Goal: Task Accomplishment & Management: Manage account settings

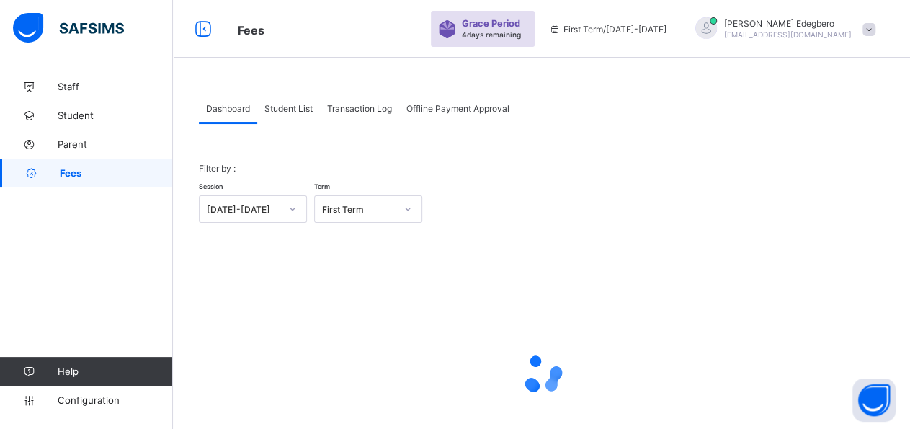
click at [295, 112] on span "Student List" at bounding box center [288, 108] width 48 height 11
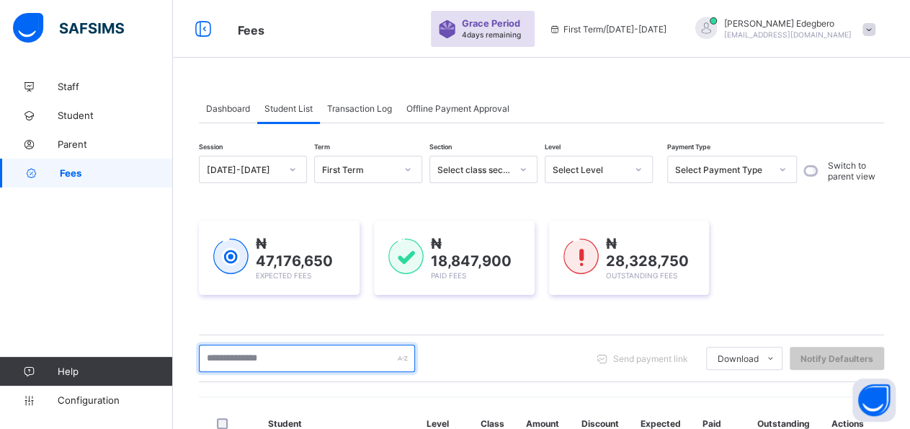
click at [352, 361] on input "text" at bounding box center [307, 357] width 216 height 27
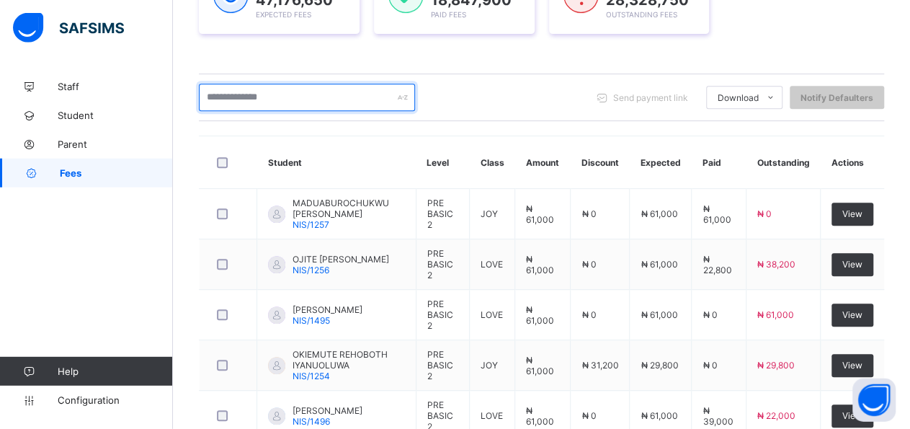
scroll to position [262, 0]
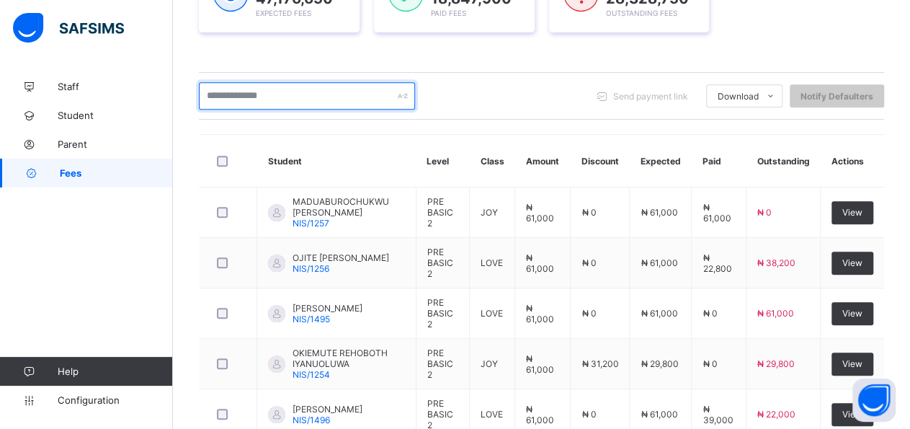
click at [323, 84] on input "text" at bounding box center [307, 95] width 216 height 27
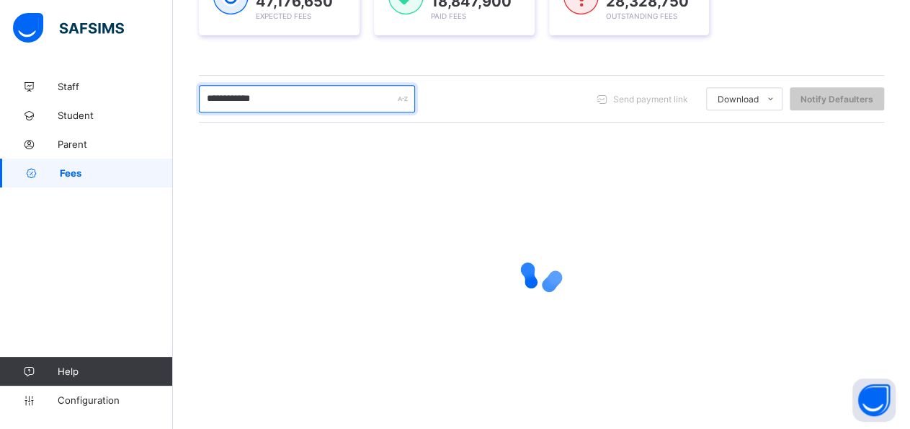
scroll to position [153, 0]
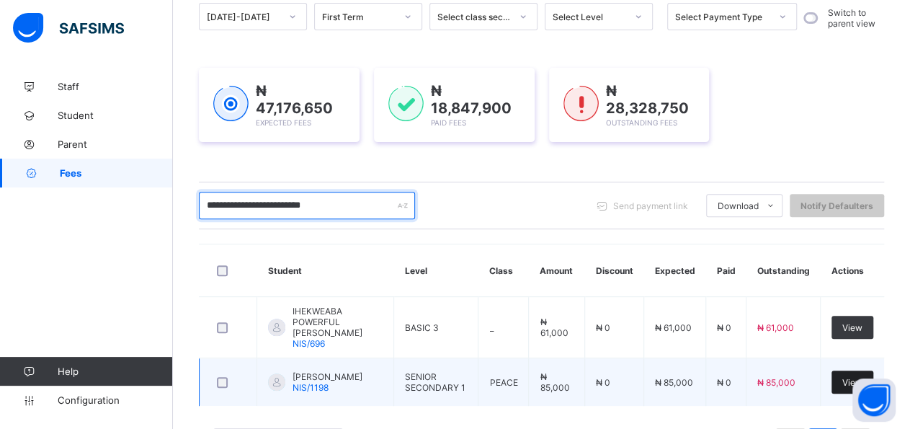
type input "**********"
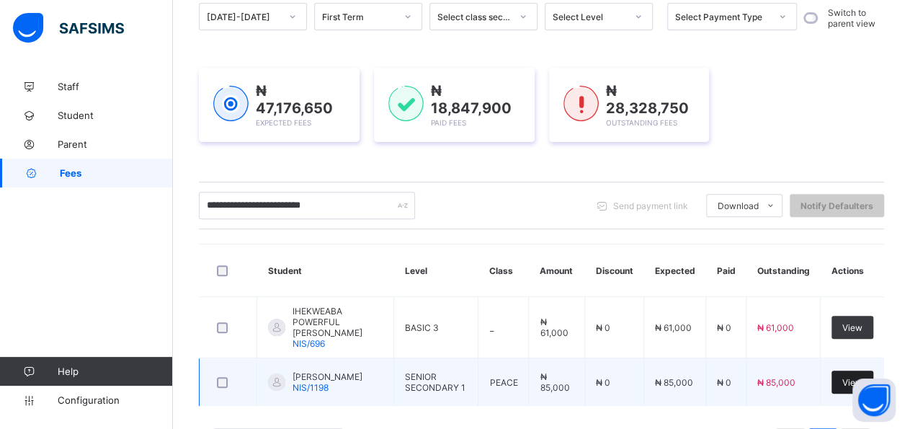
click at [863, 377] on span "View" at bounding box center [852, 382] width 20 height 11
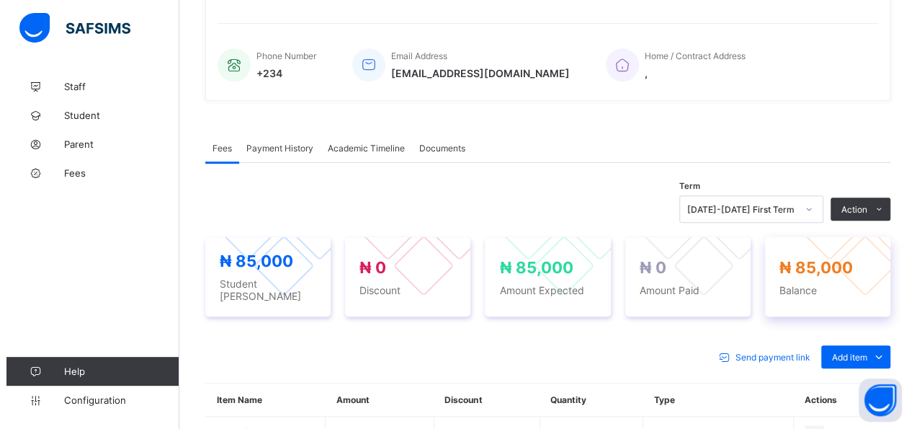
scroll to position [328, 0]
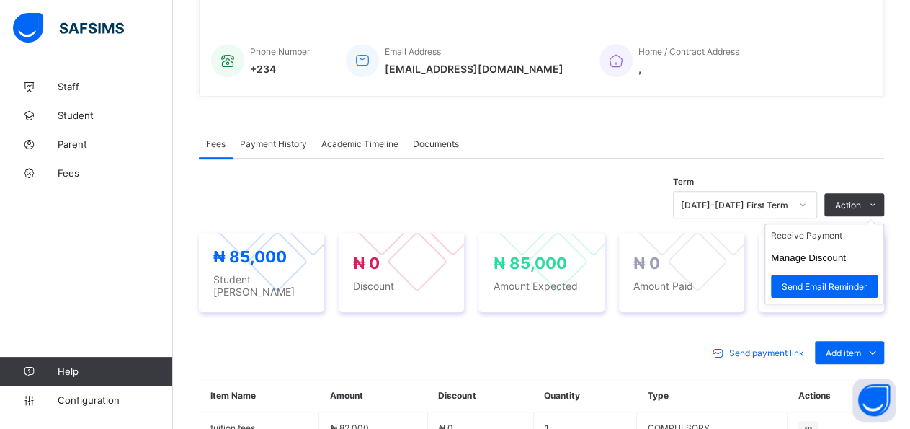
click at [843, 226] on ul "Receive Payment Manage Discount Send Email Reminder" at bounding box center [825, 263] width 120 height 81
click at [840, 233] on li "Receive Payment" at bounding box center [824, 235] width 118 height 22
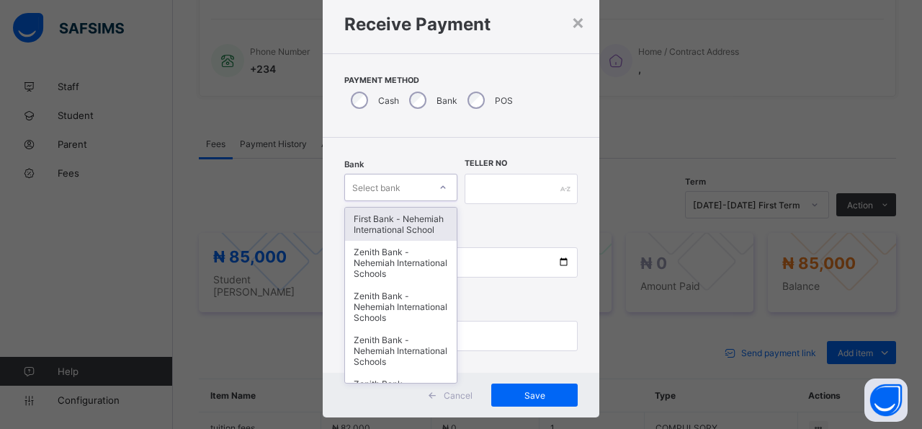
click at [439, 201] on div "option First Bank - Nehemiah International School focused, 1 of 17. 17 results …" at bounding box center [400, 187] width 113 height 27
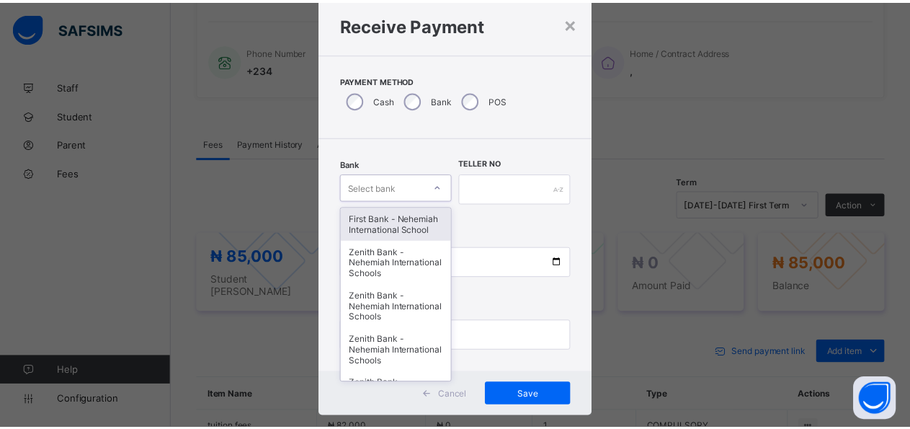
scroll to position [42, 0]
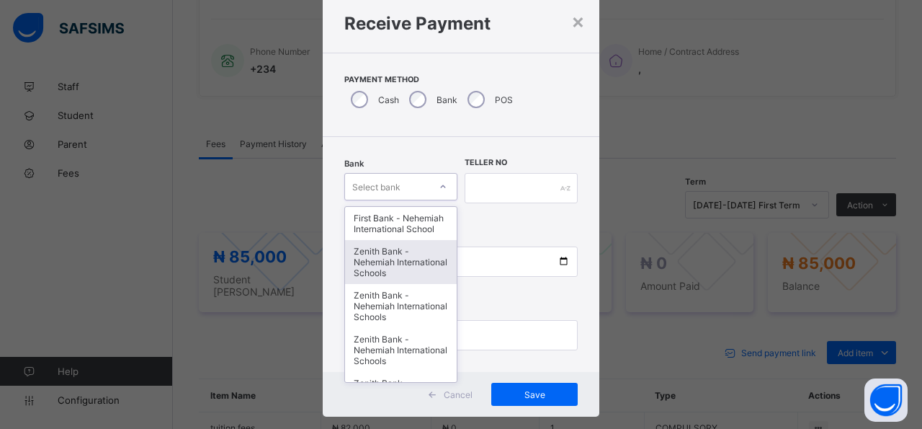
click at [390, 283] on div "Zenith Bank - Nehemiah International Schools" at bounding box center [401, 262] width 112 height 44
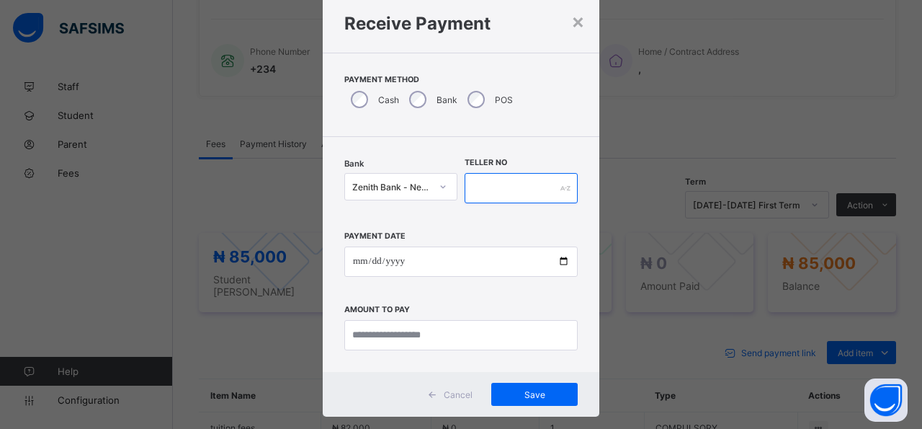
click at [481, 191] on input "text" at bounding box center [521, 188] width 113 height 30
click at [497, 189] on input "*********" at bounding box center [521, 188] width 113 height 30
click at [489, 185] on input "******" at bounding box center [521, 188] width 113 height 30
type input "*****"
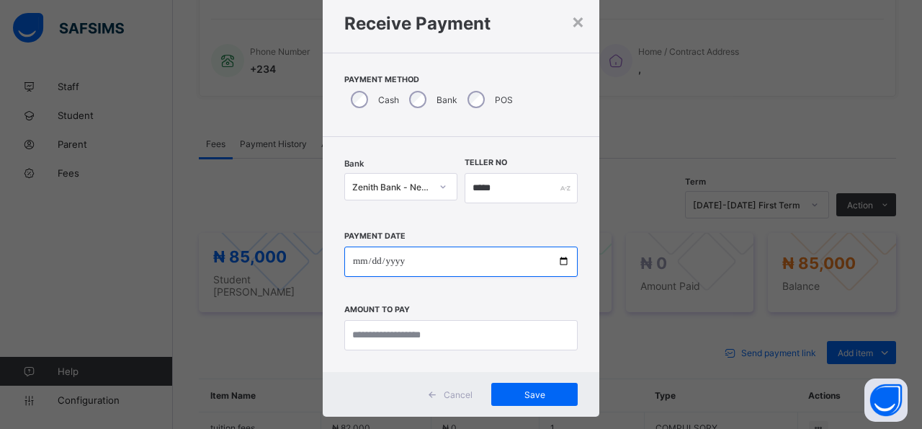
click at [556, 267] on input "date" at bounding box center [460, 261] width 233 height 30
click at [556, 260] on input "date" at bounding box center [460, 261] width 233 height 30
type input "**********"
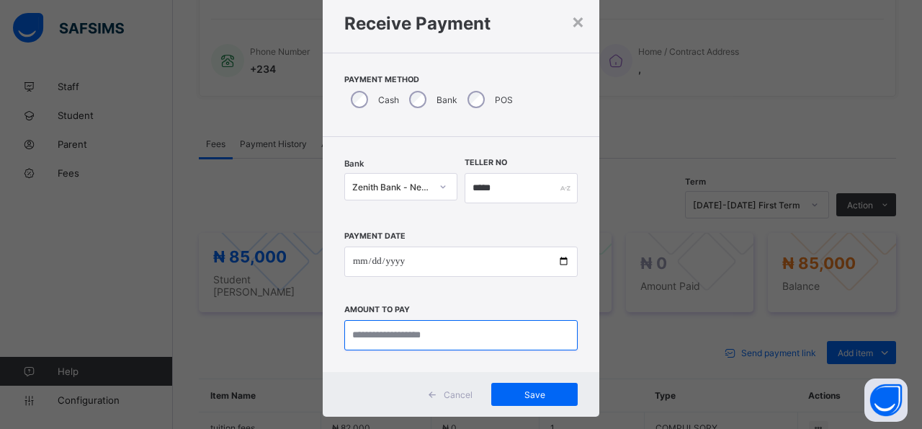
click at [469, 337] on input "currency" at bounding box center [460, 335] width 233 height 30
type input "********"
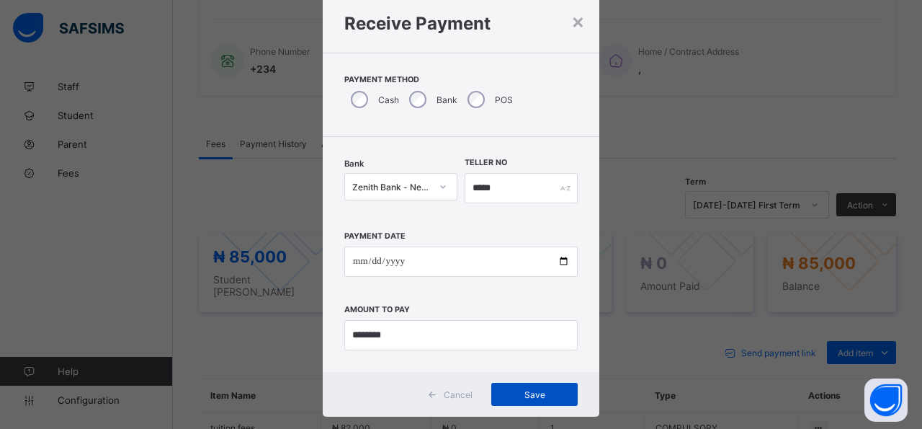
click at [518, 395] on span "Save" at bounding box center [534, 394] width 65 height 11
click at [517, 396] on span "Save" at bounding box center [526, 394] width 65 height 11
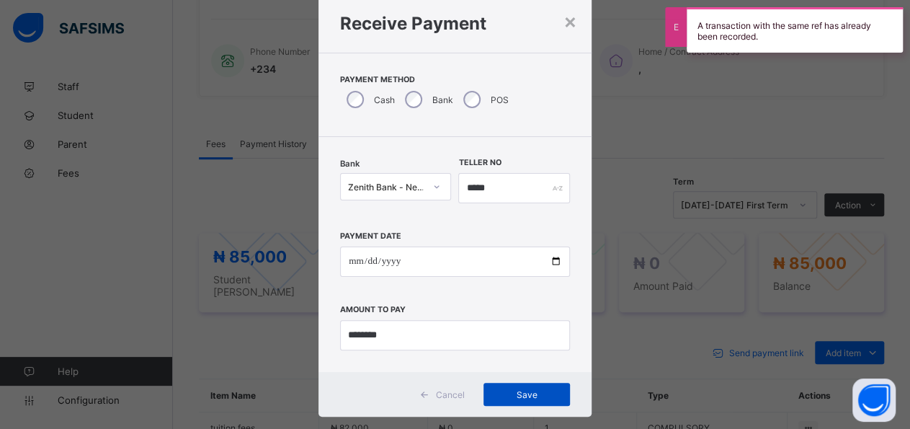
click at [528, 397] on span "Save" at bounding box center [526, 394] width 65 height 11
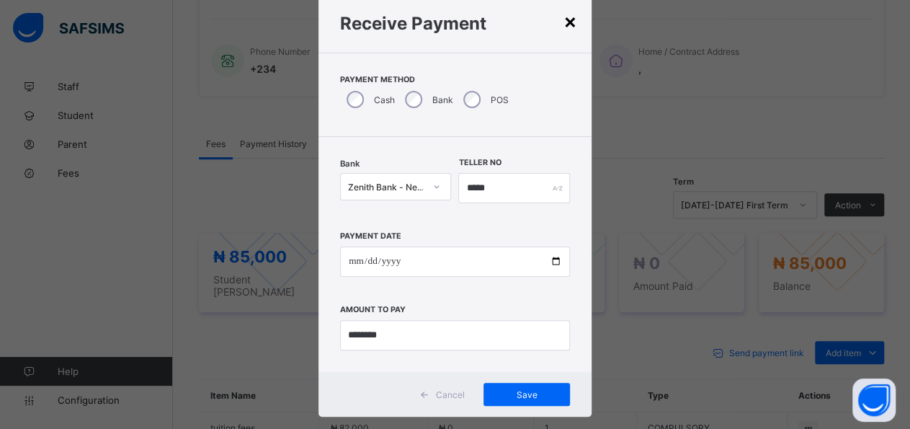
click at [564, 24] on div "×" at bounding box center [571, 21] width 14 height 25
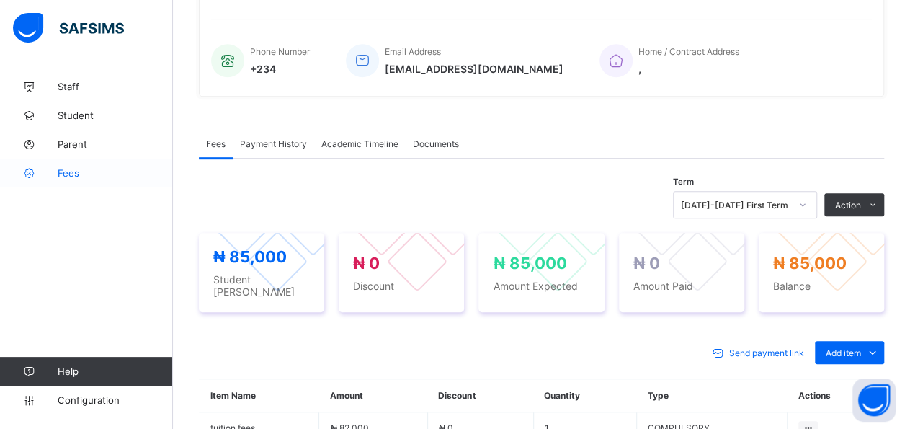
click at [68, 179] on link "Fees" at bounding box center [86, 173] width 173 height 29
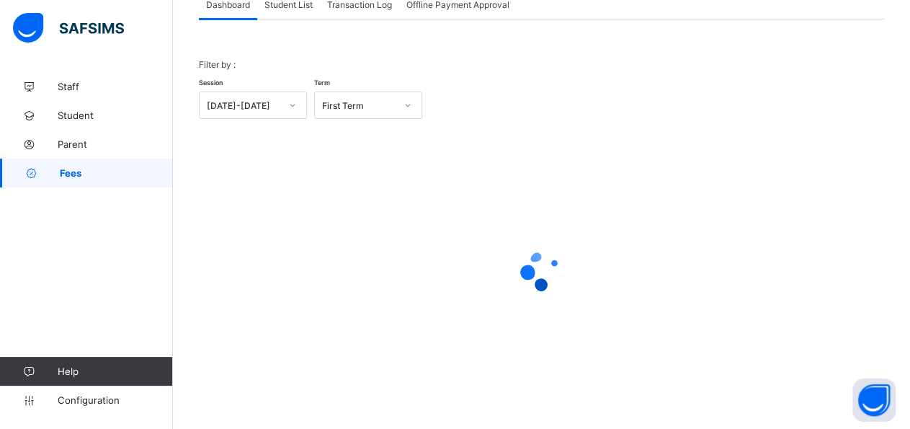
scroll to position [102, 0]
click at [280, 12] on div "Student List" at bounding box center [288, 5] width 63 height 29
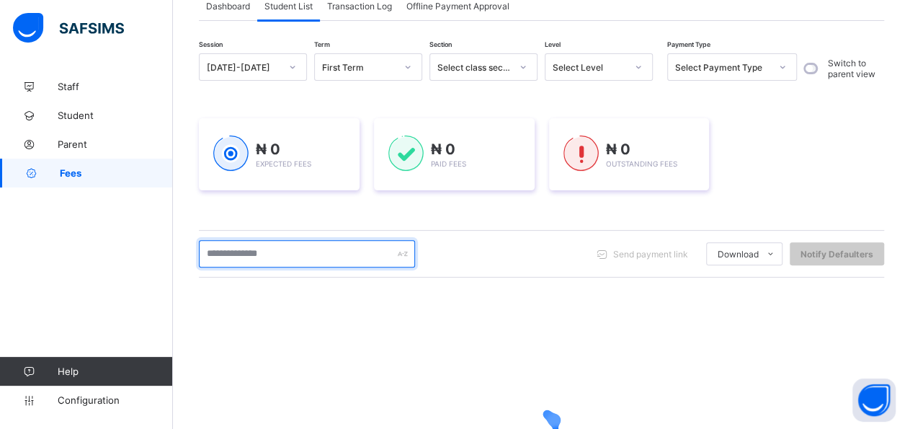
click at [293, 253] on input "text" at bounding box center [307, 253] width 216 height 27
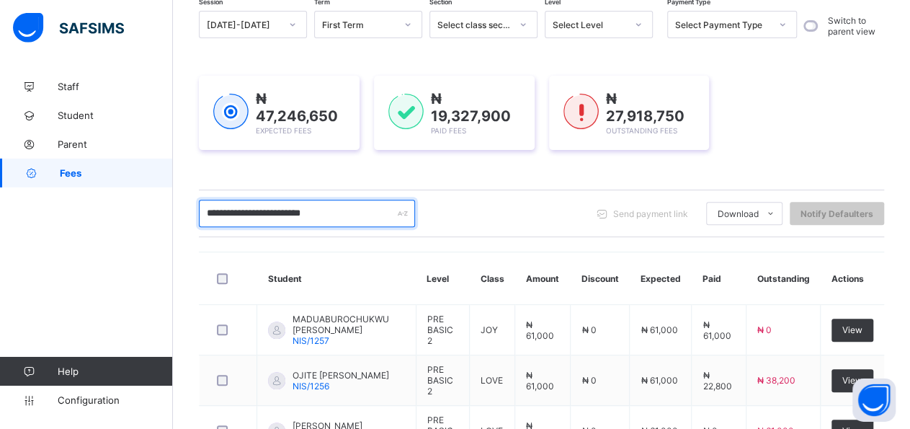
scroll to position [98, 0]
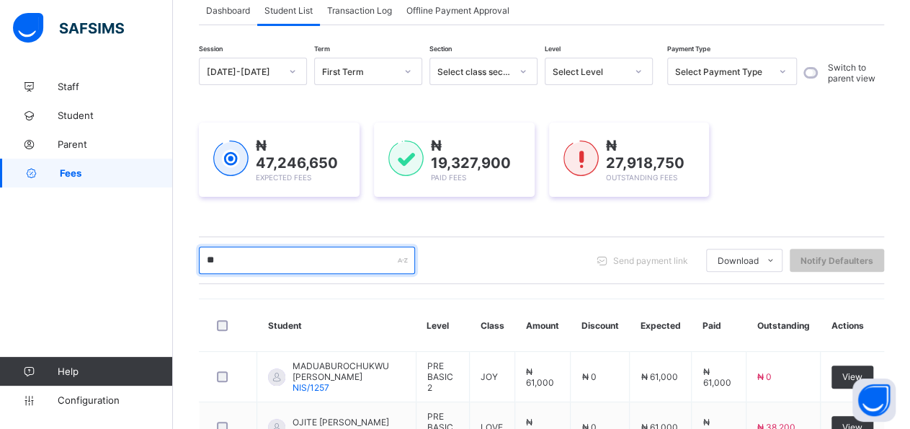
type input "*"
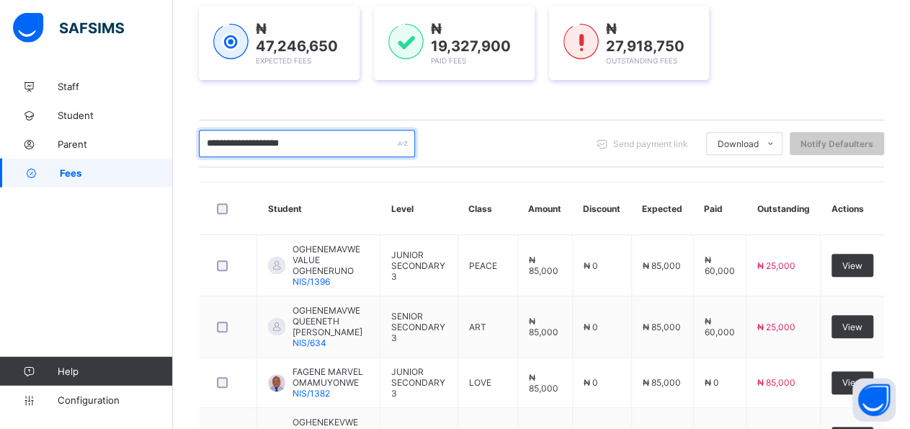
scroll to position [211, 0]
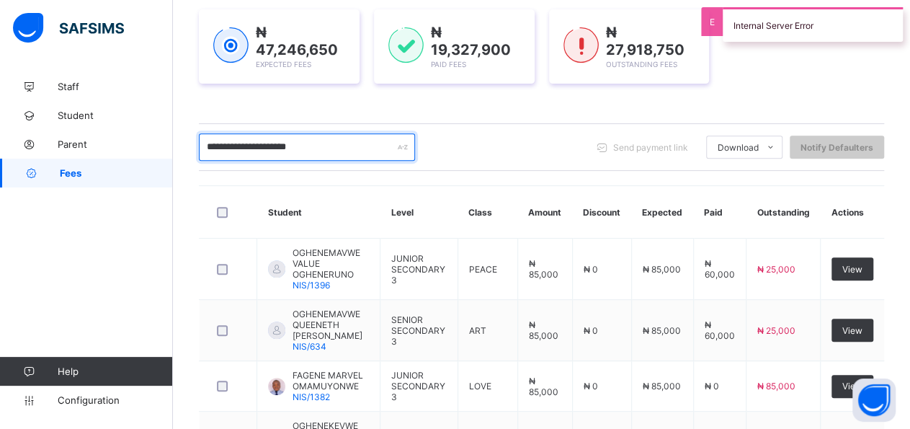
click at [210, 146] on input "**********" at bounding box center [307, 146] width 216 height 27
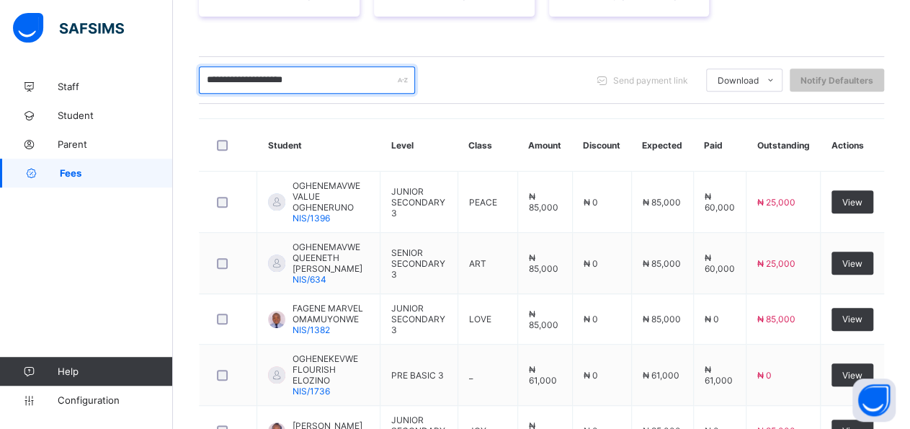
scroll to position [274, 0]
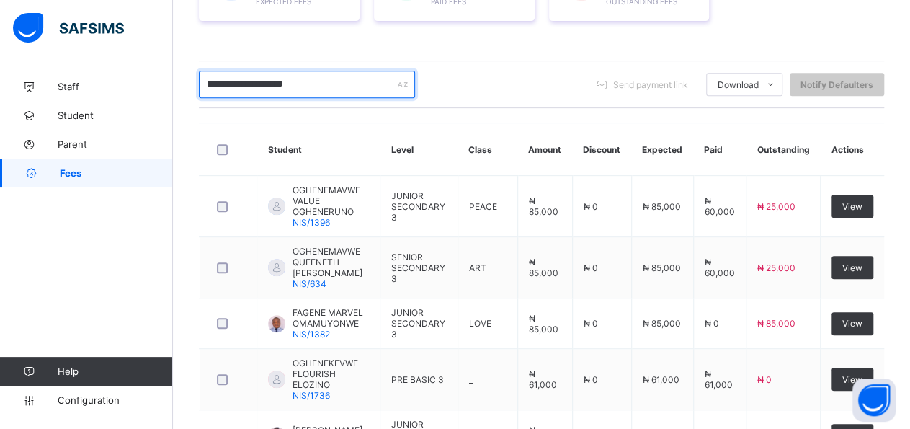
click at [344, 87] on input "**********" at bounding box center [307, 84] width 216 height 27
type input "*"
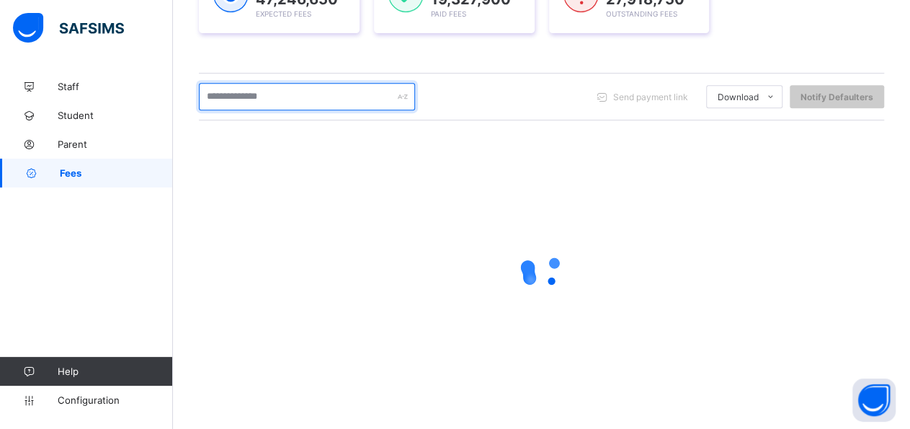
scroll to position [259, 0]
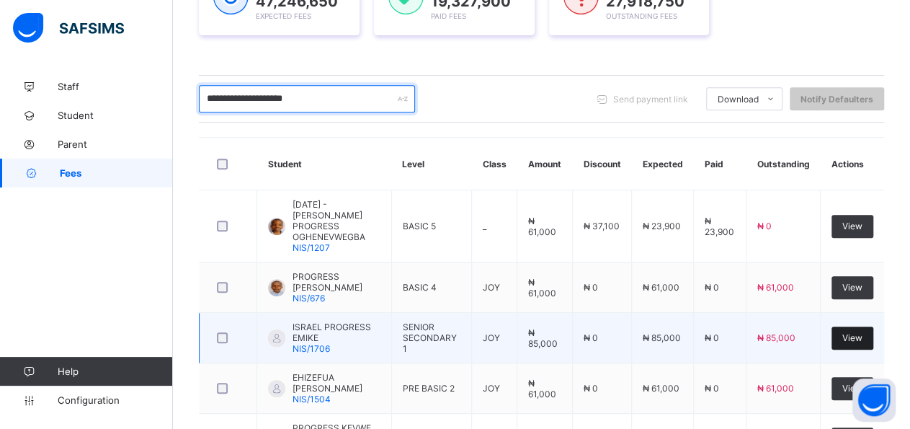
type input "**********"
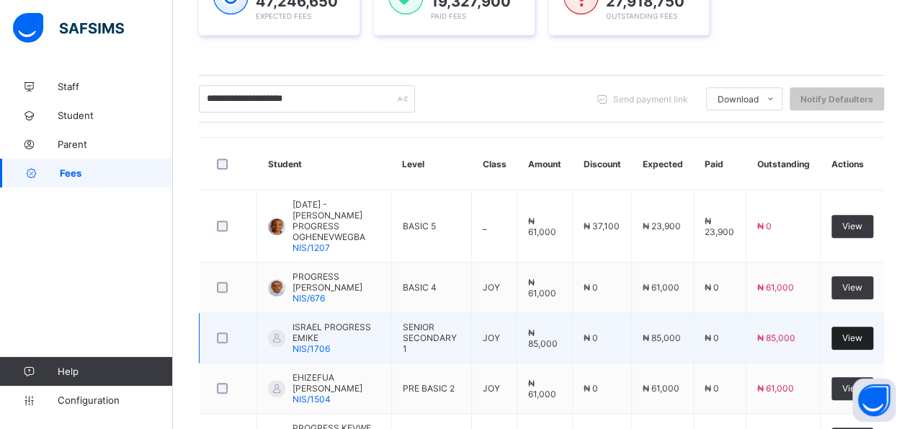
click at [864, 326] on div "View" at bounding box center [853, 337] width 42 height 23
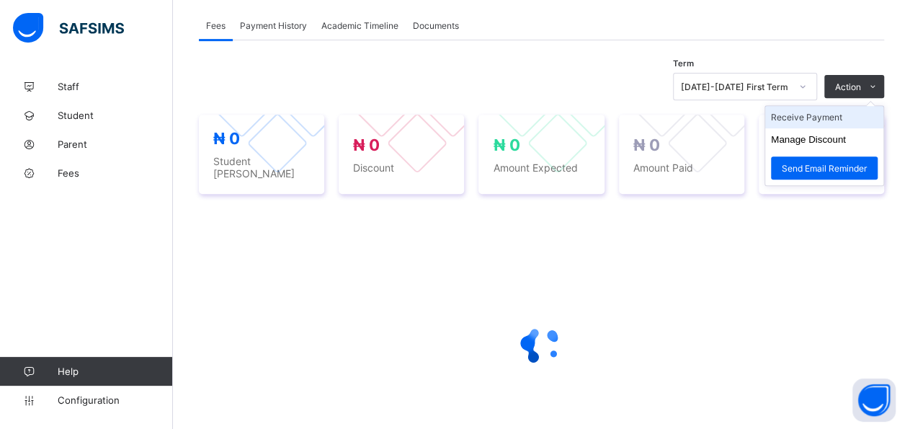
click at [857, 116] on li "Receive Payment" at bounding box center [824, 117] width 118 height 22
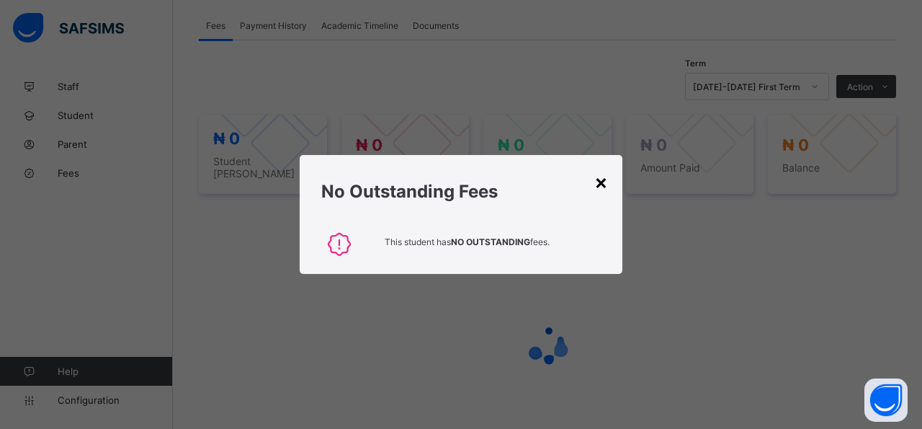
click at [602, 184] on div "×" at bounding box center [602, 181] width 14 height 25
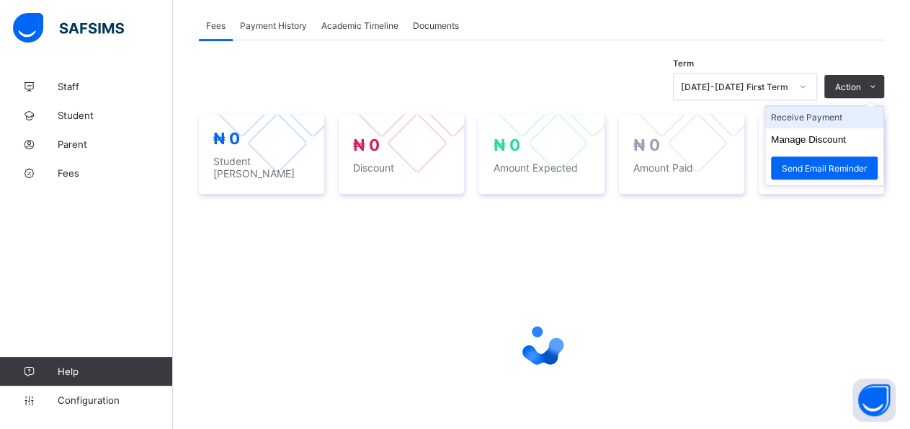
click at [851, 115] on li "Receive Payment" at bounding box center [824, 117] width 118 height 22
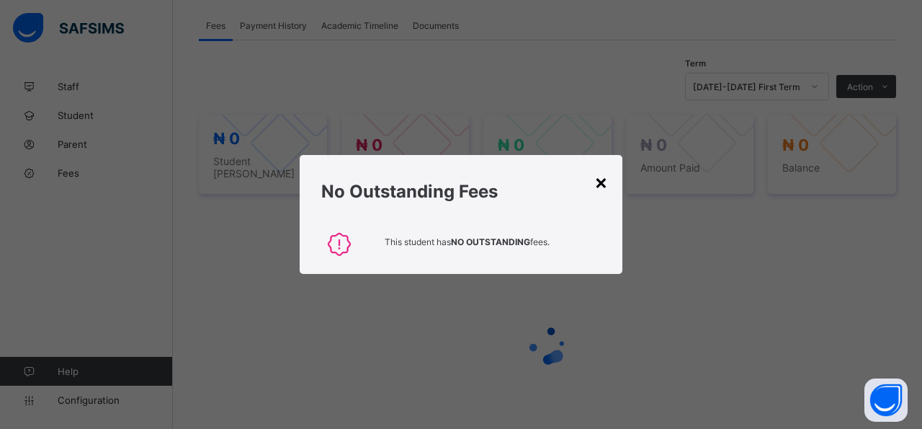
click at [602, 188] on div "×" at bounding box center [602, 181] width 14 height 25
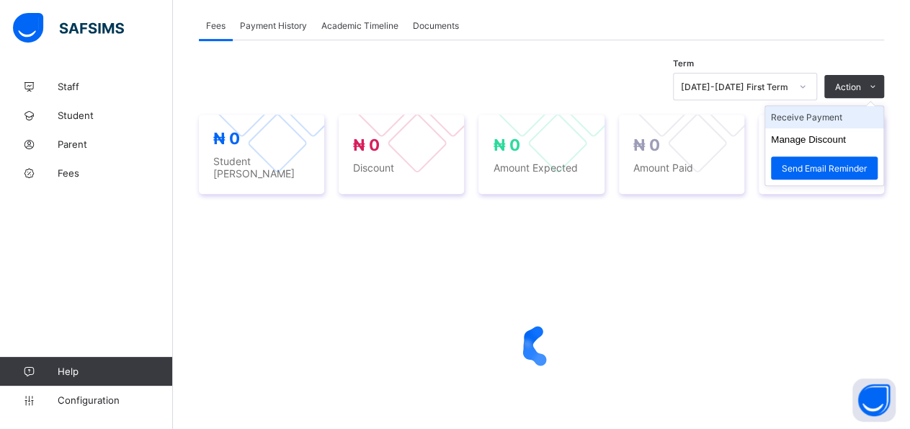
click at [857, 115] on li "Receive Payment" at bounding box center [824, 117] width 118 height 22
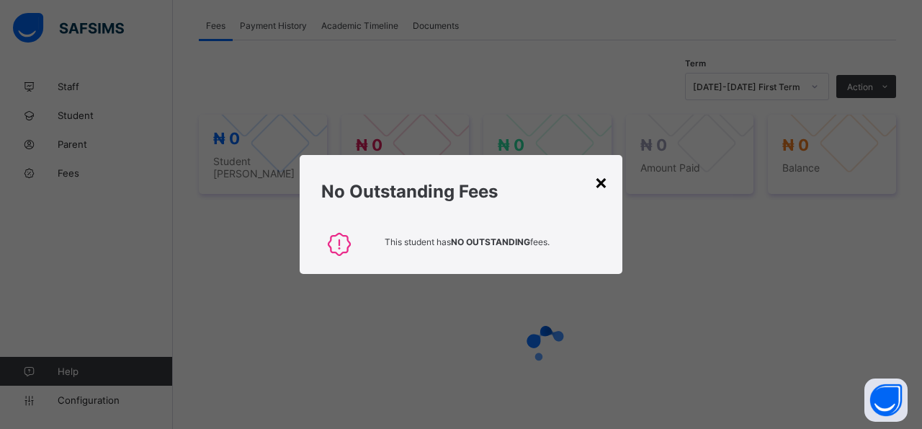
click at [608, 183] on div "×" at bounding box center [602, 181] width 14 height 25
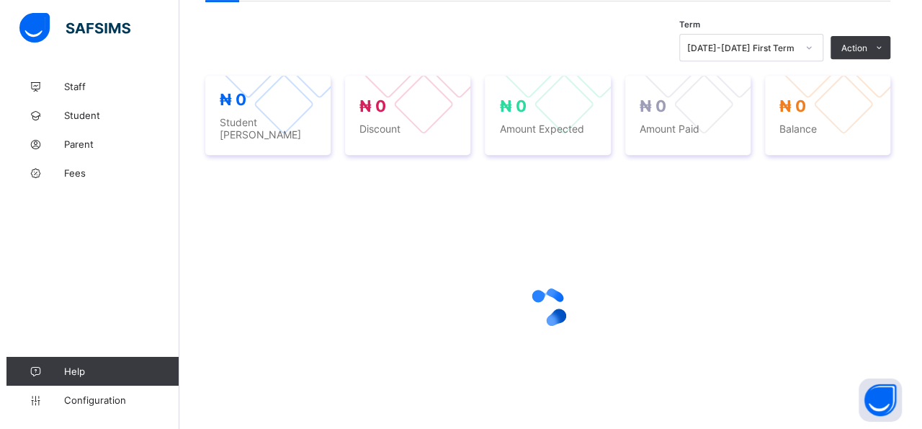
scroll to position [297, 0]
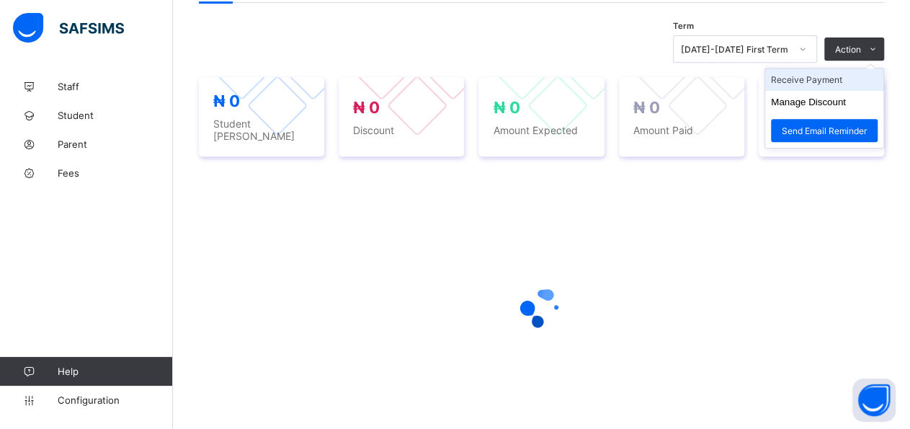
click at [858, 77] on li "Receive Payment" at bounding box center [824, 79] width 118 height 22
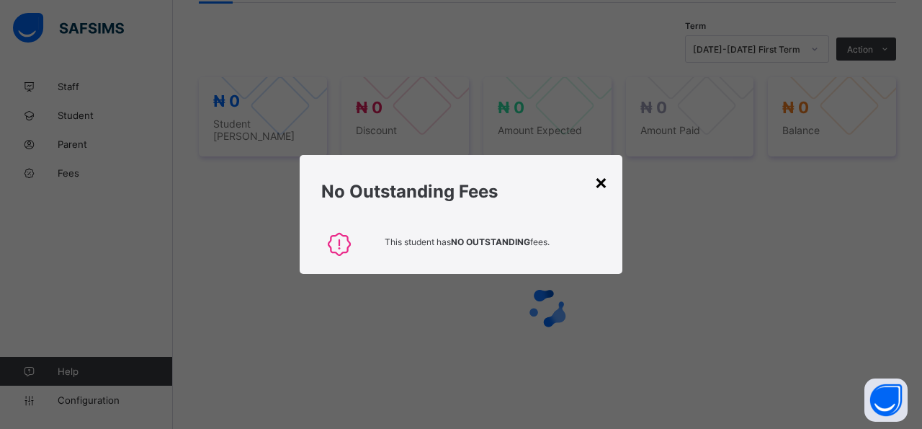
click at [596, 185] on div "×" at bounding box center [602, 181] width 14 height 25
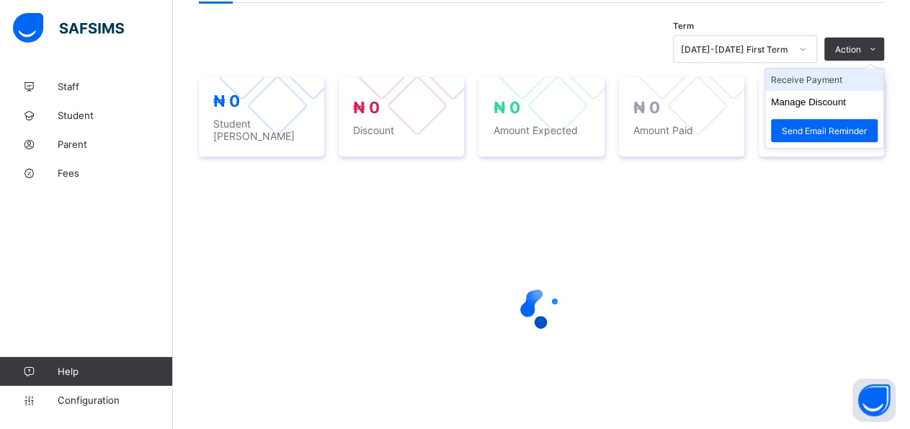
click at [867, 74] on li "Receive Payment" at bounding box center [824, 79] width 118 height 22
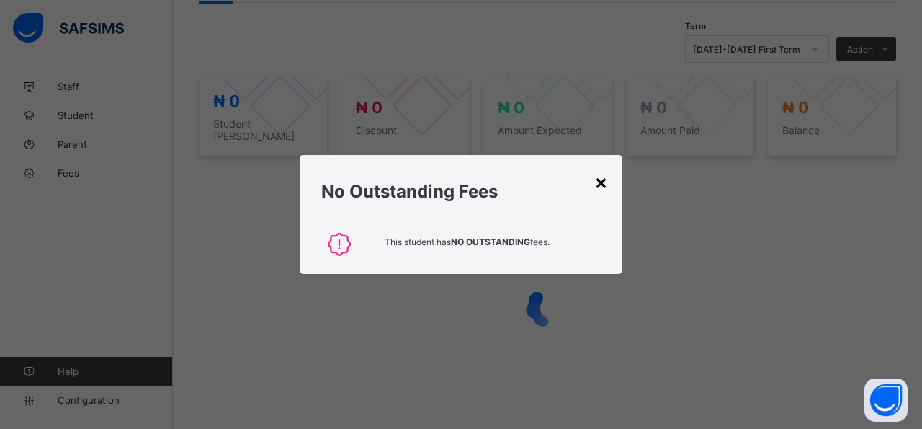
click at [604, 184] on div "×" at bounding box center [602, 181] width 14 height 25
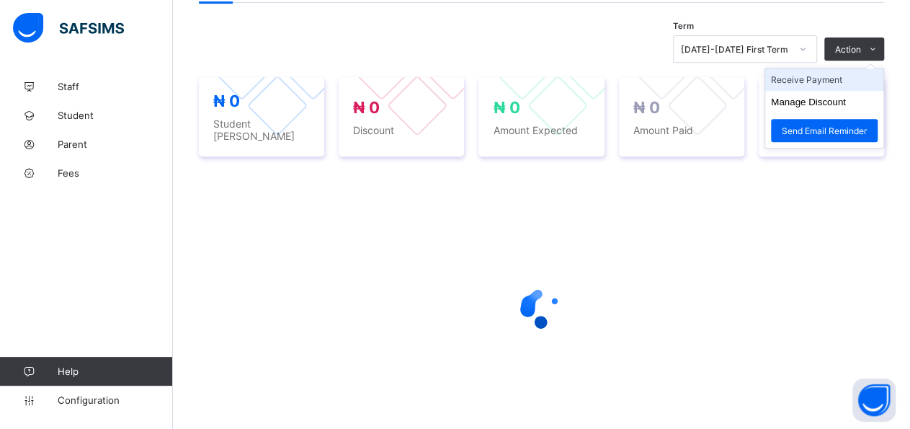
click at [858, 78] on li "Receive Payment" at bounding box center [824, 79] width 118 height 22
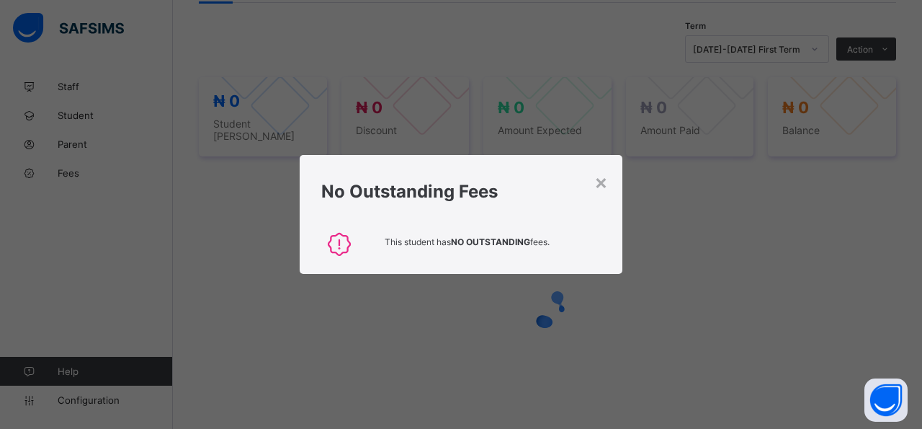
click at [608, 182] on div "No Outstanding Fees" at bounding box center [461, 188] width 323 height 66
click at [605, 185] on div "×" at bounding box center [602, 181] width 14 height 25
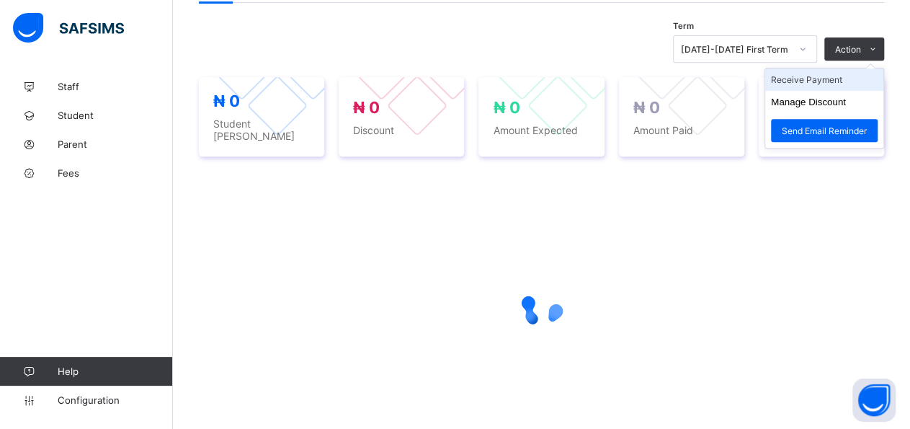
click at [854, 83] on li "Receive Payment" at bounding box center [824, 79] width 118 height 22
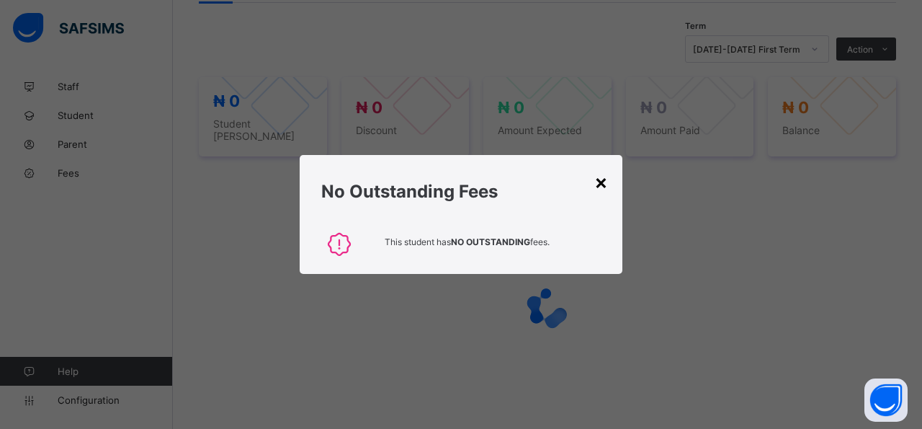
click at [605, 183] on div "×" at bounding box center [602, 181] width 14 height 25
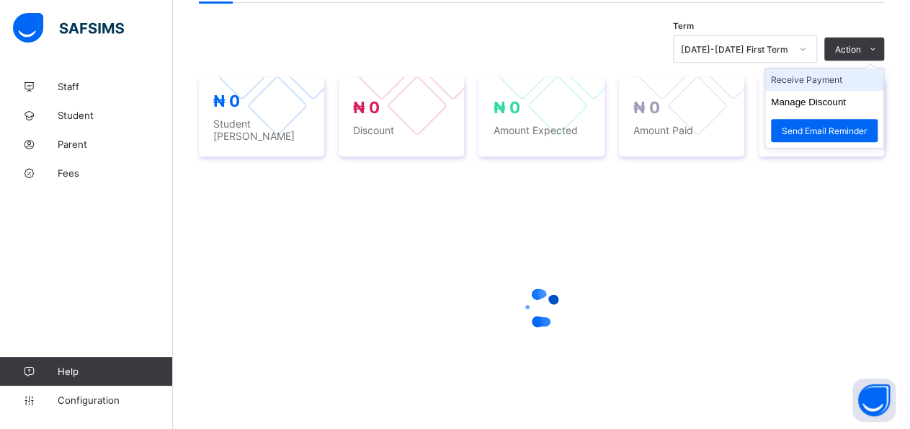
click at [863, 81] on li "Receive Payment" at bounding box center [824, 79] width 118 height 22
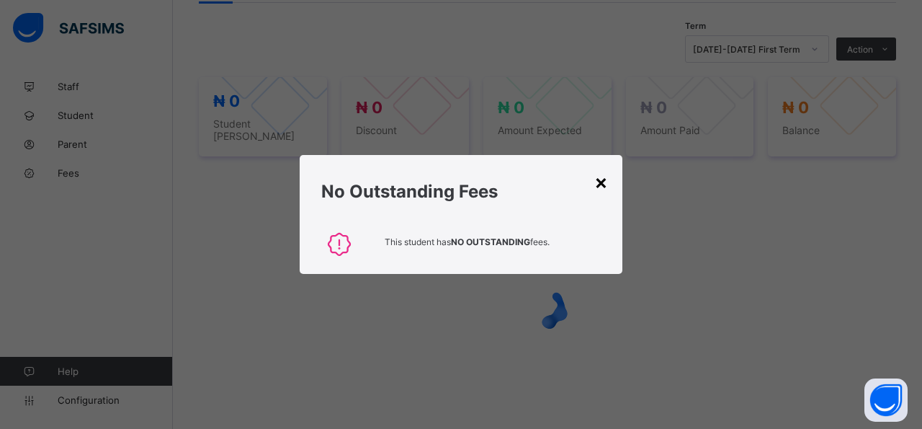
click at [604, 184] on div "×" at bounding box center [602, 181] width 14 height 25
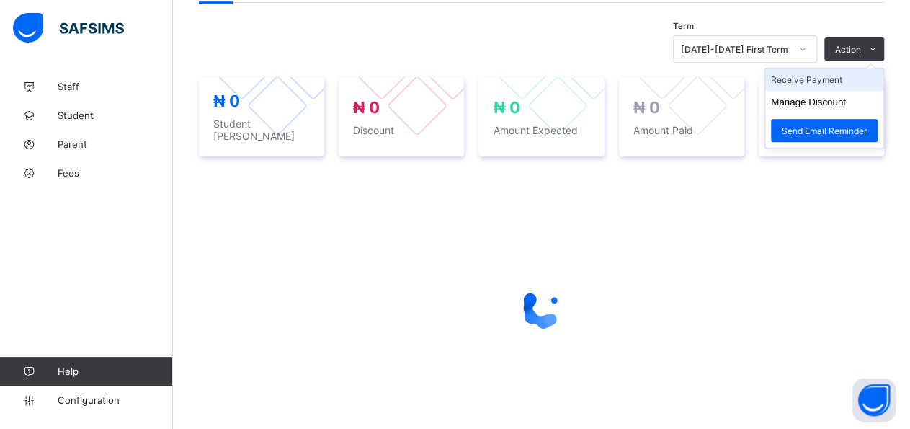
click at [854, 82] on li "Receive Payment" at bounding box center [824, 79] width 118 height 22
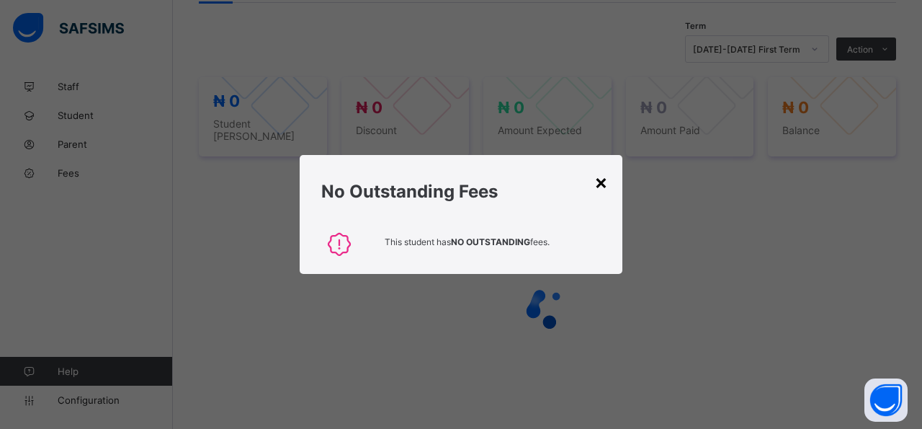
click at [603, 182] on div "×" at bounding box center [602, 181] width 14 height 25
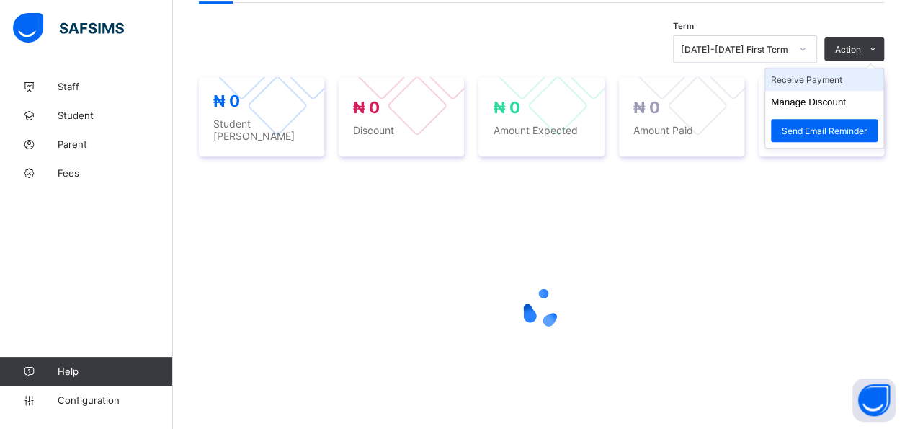
click at [853, 81] on li "Receive Payment" at bounding box center [824, 79] width 118 height 22
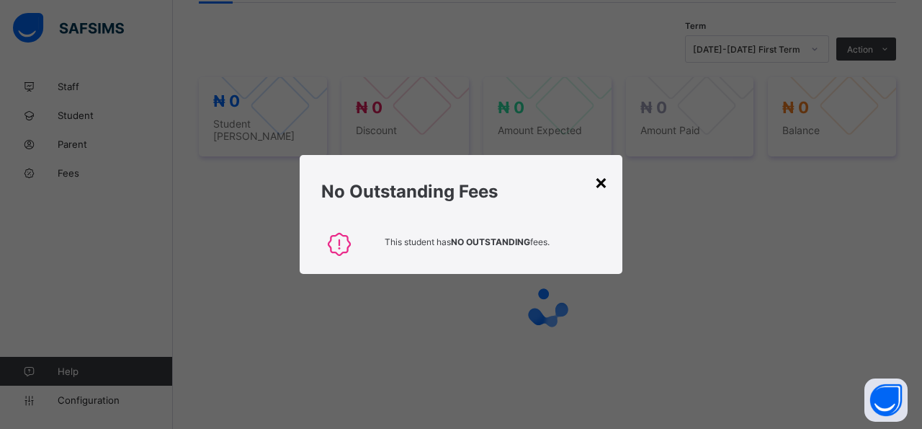
scroll to position [481, 0]
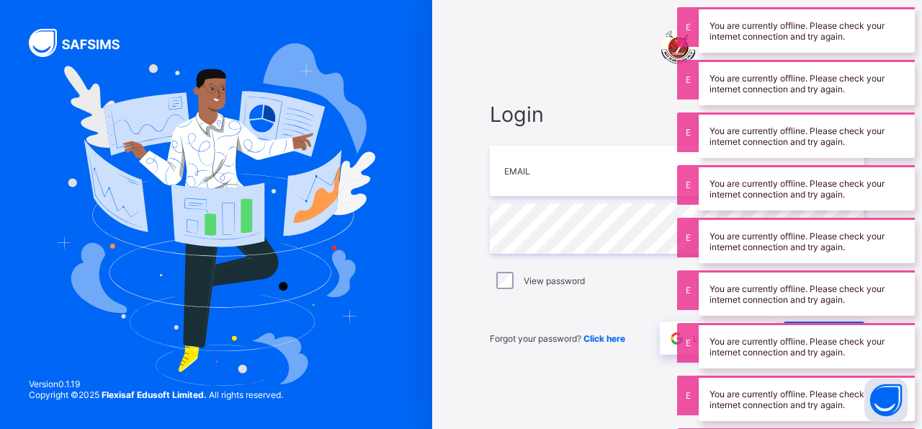
type input "**********"
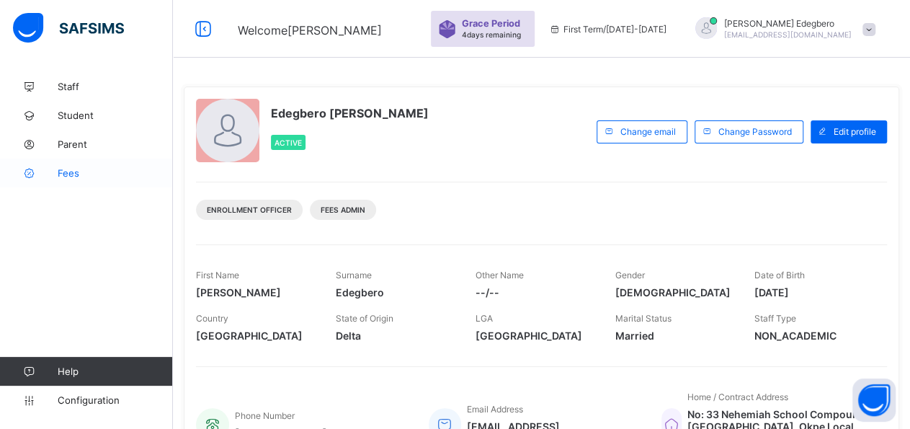
click at [71, 168] on span "Fees" at bounding box center [115, 173] width 115 height 12
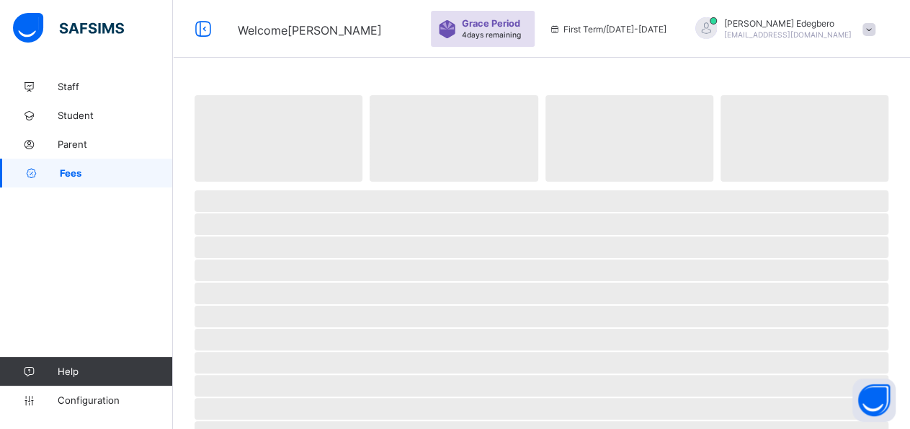
click at [68, 175] on span "Fees" at bounding box center [116, 173] width 113 height 12
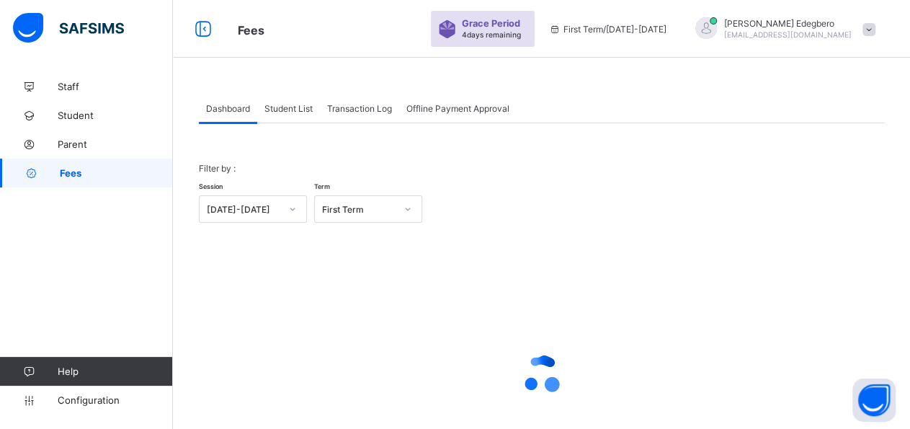
click at [294, 118] on div "Student List" at bounding box center [288, 108] width 63 height 29
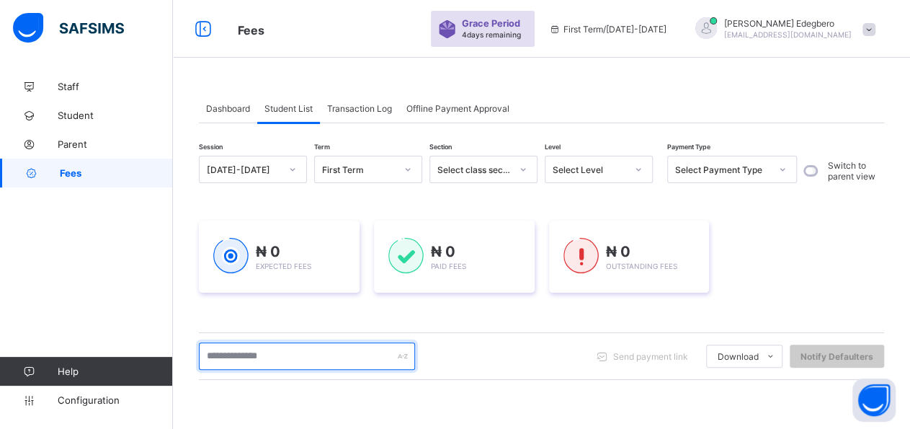
click at [303, 355] on input "text" at bounding box center [307, 355] width 216 height 27
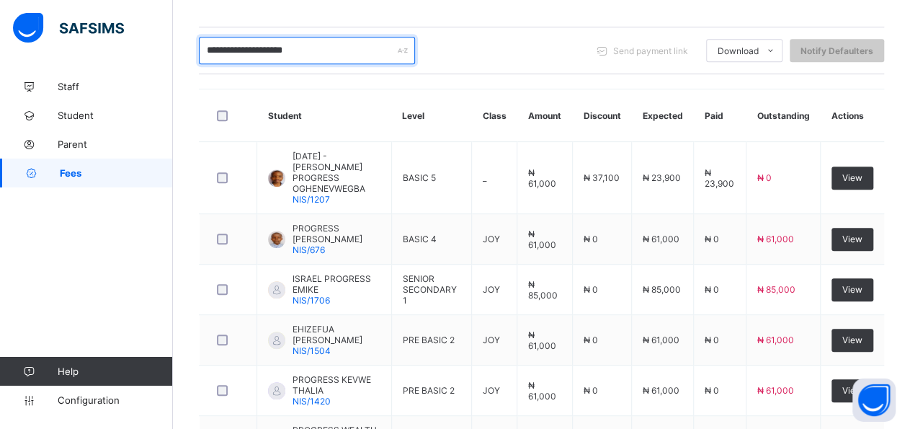
scroll to position [312, 0]
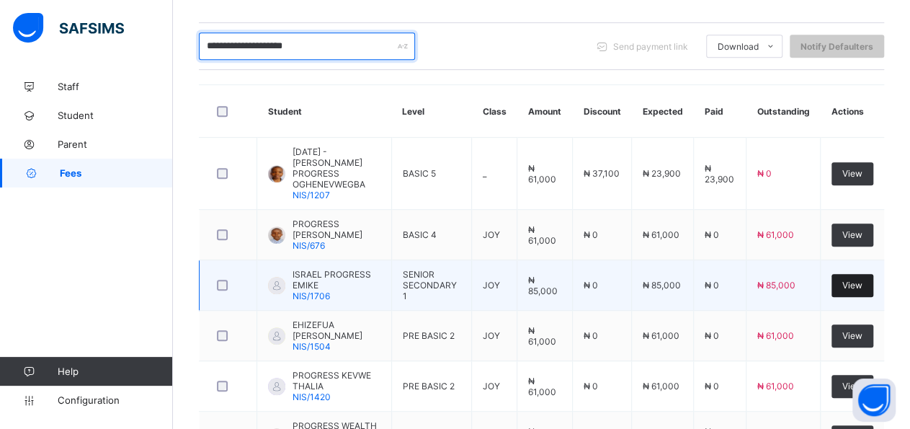
type input "**********"
click at [863, 280] on span "View" at bounding box center [852, 285] width 20 height 11
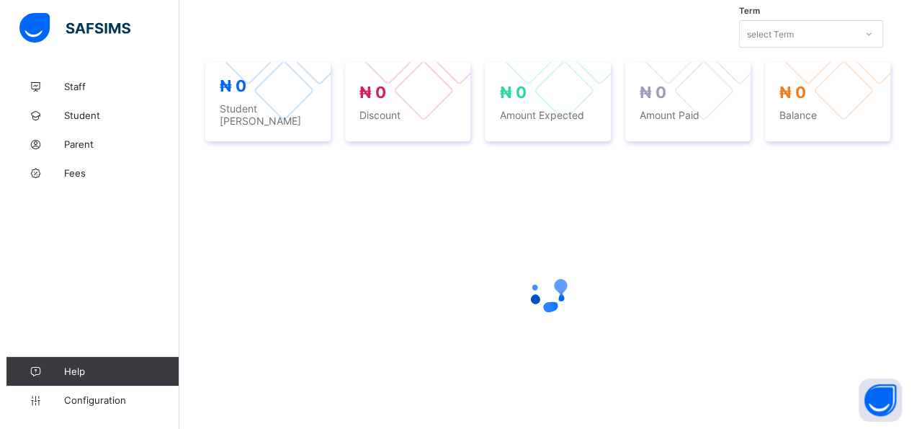
scroll to position [496, 0]
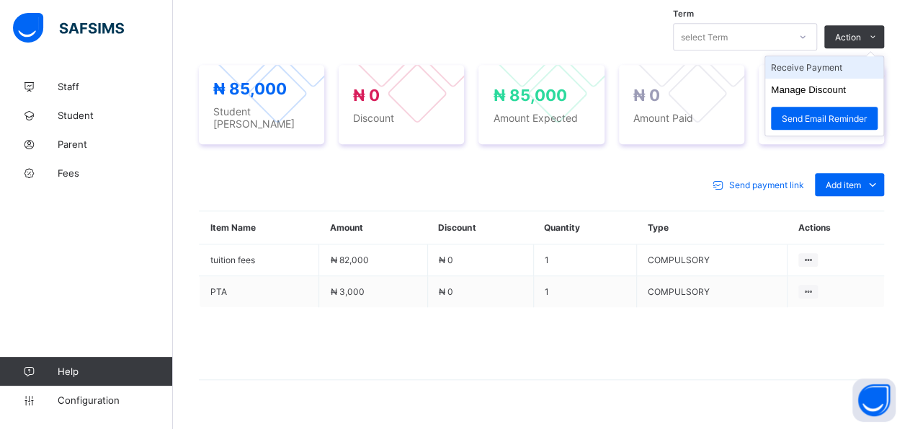
click at [866, 65] on li "Receive Payment" at bounding box center [824, 67] width 118 height 22
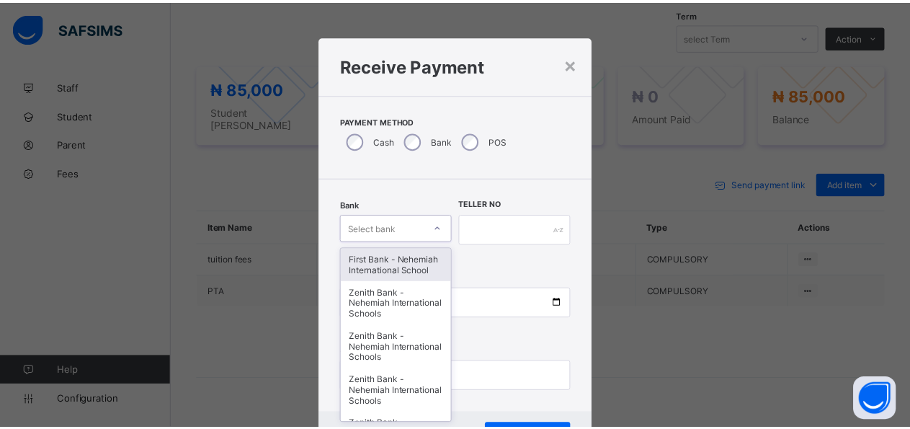
scroll to position [42, 0]
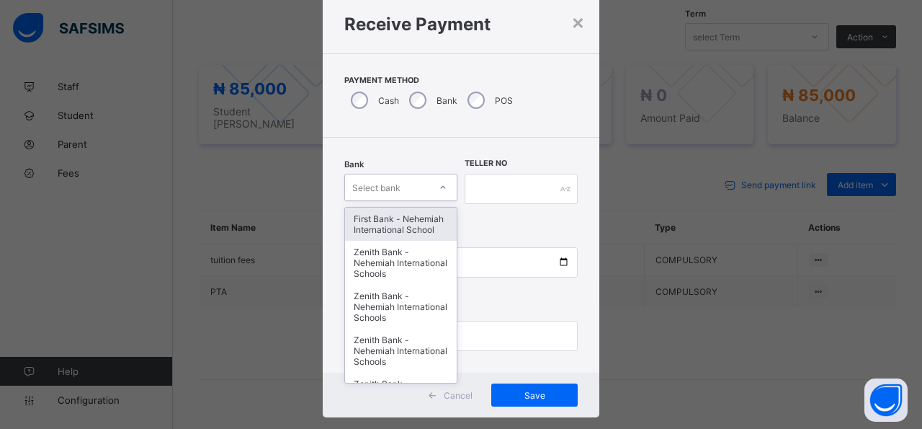
click at [444, 201] on div "option First Bank - Nehemiah International School focused, 1 of 17. 17 results …" at bounding box center [400, 187] width 113 height 27
click at [401, 226] on div "First Bank - Nehemiah International School" at bounding box center [401, 223] width 112 height 33
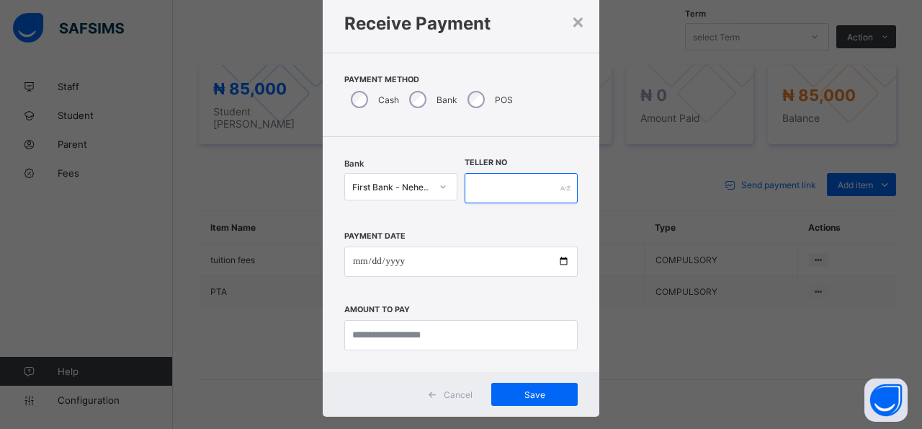
click at [511, 181] on input "text" at bounding box center [521, 188] width 113 height 30
type input "*****"
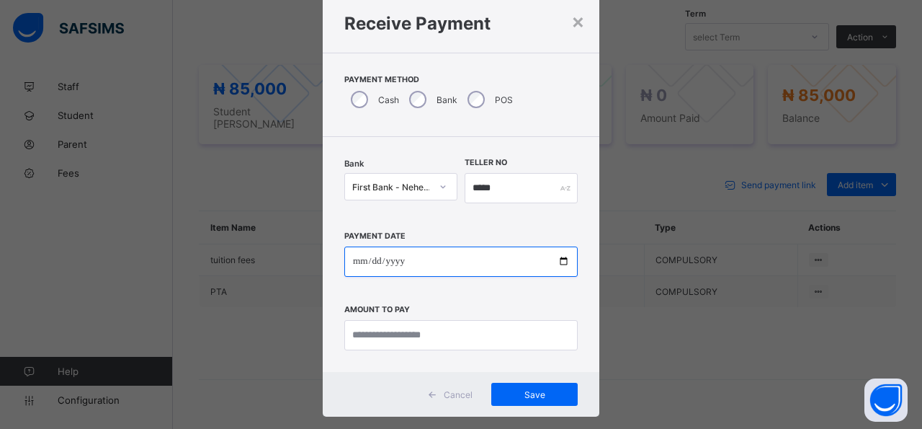
click at [553, 263] on input "date" at bounding box center [460, 261] width 233 height 30
type input "**********"
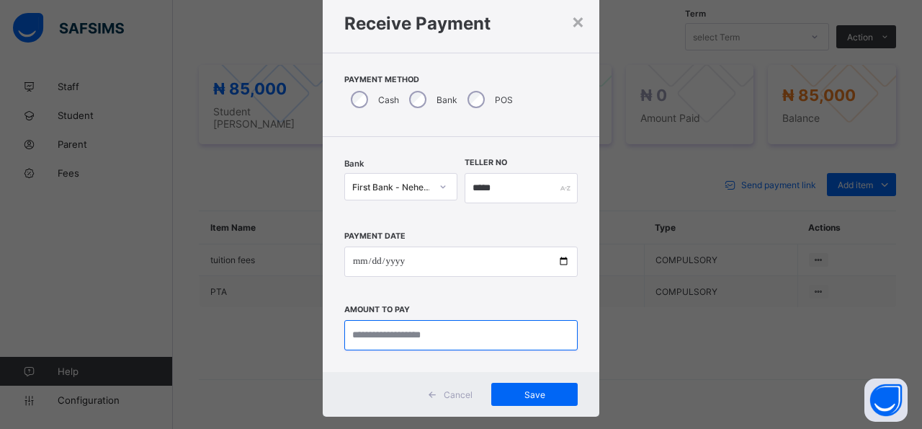
click at [484, 340] on input "currency" at bounding box center [460, 335] width 233 height 30
type input "*********"
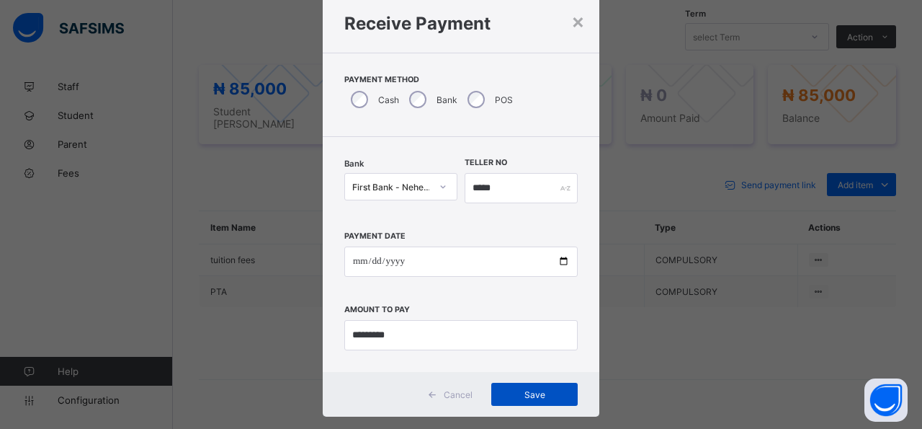
click at [510, 404] on div "Save" at bounding box center [535, 394] width 86 height 23
click at [484, 397] on div "Save" at bounding box center [527, 394] width 86 height 23
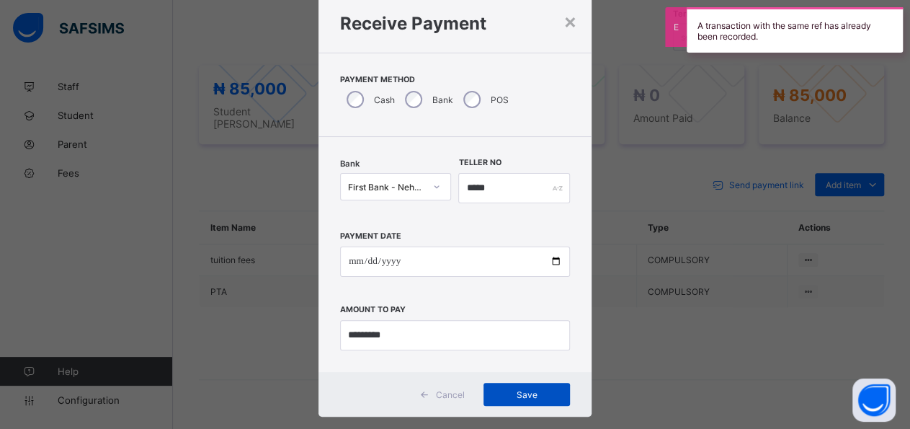
click at [518, 394] on span "Save" at bounding box center [526, 394] width 65 height 11
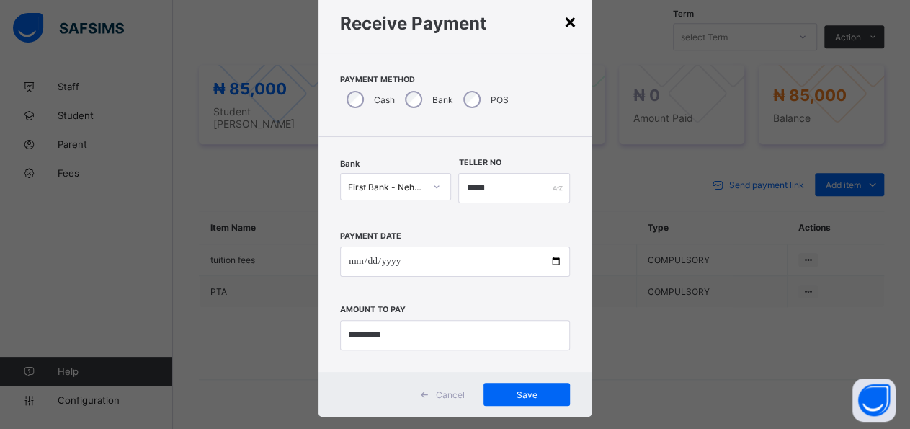
click at [569, 19] on div "×" at bounding box center [571, 21] width 14 height 25
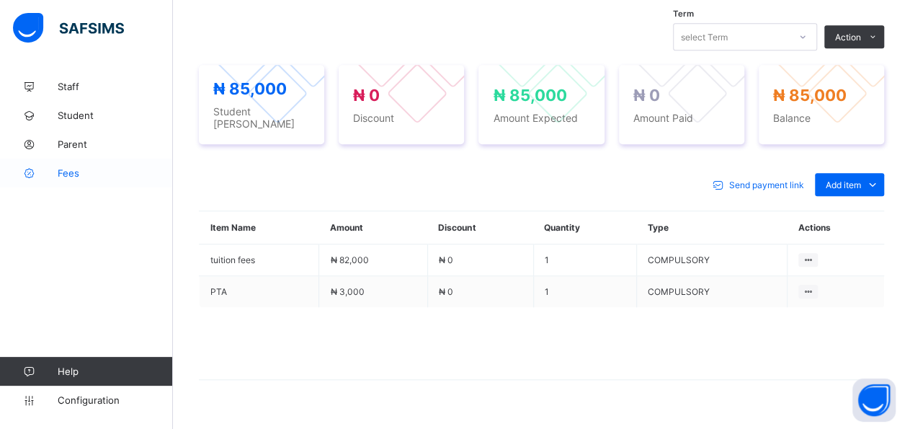
click at [63, 170] on span "Fees" at bounding box center [115, 173] width 115 height 12
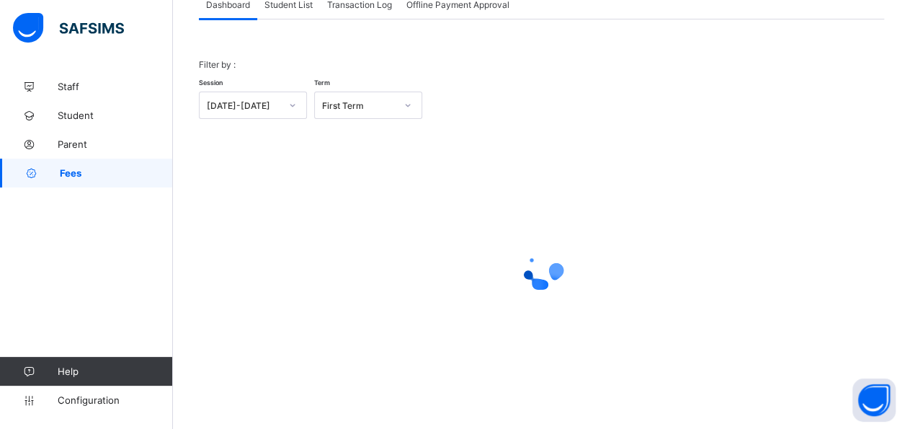
scroll to position [102, 0]
click at [295, 12] on div "Student List" at bounding box center [288, 5] width 63 height 29
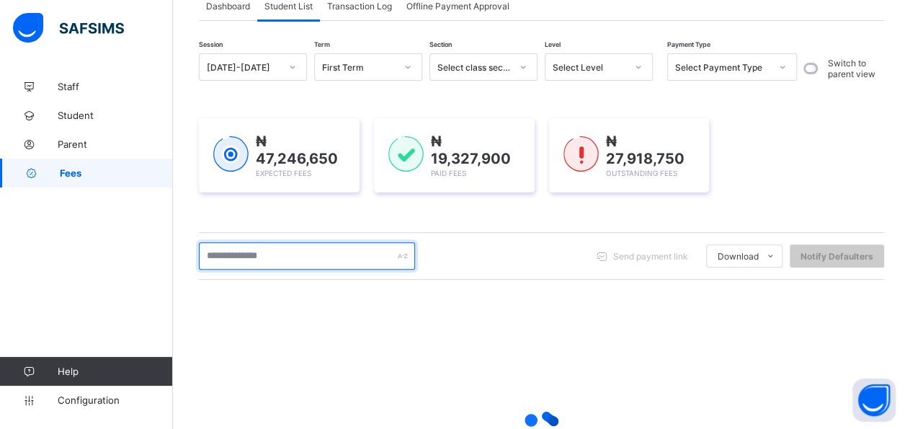
click at [316, 254] on input "text" at bounding box center [307, 255] width 216 height 27
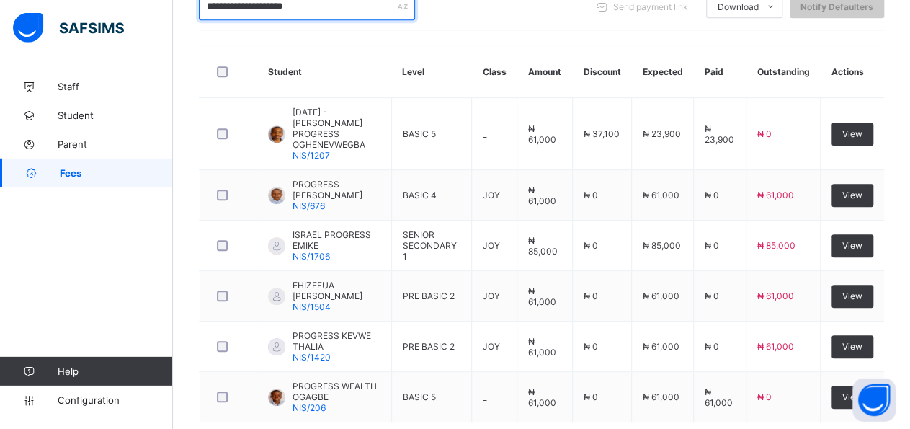
scroll to position [352, 0]
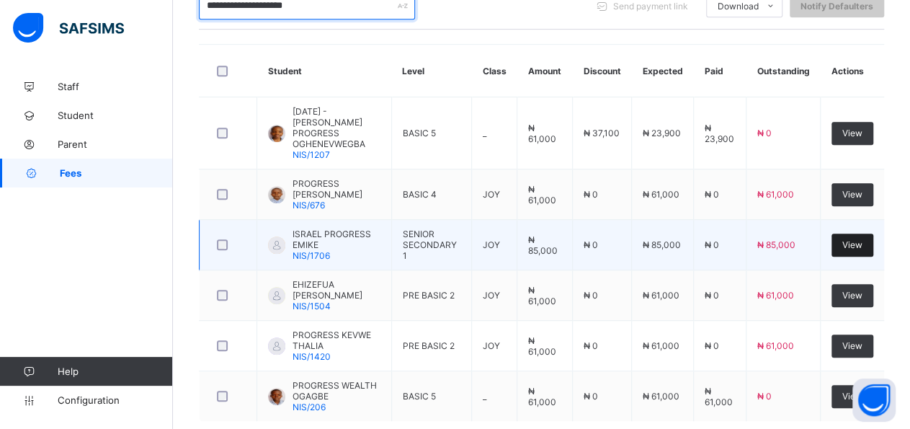
type input "**********"
click at [855, 233] on div "View" at bounding box center [853, 244] width 42 height 23
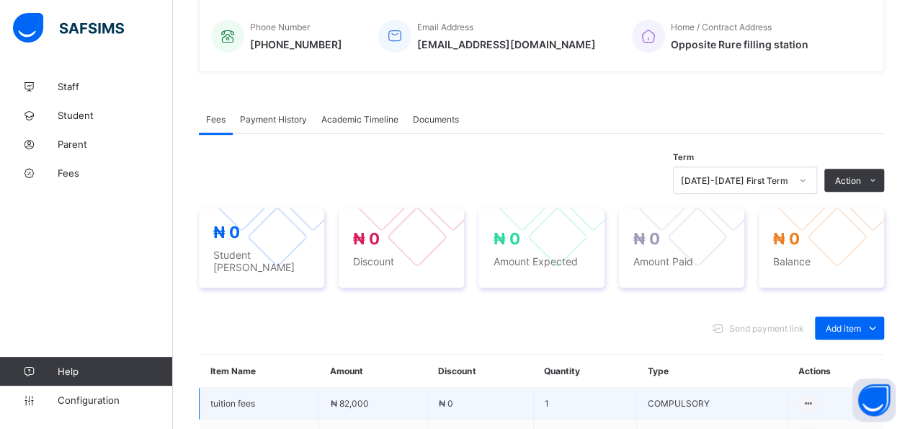
scroll to position [512, 0]
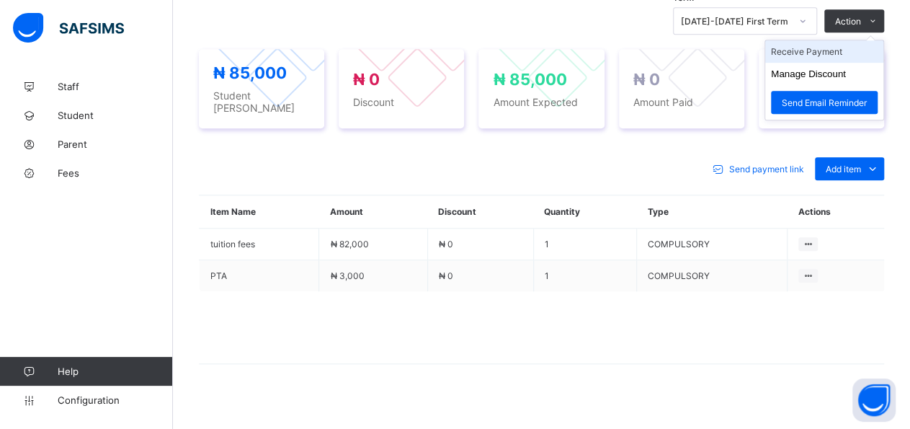
click at [863, 48] on li "Receive Payment" at bounding box center [824, 51] width 118 height 22
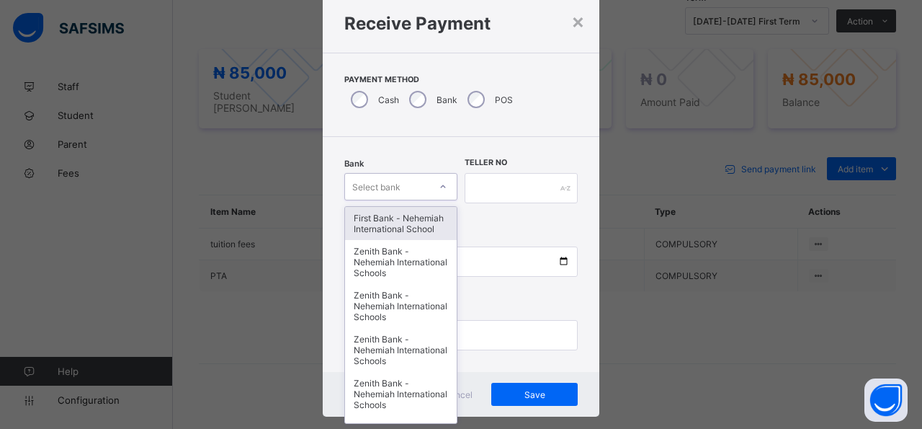
click at [439, 190] on icon at bounding box center [443, 186] width 9 height 14
click at [422, 217] on div "First Bank - Nehemiah International School" at bounding box center [401, 223] width 112 height 33
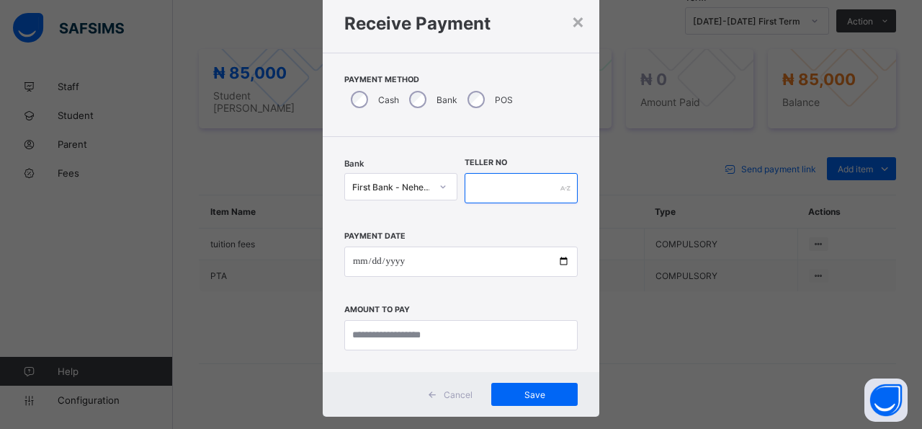
click at [525, 184] on input "text" at bounding box center [521, 188] width 113 height 30
type input "*****"
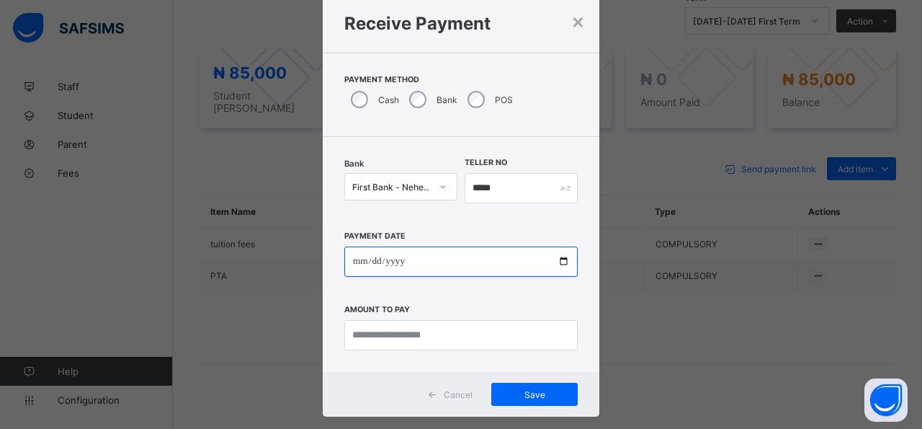
click at [556, 263] on input "date" at bounding box center [460, 261] width 233 height 30
type input "**********"
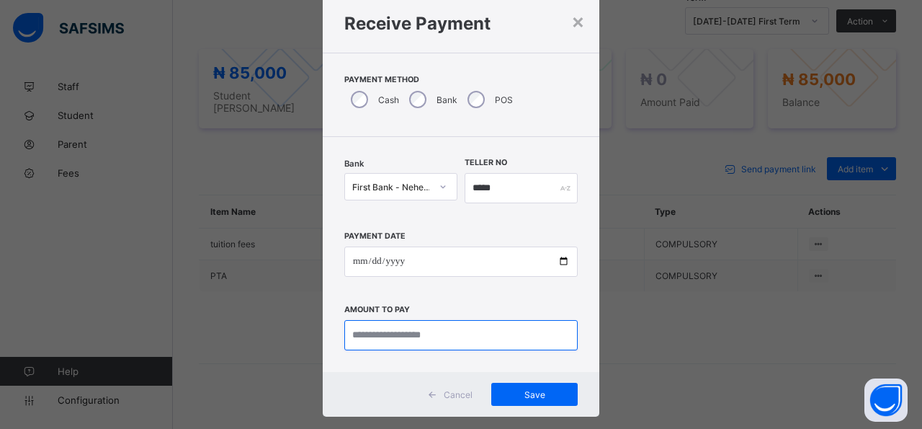
click at [505, 334] on input "currency" at bounding box center [460, 335] width 233 height 30
type input "*********"
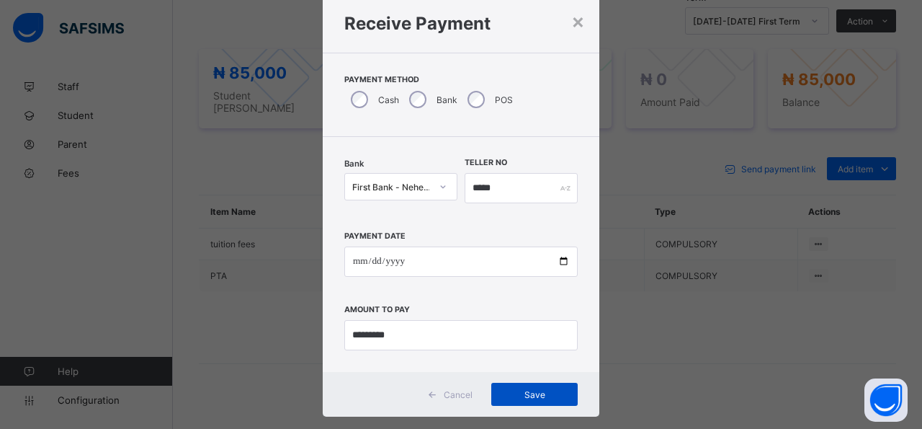
click at [537, 391] on span "Save" at bounding box center [534, 394] width 65 height 11
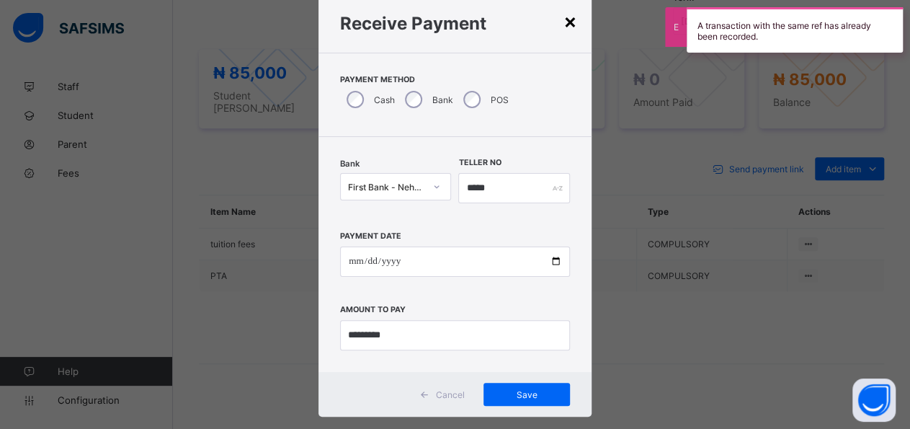
click at [568, 25] on div "×" at bounding box center [571, 21] width 14 height 25
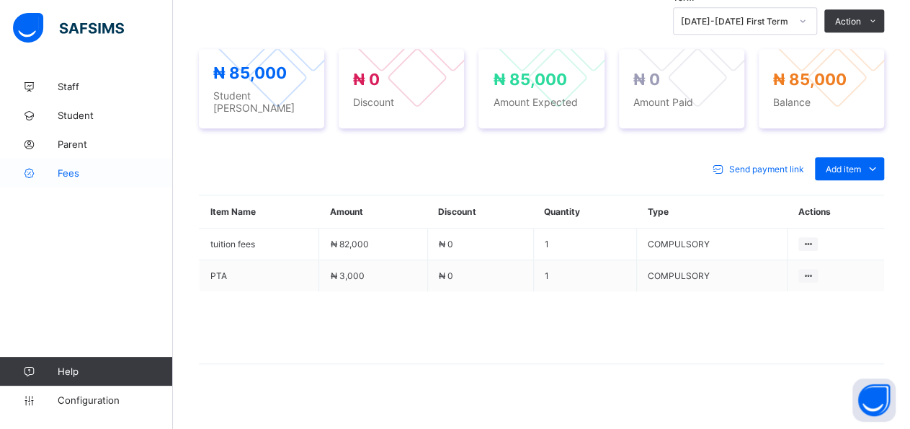
click at [77, 175] on span "Fees" at bounding box center [115, 173] width 115 height 12
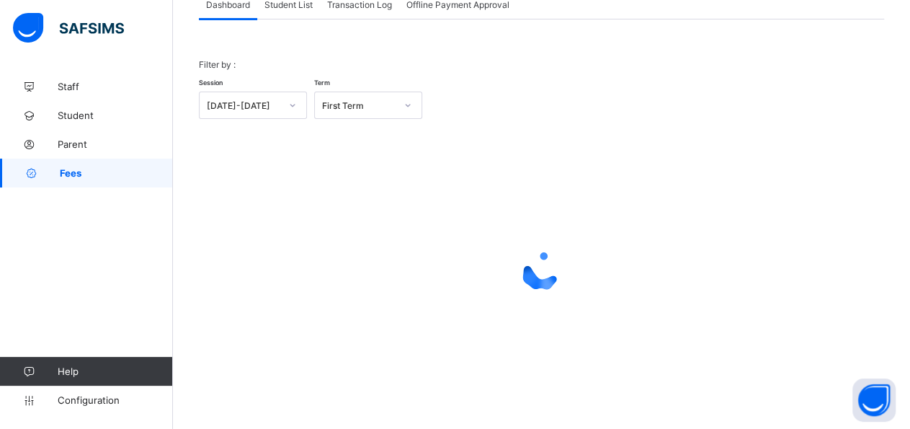
scroll to position [102, 0]
click at [290, 10] on span "Student List" at bounding box center [288, 6] width 48 height 11
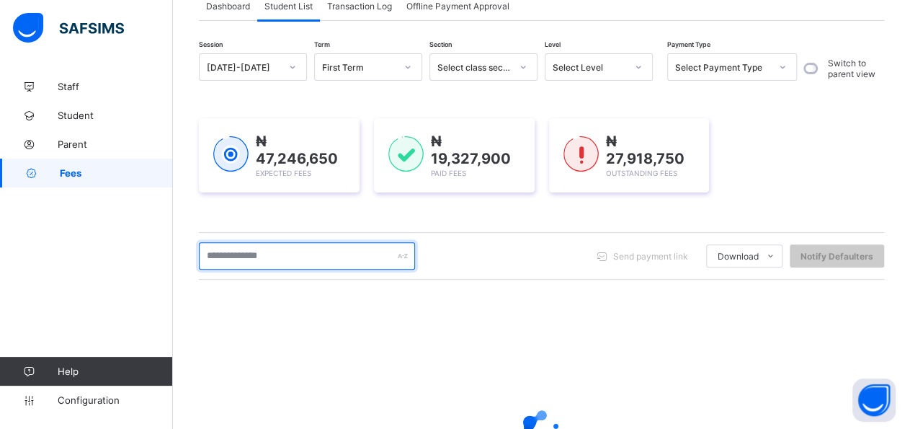
click at [284, 255] on input "text" at bounding box center [307, 255] width 216 height 27
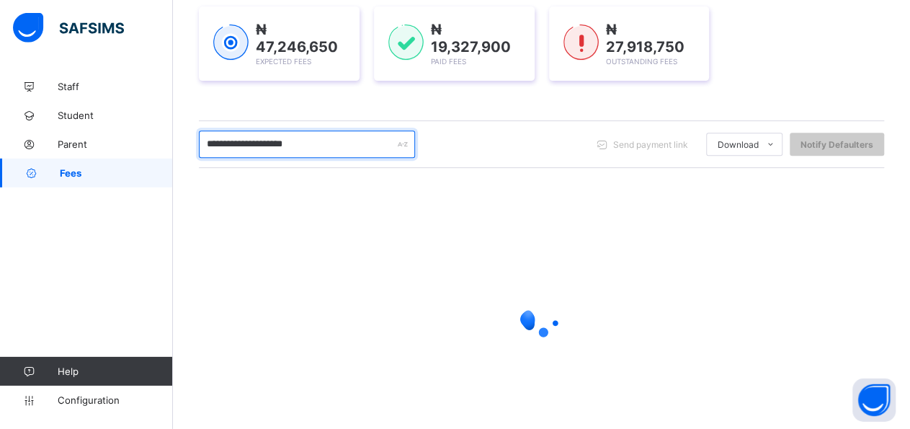
scroll to position [215, 0]
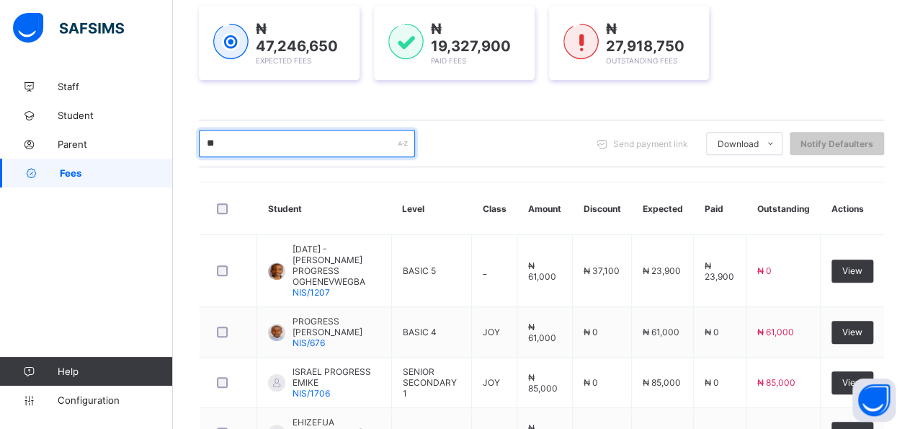
type input "*"
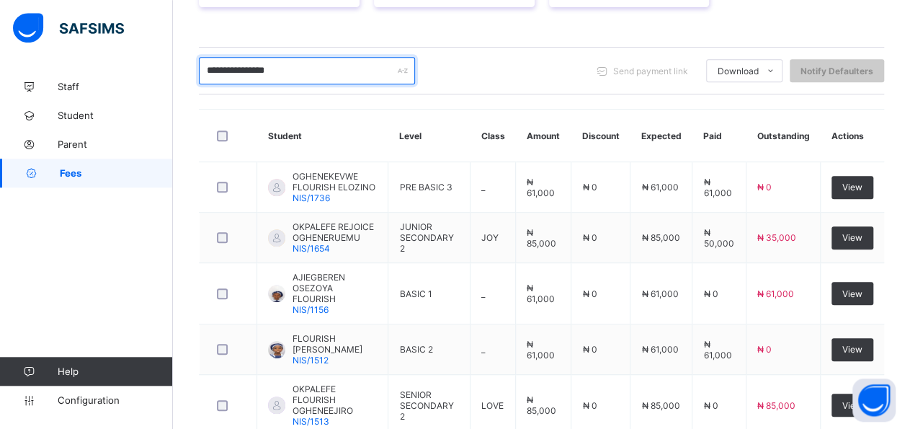
scroll to position [303, 0]
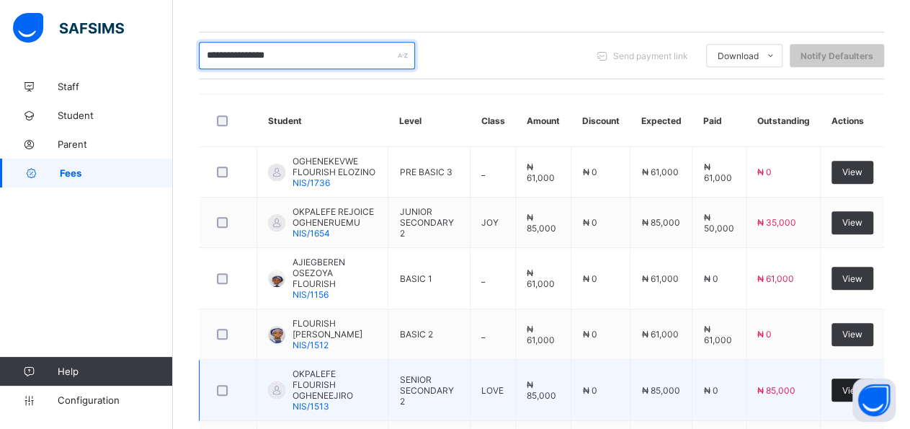
type input "**********"
click at [850, 378] on div "View" at bounding box center [853, 389] width 42 height 23
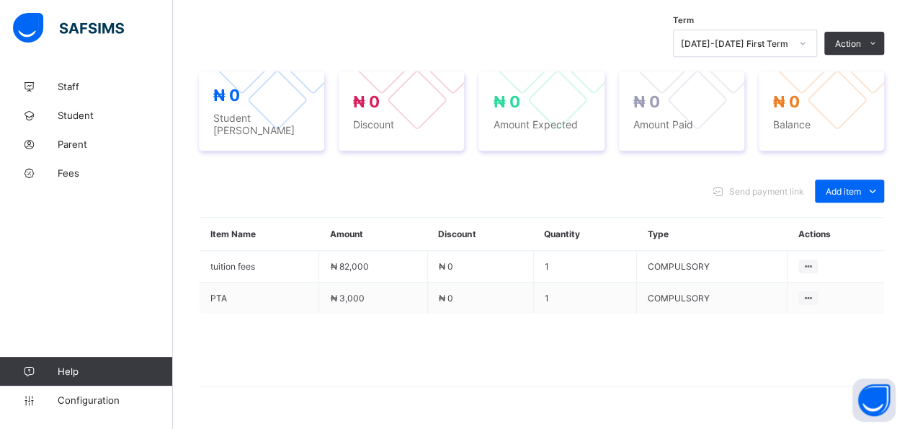
scroll to position [486, 0]
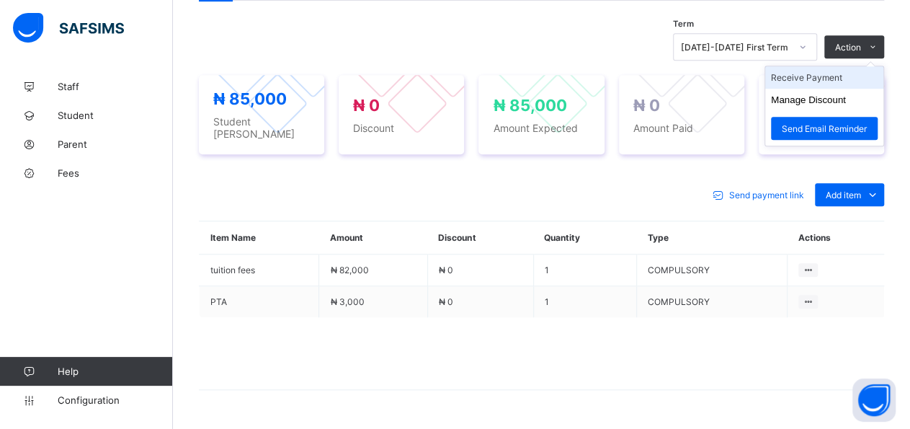
click at [871, 69] on li "Receive Payment" at bounding box center [824, 77] width 118 height 22
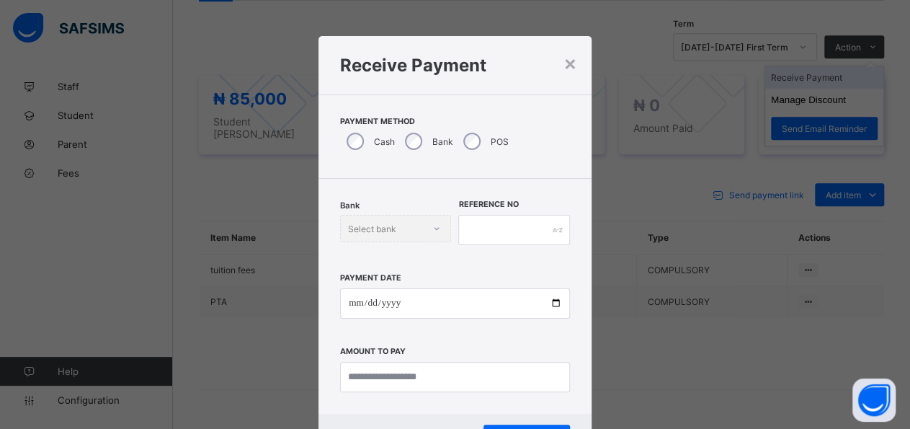
scroll to position [42, 0]
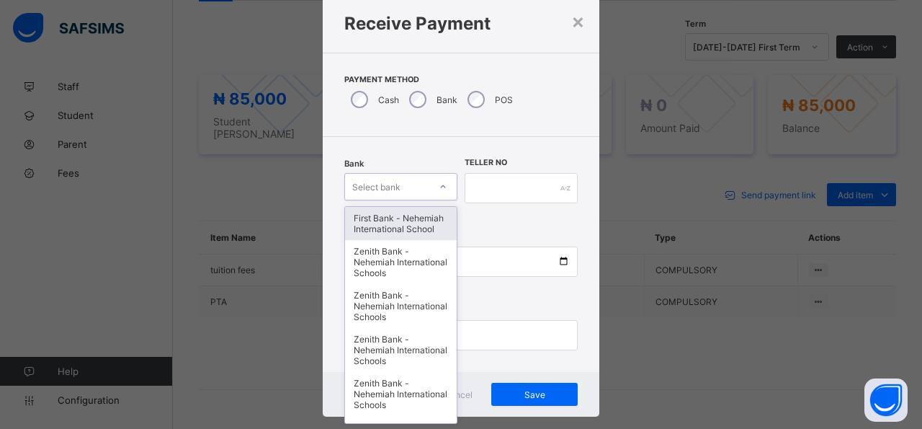
click at [440, 194] on div at bounding box center [443, 186] width 25 height 23
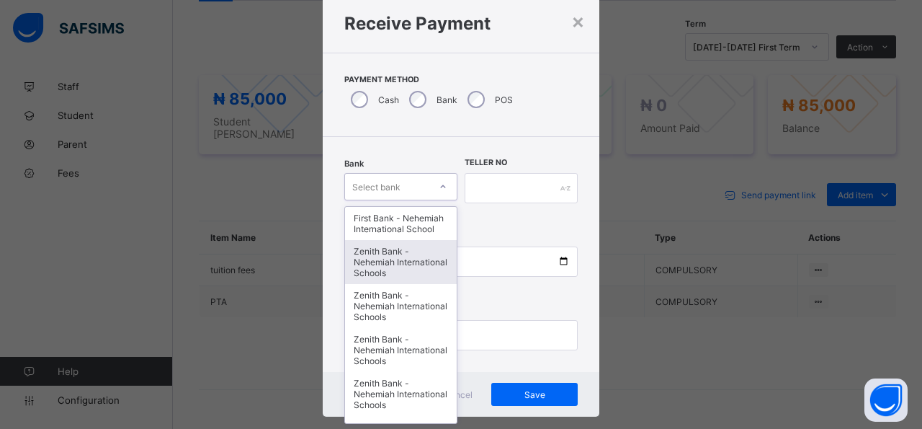
click at [388, 281] on div "Zenith Bank - Nehemiah International Schools" at bounding box center [401, 262] width 112 height 44
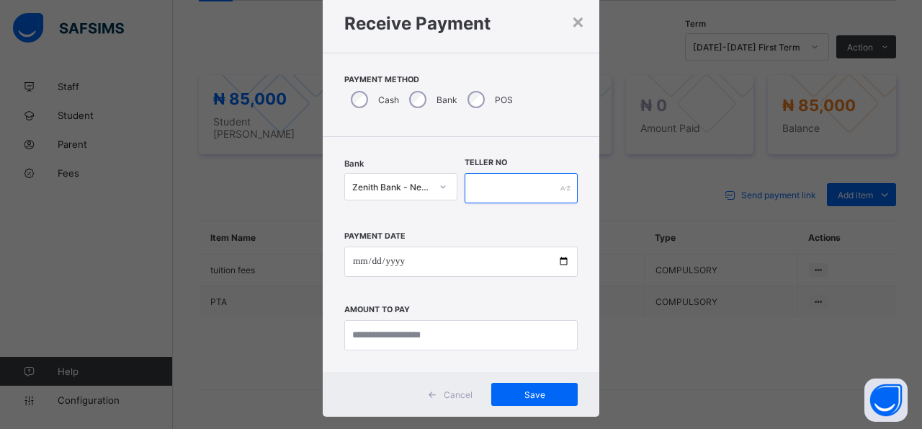
click at [517, 187] on input "text" at bounding box center [521, 188] width 113 height 30
type input "*****"
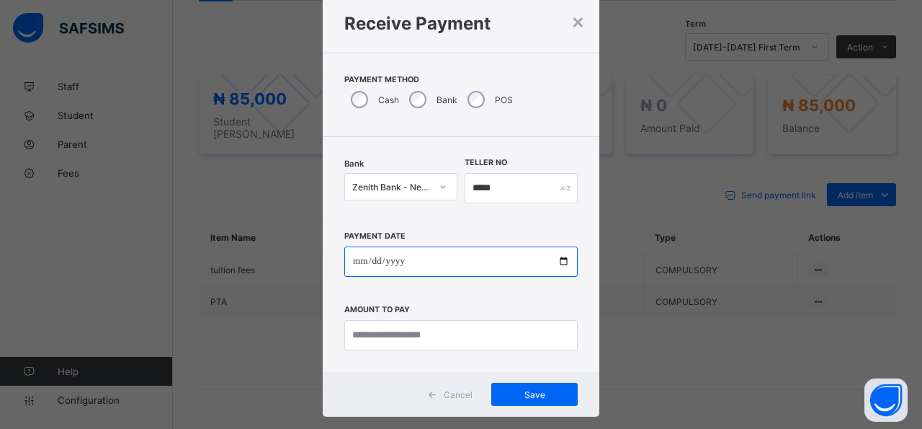
click at [554, 261] on input "date" at bounding box center [460, 261] width 233 height 30
type input "**********"
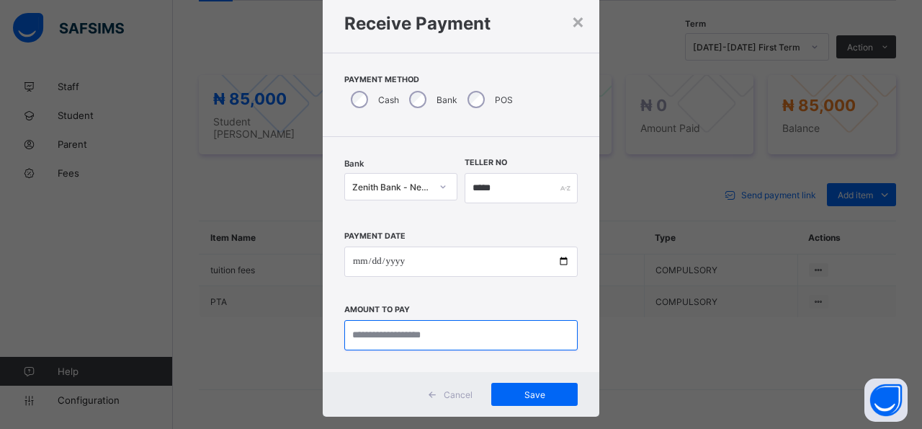
click at [478, 334] on input "currency" at bounding box center [460, 335] width 233 height 30
type input "********"
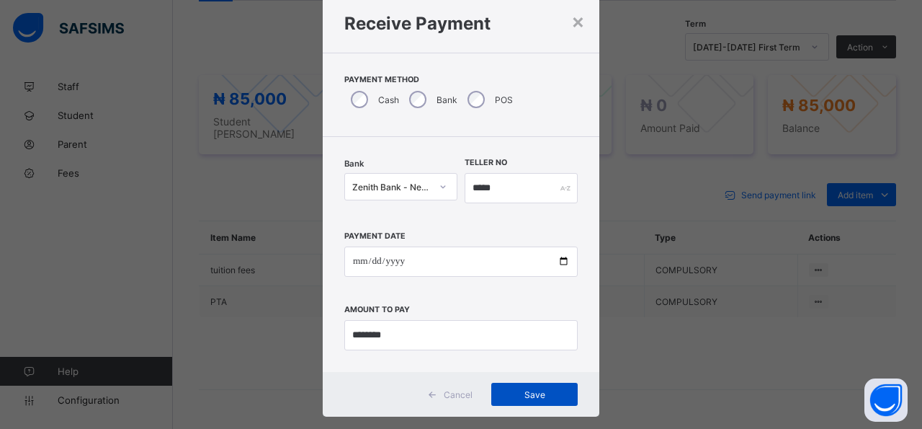
click at [528, 396] on span "Save" at bounding box center [534, 394] width 65 height 11
click at [568, 25] on div "×" at bounding box center [571, 21] width 14 height 25
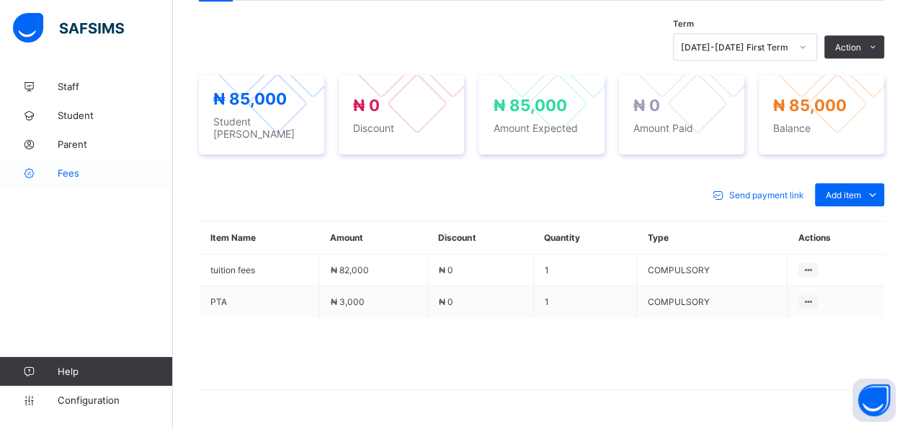
click at [79, 177] on span "Fees" at bounding box center [115, 173] width 115 height 12
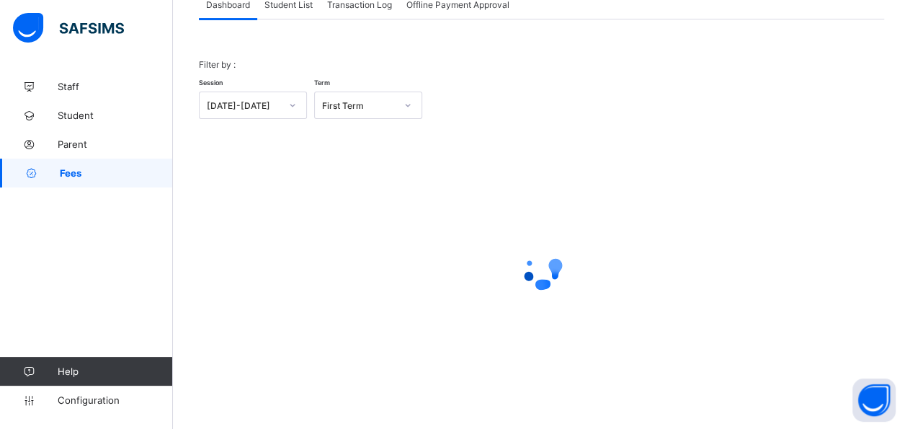
scroll to position [102, 0]
click at [300, 15] on div "Student List" at bounding box center [288, 5] width 63 height 29
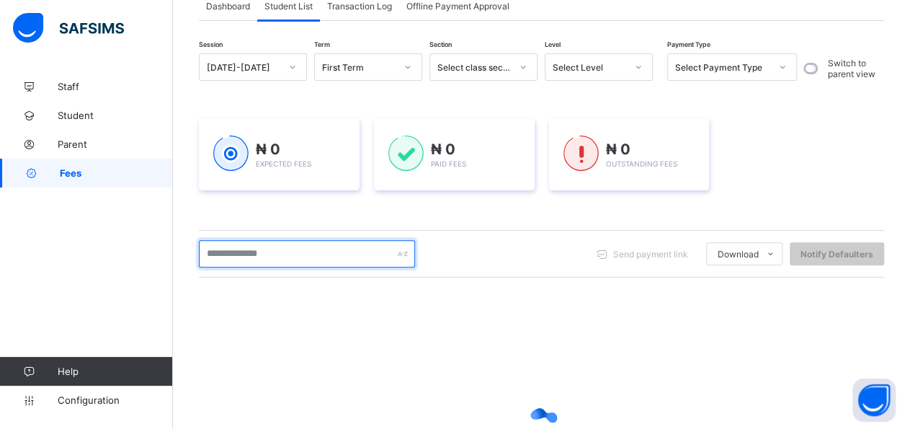
click at [298, 259] on input "text" at bounding box center [307, 253] width 216 height 27
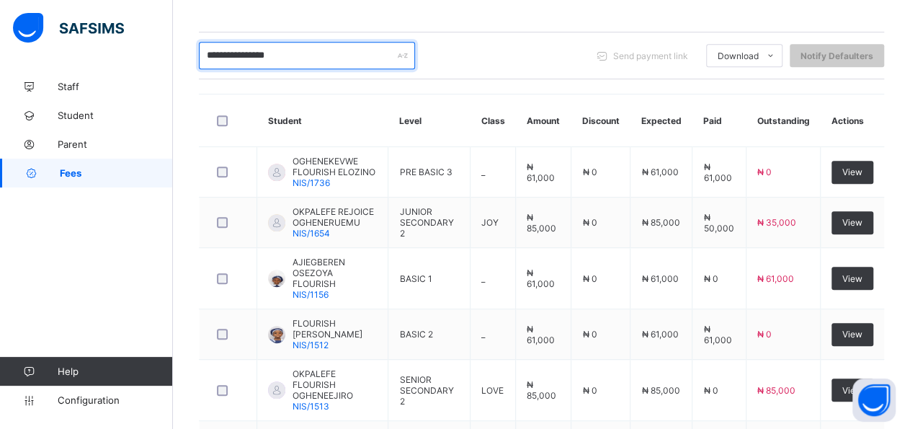
scroll to position [340, 0]
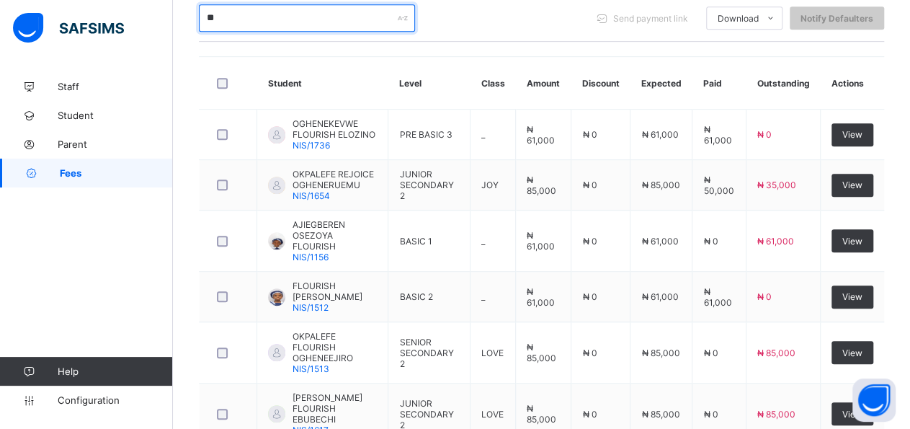
type input "*"
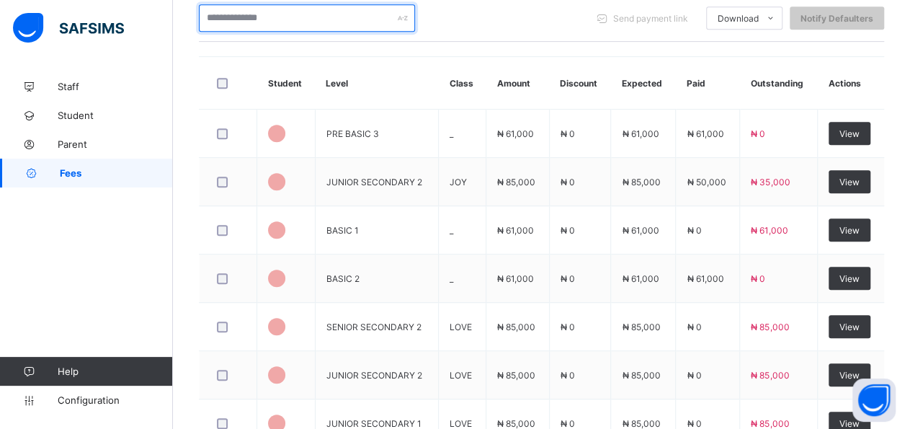
scroll to position [259, 0]
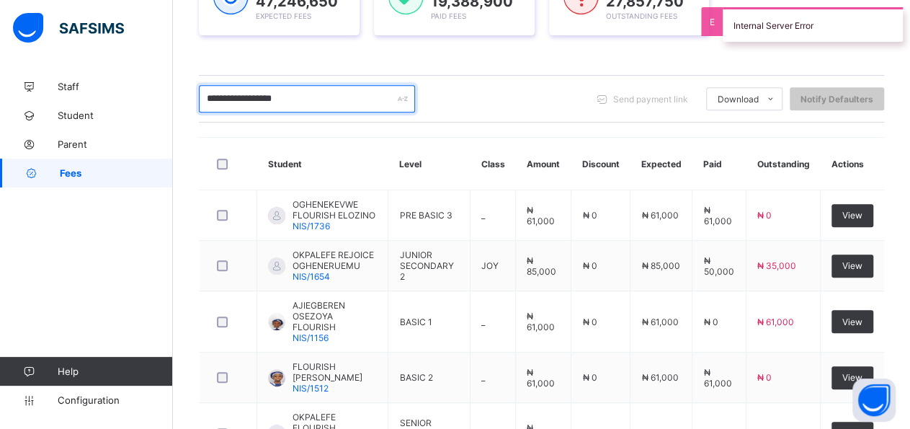
click at [282, 97] on input "**********" at bounding box center [307, 98] width 216 height 27
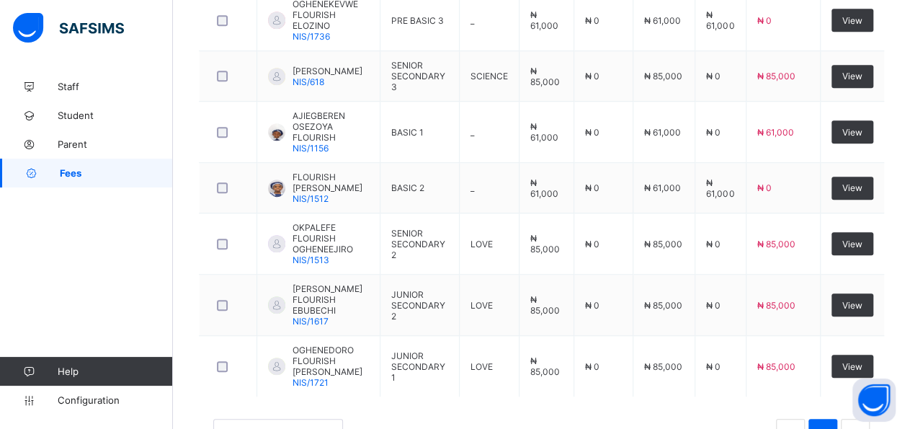
scroll to position [481, 0]
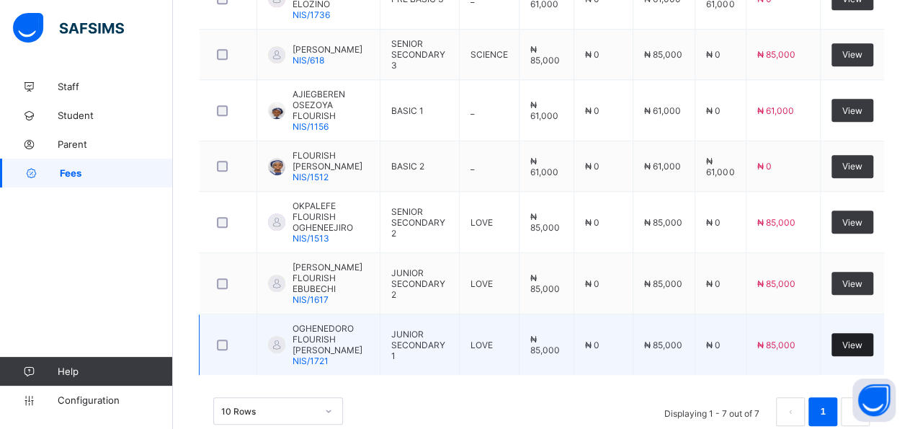
type input "**********"
click at [863, 339] on span "View" at bounding box center [852, 344] width 20 height 11
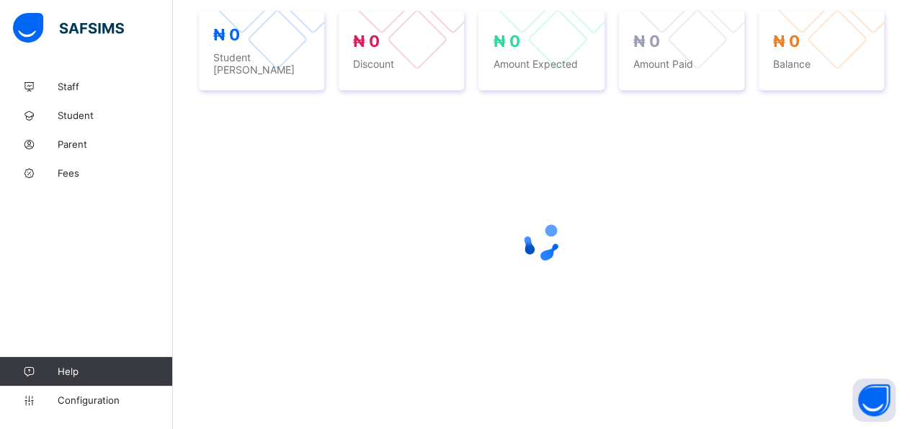
scroll to position [298, 0]
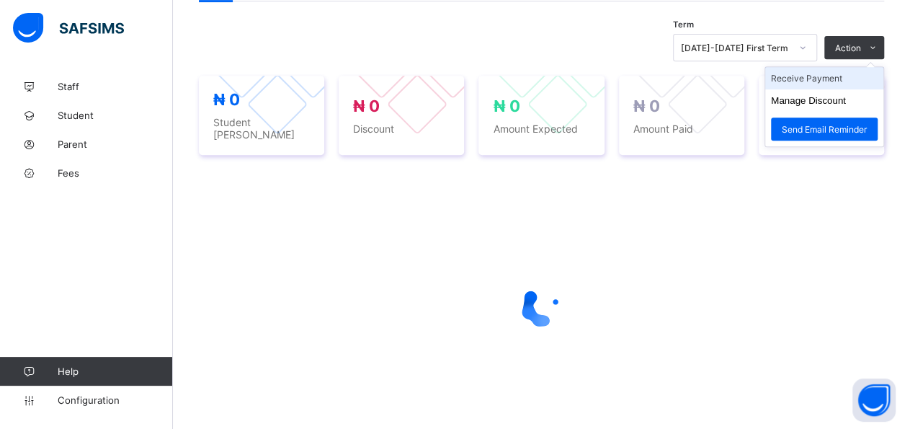
click at [871, 82] on li "Receive Payment" at bounding box center [824, 78] width 118 height 22
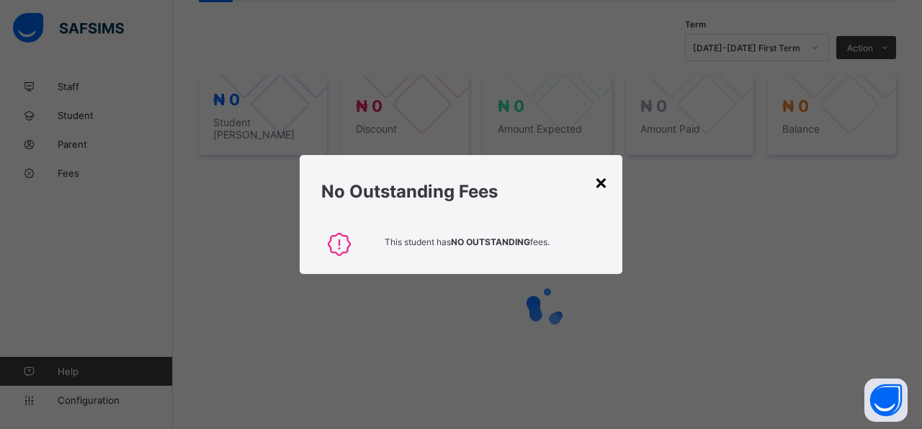
click at [605, 181] on div "×" at bounding box center [602, 181] width 14 height 25
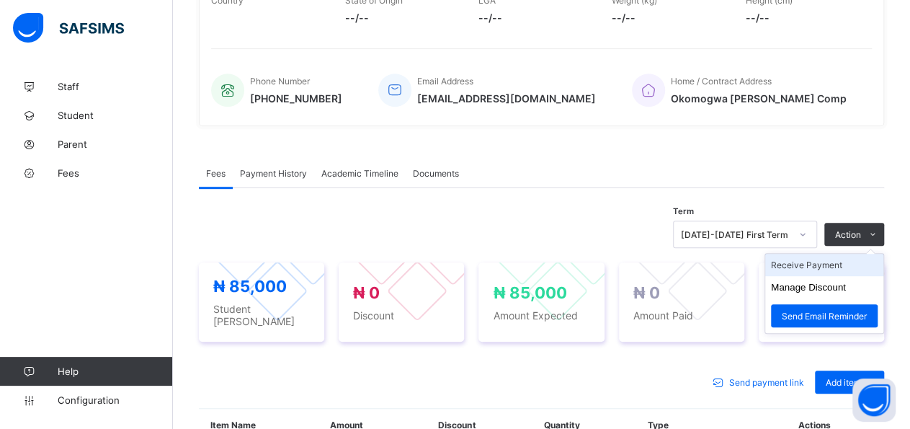
scroll to position [481, 0]
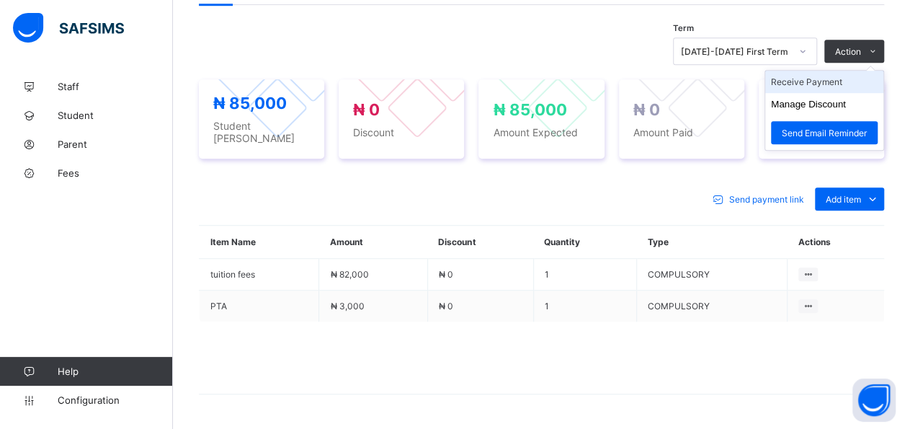
click at [856, 82] on li "Receive Payment" at bounding box center [824, 82] width 118 height 22
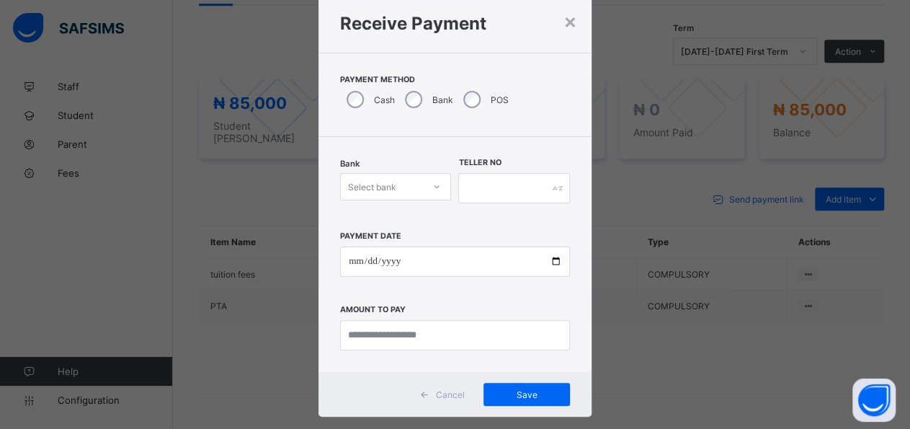
click at [436, 188] on div at bounding box center [436, 186] width 25 height 23
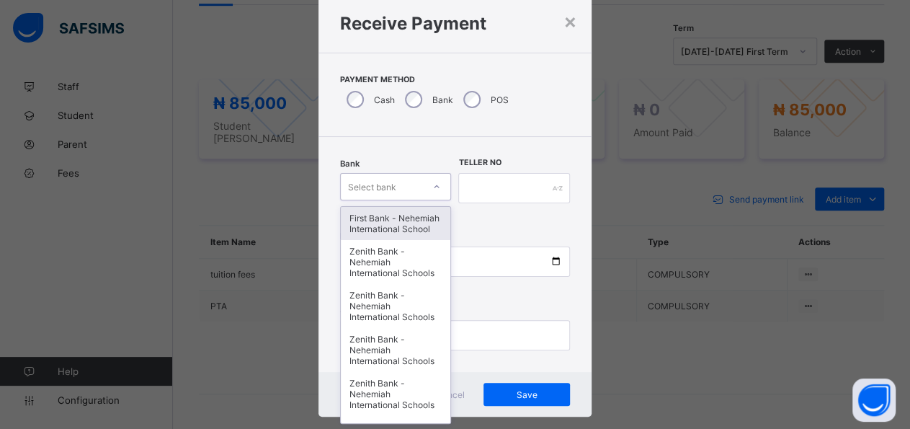
click at [396, 236] on div "First Bank - Nehemiah International School" at bounding box center [396, 223] width 110 height 33
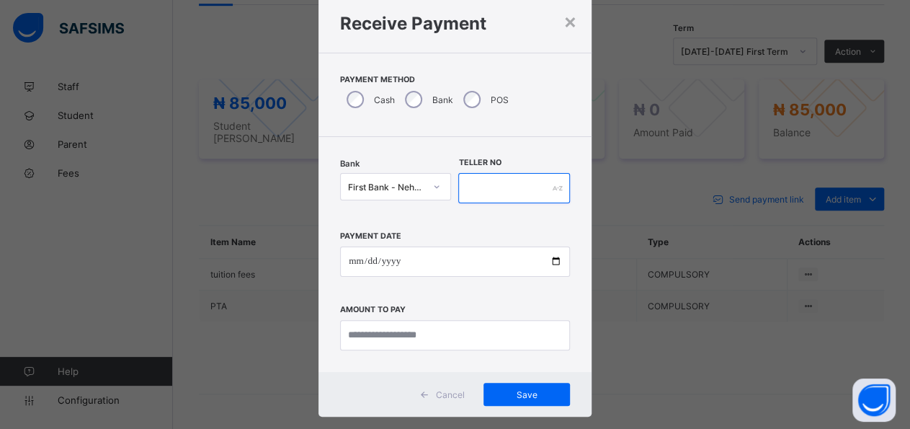
click at [503, 188] on input "text" at bounding box center [513, 188] width 111 height 30
click at [486, 189] on input "******" at bounding box center [521, 188] width 113 height 30
type input "*****"
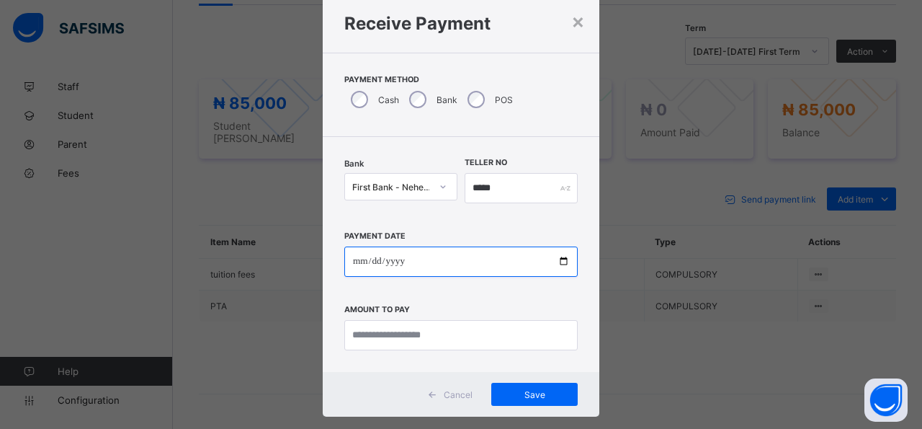
click at [555, 260] on input "date" at bounding box center [460, 261] width 233 height 30
type input "**********"
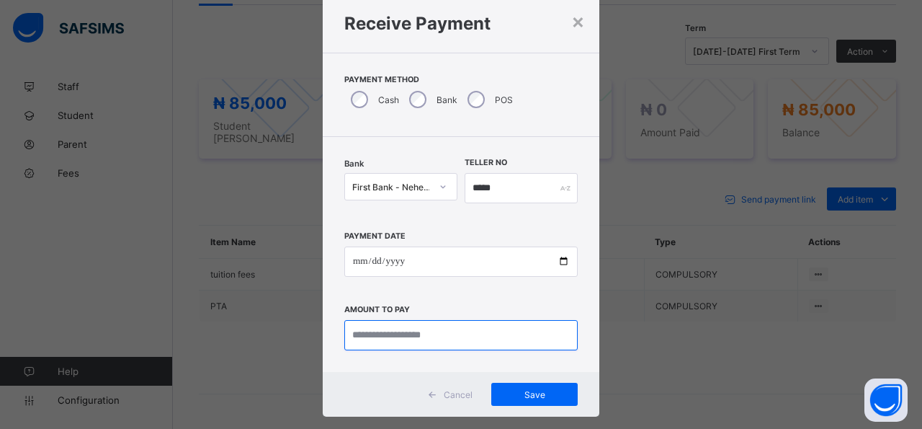
click at [487, 342] on input "currency" at bounding box center [460, 335] width 233 height 30
type input "********"
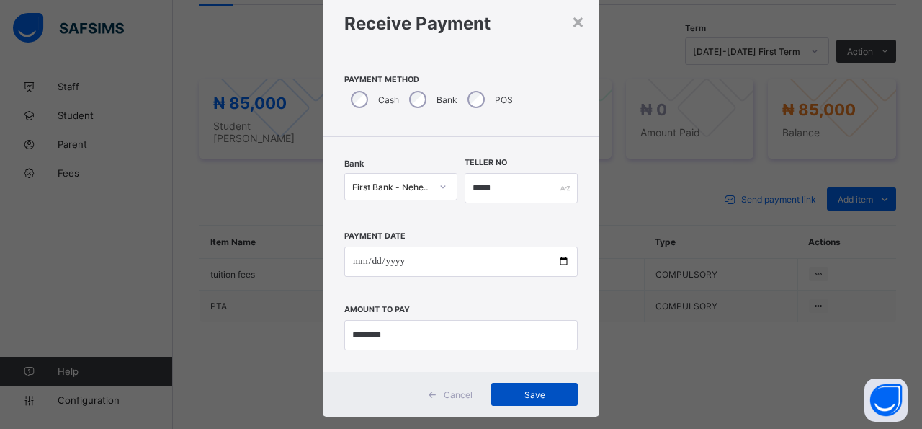
click at [547, 391] on span "Save" at bounding box center [534, 394] width 65 height 11
click at [548, 396] on span "Save" at bounding box center [526, 394] width 65 height 11
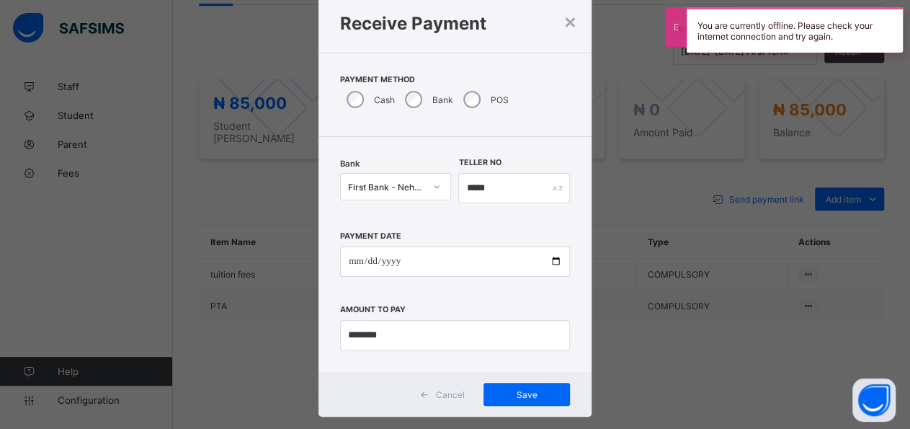
click at [707, 77] on div "**********" at bounding box center [455, 214] width 910 height 429
click at [703, 13] on div "You are currently offline. Please check your internet connection and try again." at bounding box center [795, 29] width 216 height 45
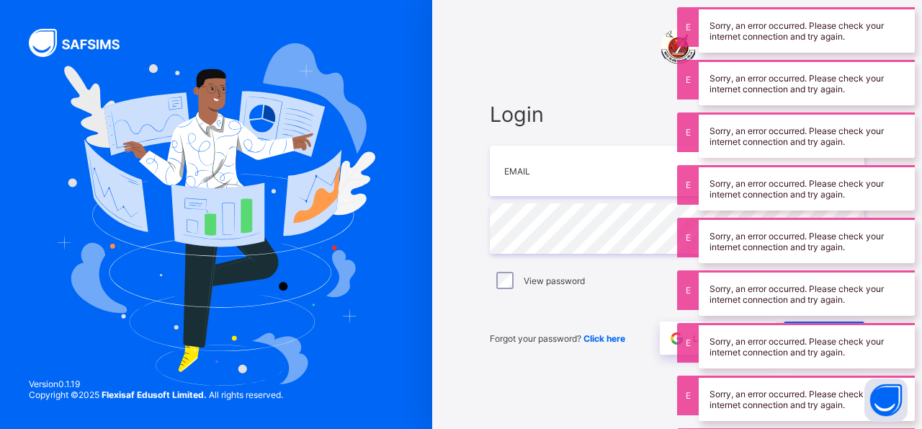
type input "**********"
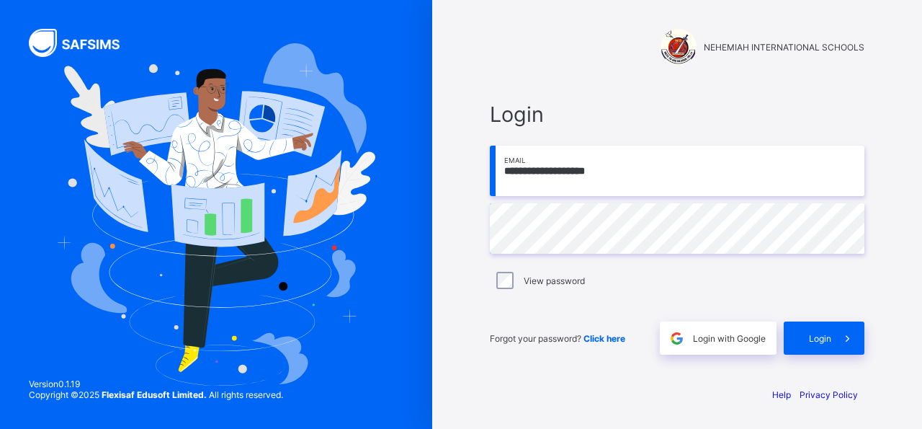
click at [815, 334] on span "Login" at bounding box center [820, 338] width 22 height 11
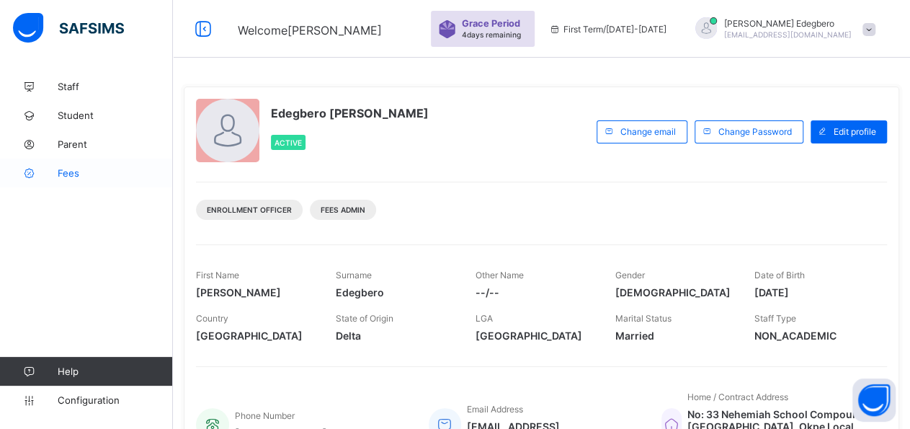
click at [73, 177] on span "Fees" at bounding box center [115, 173] width 115 height 12
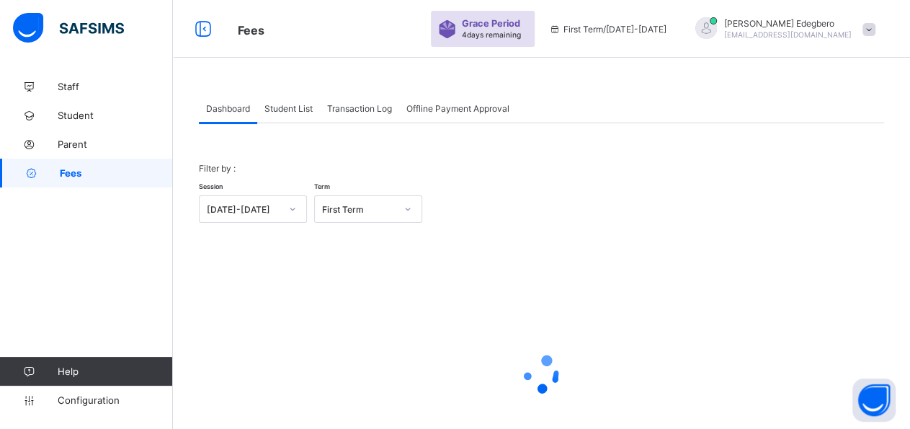
click at [309, 113] on div "Student List" at bounding box center [288, 108] width 63 height 29
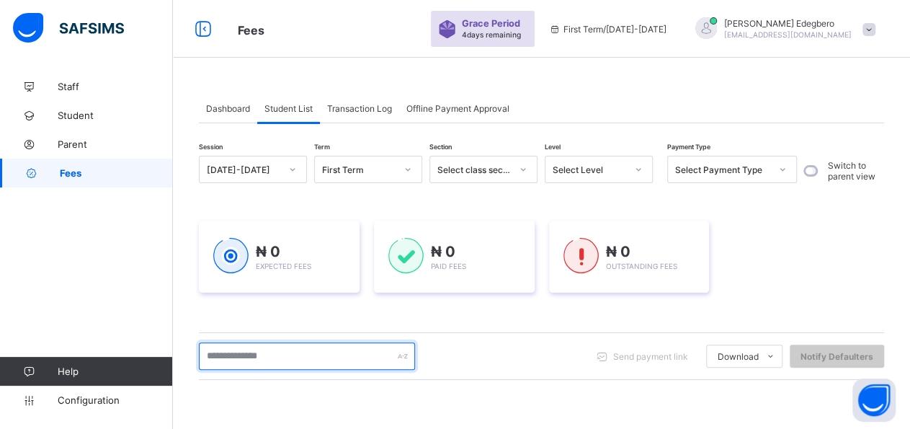
click at [293, 365] on input "text" at bounding box center [307, 355] width 216 height 27
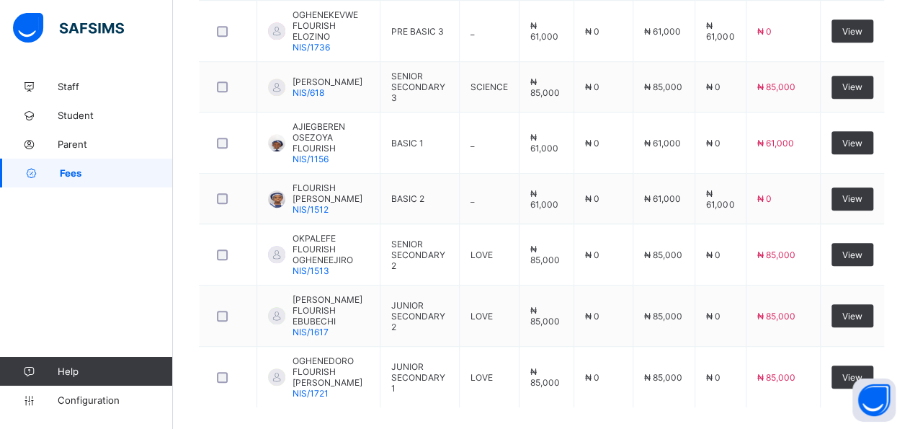
scroll to position [481, 0]
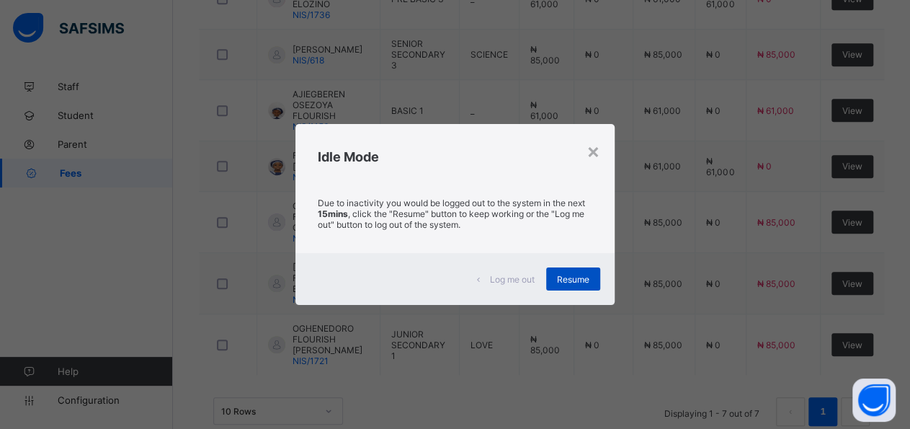
type input "**********"
click at [575, 284] on div "Resume" at bounding box center [573, 278] width 54 height 23
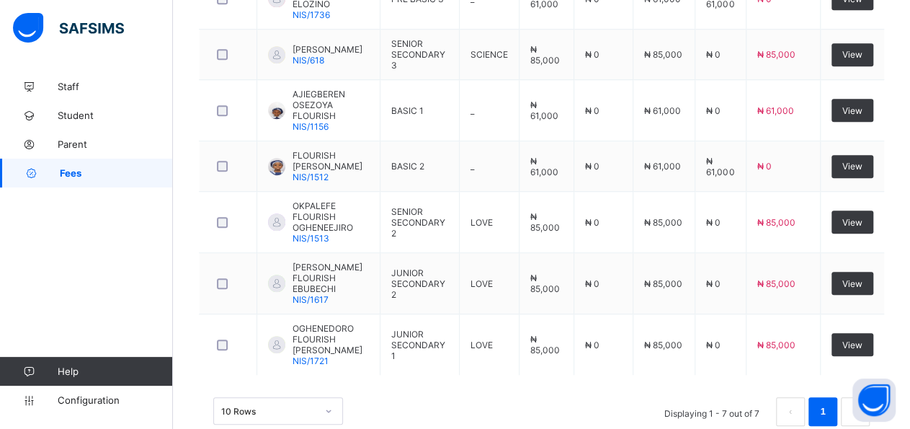
click at [733, 397] on li "Displaying 1 - 7 out of 7" at bounding box center [712, 411] width 117 height 29
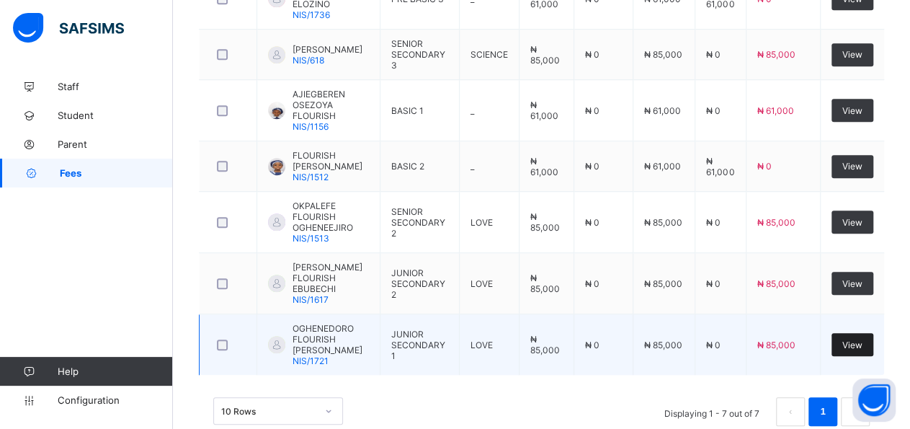
click at [863, 339] on span "View" at bounding box center [852, 344] width 20 height 11
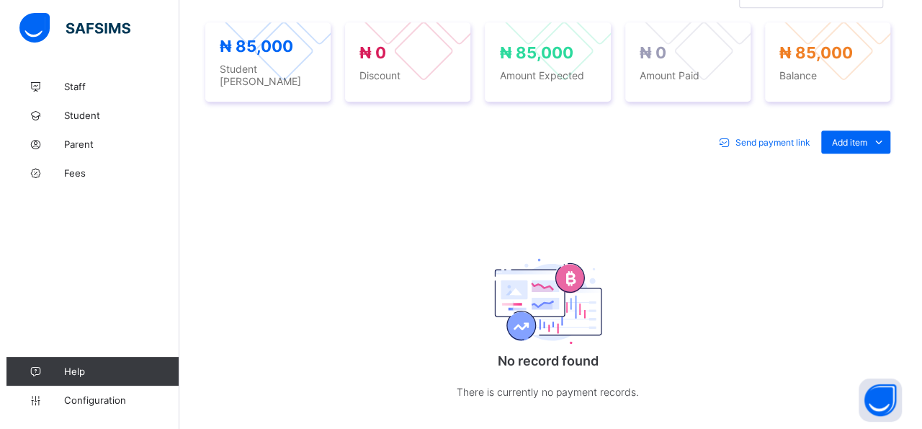
scroll to position [512, 0]
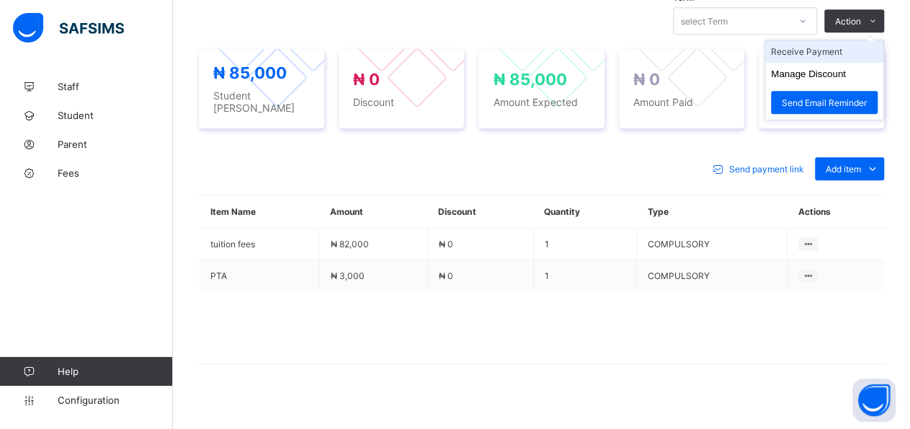
click at [856, 45] on li "Receive Payment" at bounding box center [824, 51] width 118 height 22
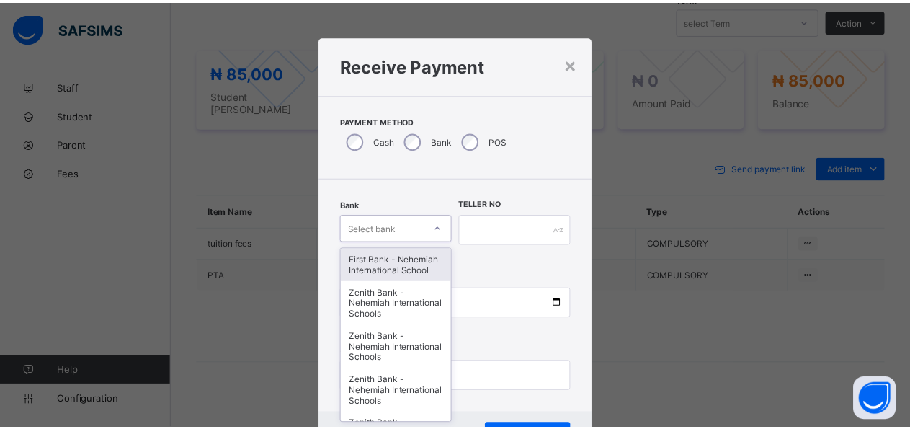
scroll to position [42, 0]
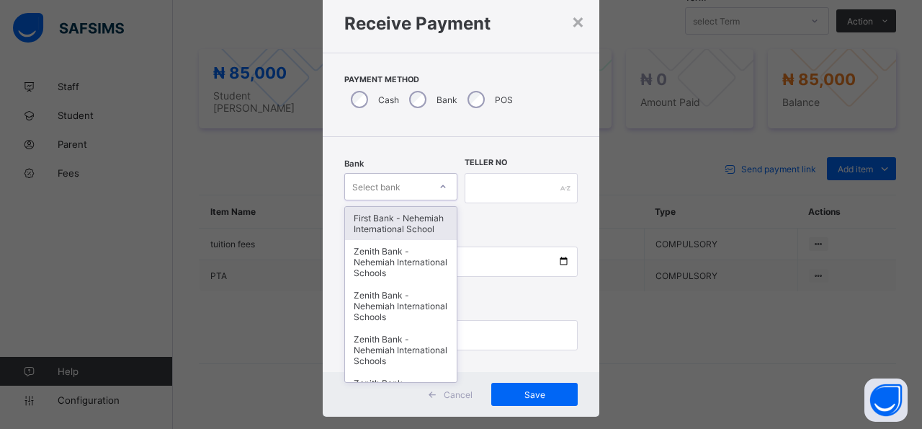
click at [440, 200] on div "option First Bank - Nehemiah International School focused, 1 of 17. 17 results …" at bounding box center [400, 186] width 113 height 27
click at [424, 228] on div "First Bank - Nehemiah International School" at bounding box center [401, 223] width 112 height 33
click at [424, 228] on div "Payment Date Amount to pay" at bounding box center [460, 284] width 233 height 133
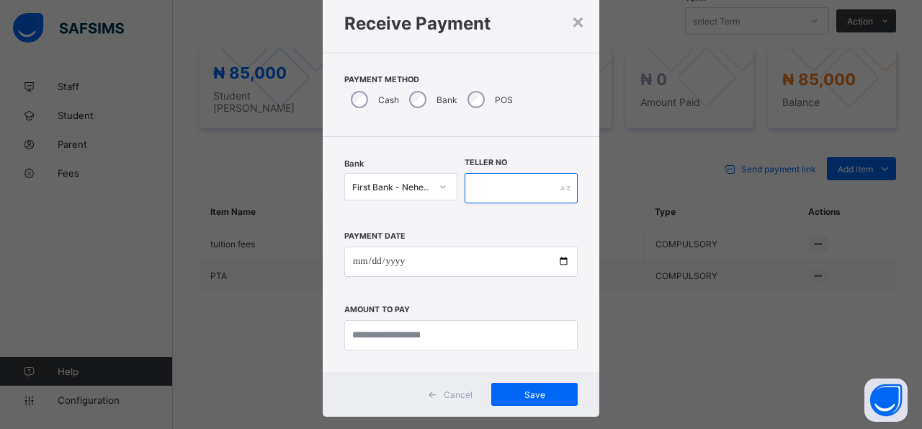
click at [559, 198] on input "text" at bounding box center [521, 188] width 113 height 30
type input "*****"
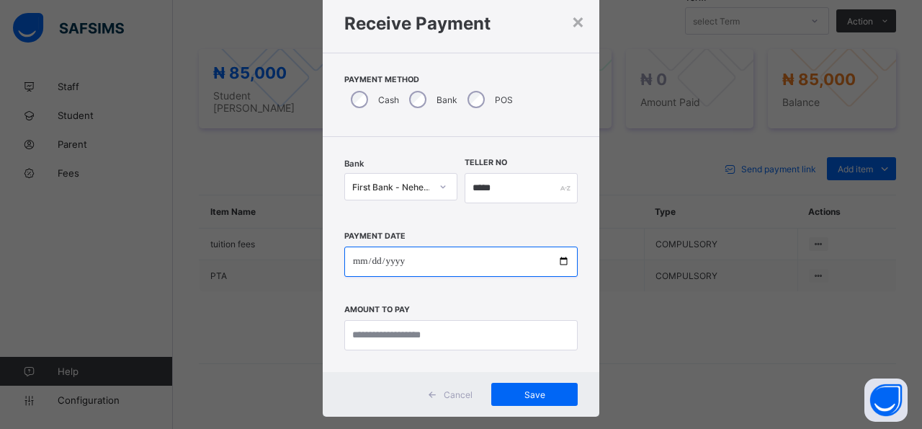
click at [553, 261] on input "date" at bounding box center [460, 261] width 233 height 30
type input "**********"
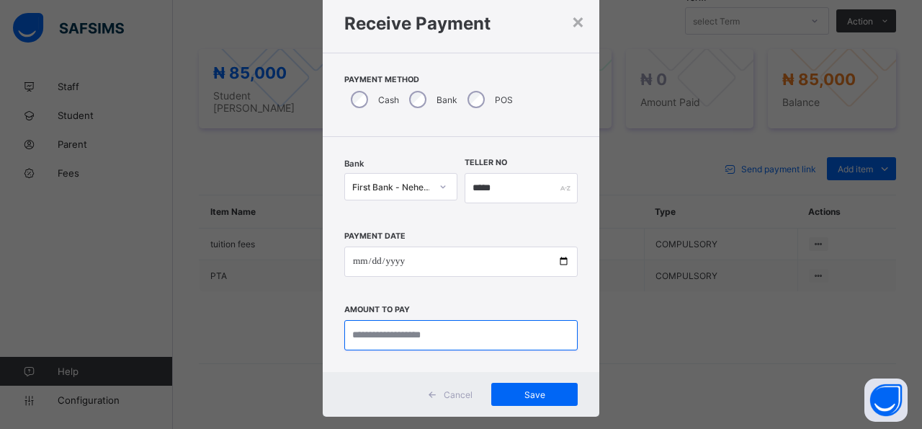
click at [511, 343] on input "currency" at bounding box center [460, 335] width 233 height 30
type input "********"
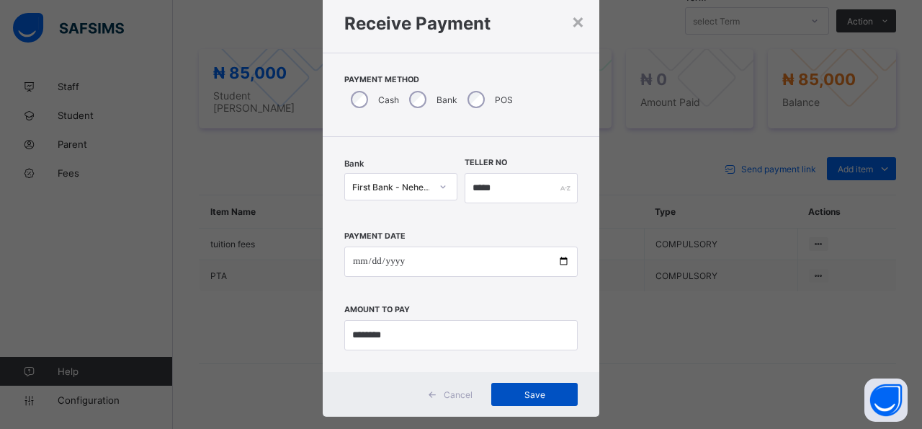
click at [553, 401] on div "Save" at bounding box center [535, 394] width 86 height 23
click at [538, 394] on span "Save" at bounding box center [526, 394] width 65 height 11
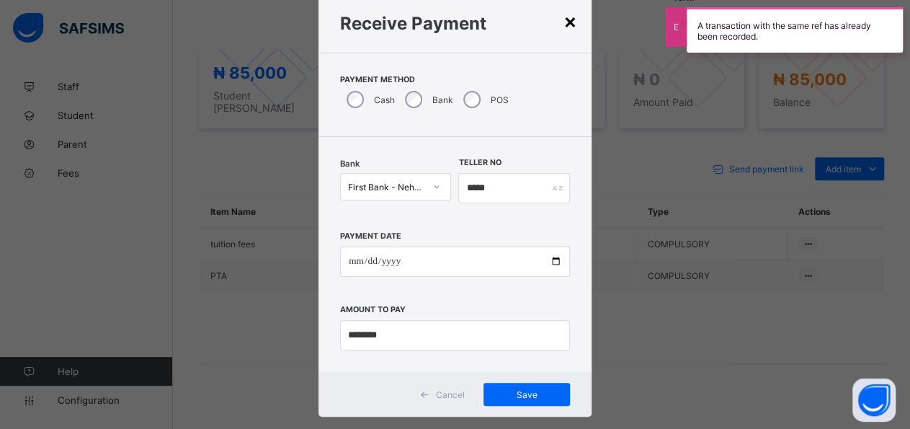
click at [564, 19] on div "×" at bounding box center [571, 21] width 14 height 25
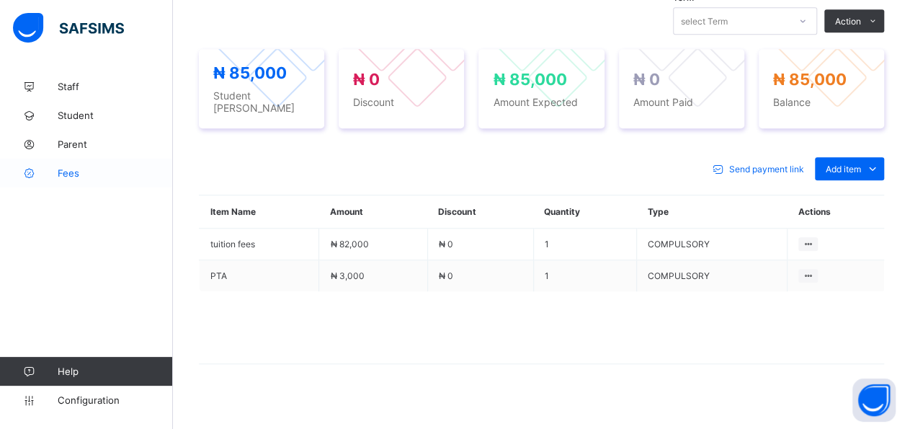
click at [66, 168] on span "Fees" at bounding box center [115, 173] width 115 height 12
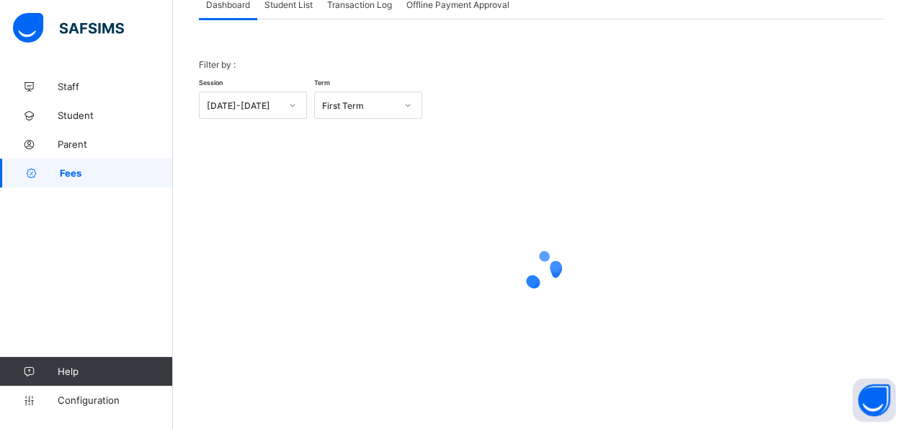
scroll to position [102, 0]
click at [294, 11] on div "Student List" at bounding box center [288, 5] width 63 height 29
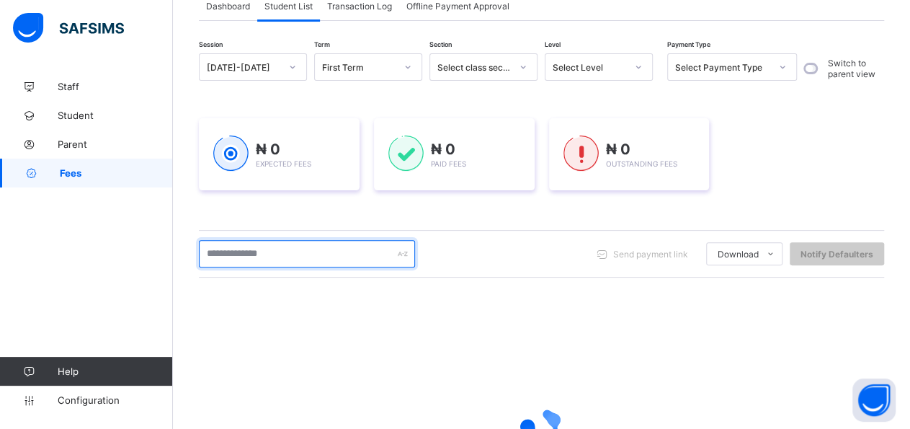
click at [306, 257] on input "text" at bounding box center [307, 253] width 216 height 27
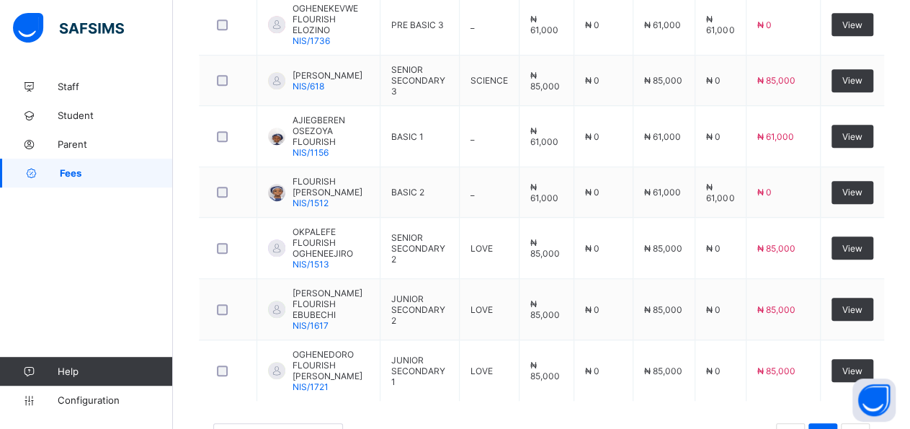
scroll to position [481, 0]
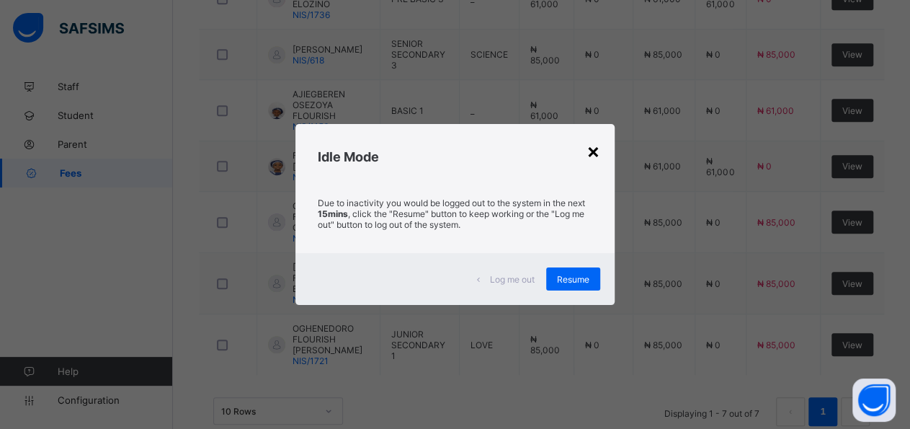
click at [600, 149] on div "×" at bounding box center [594, 150] width 14 height 25
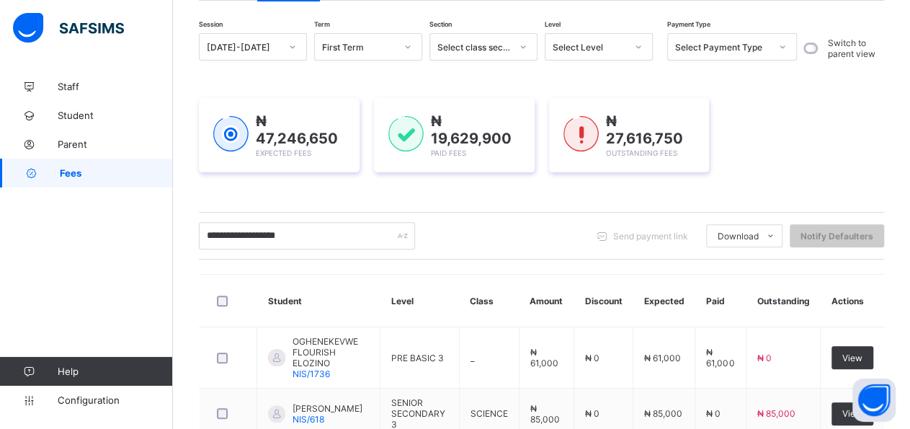
scroll to position [78, 0]
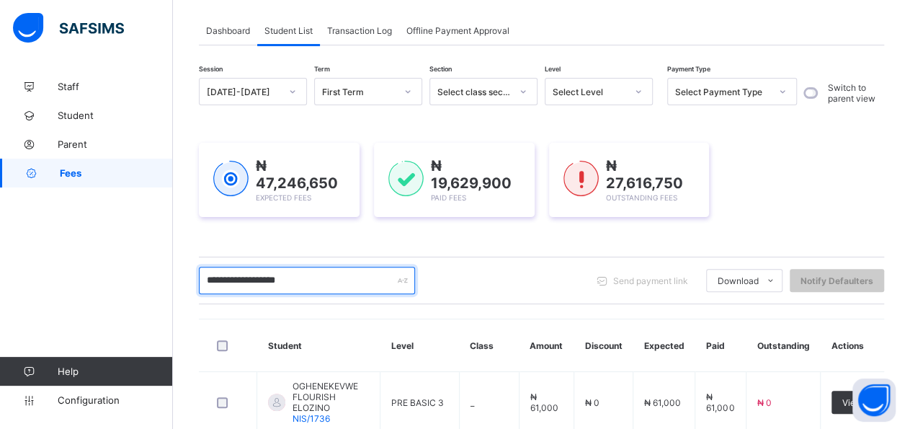
click at [342, 272] on input "**********" at bounding box center [307, 280] width 216 height 27
type input "*"
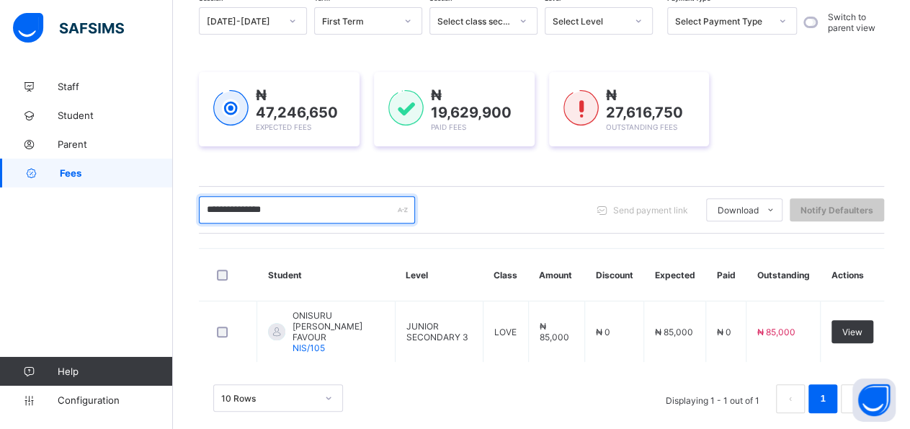
scroll to position [153, 0]
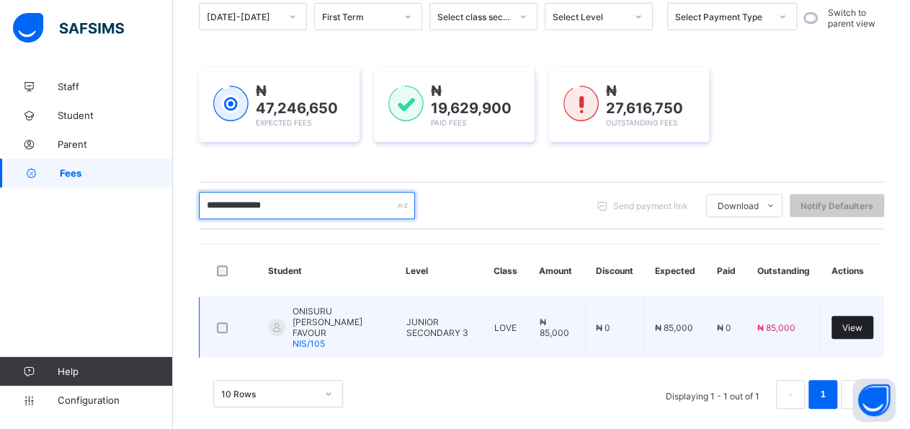
type input "**********"
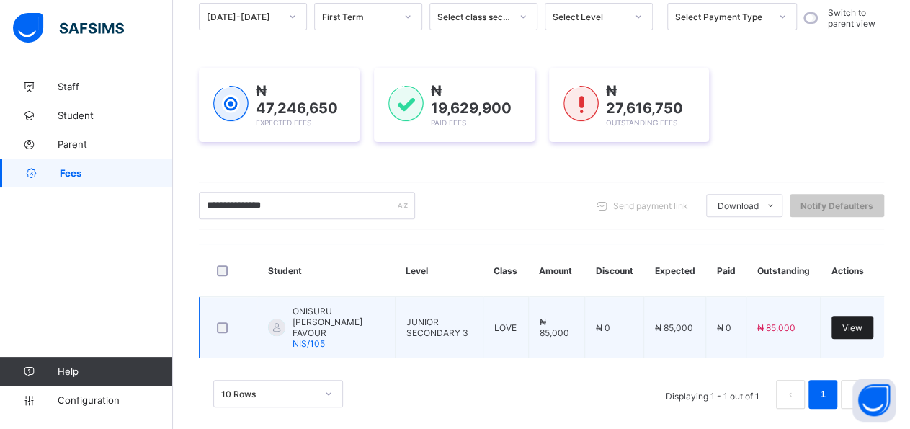
click at [863, 322] on span "View" at bounding box center [852, 327] width 20 height 11
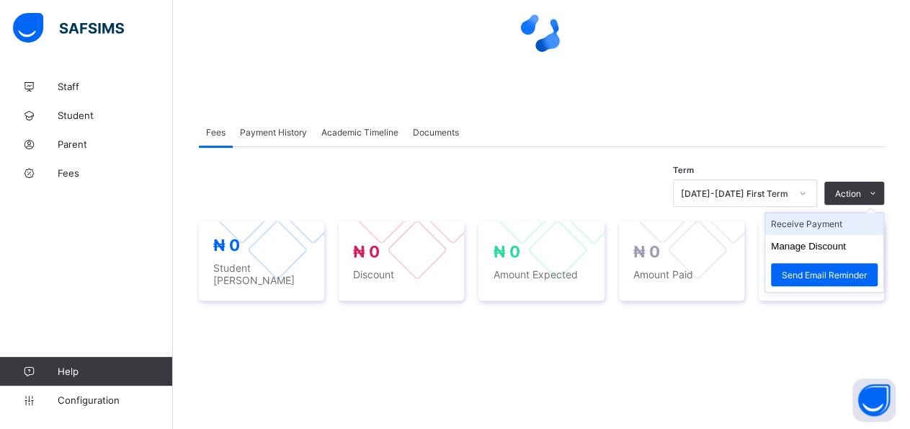
click at [868, 221] on li "Receive Payment" at bounding box center [824, 224] width 118 height 22
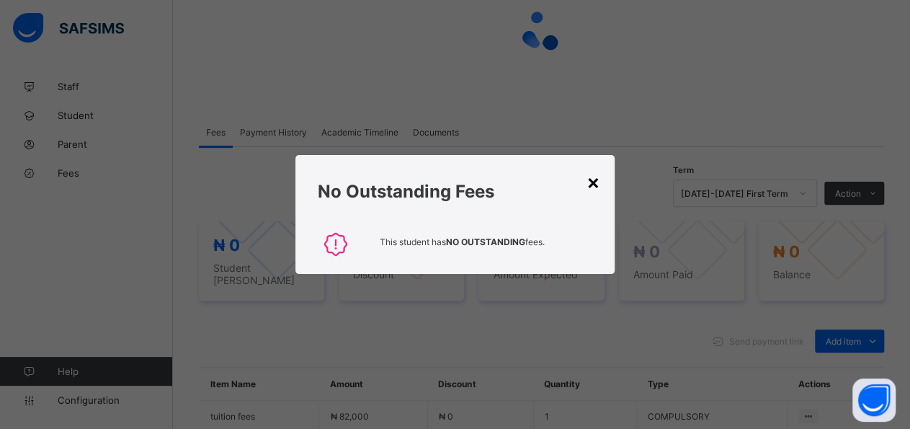
click at [599, 185] on div "×" at bounding box center [594, 181] width 14 height 25
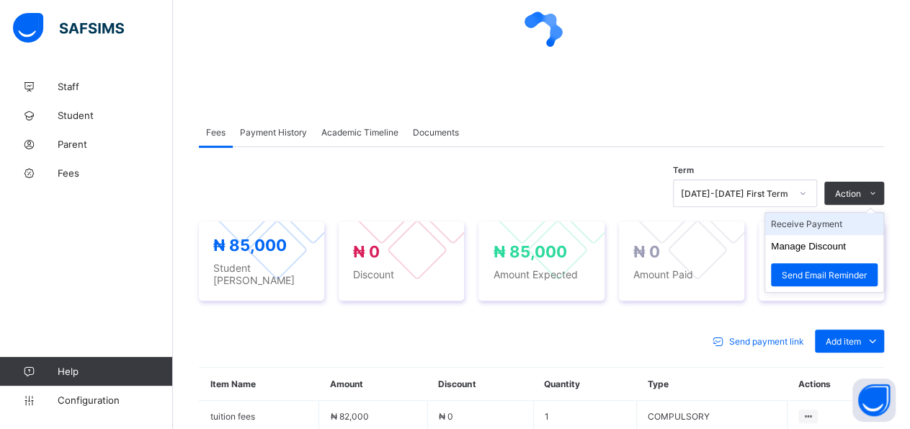
click at [853, 221] on li "Receive Payment" at bounding box center [824, 224] width 118 height 22
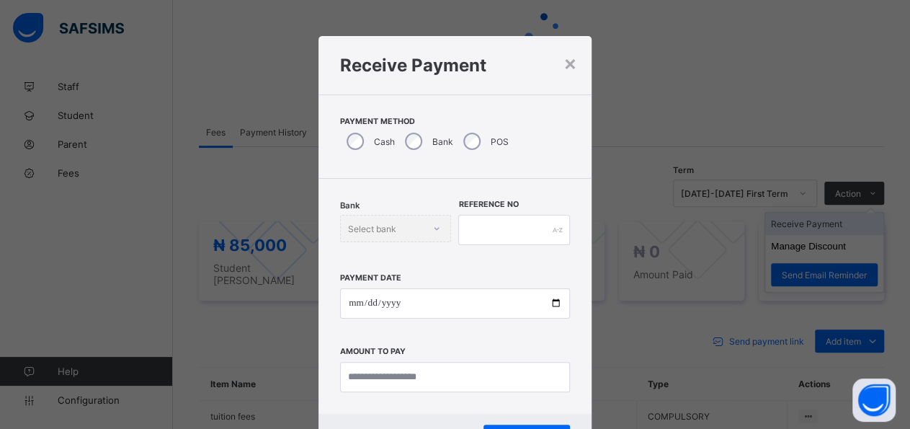
scroll to position [42, 0]
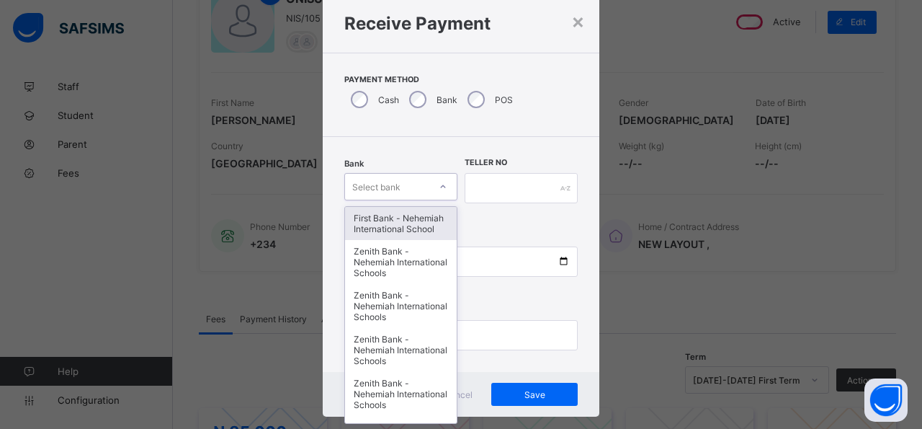
click at [440, 195] on div at bounding box center [443, 186] width 25 height 23
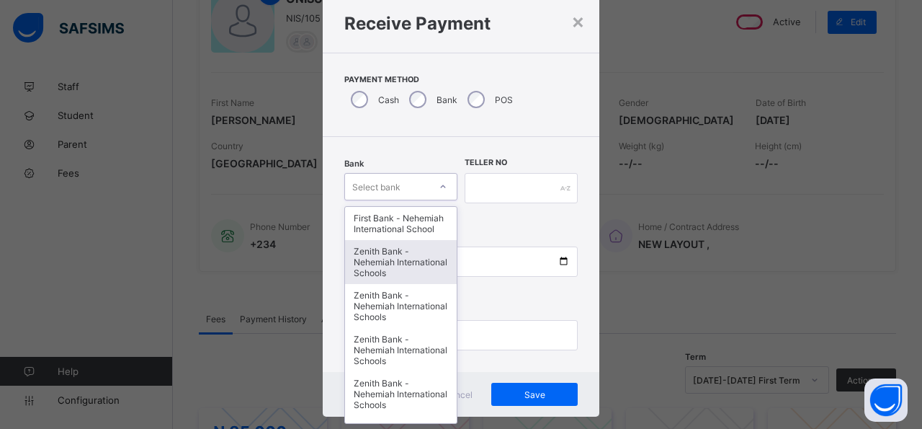
click at [392, 276] on div "Zenith Bank - Nehemiah International Schools" at bounding box center [401, 262] width 112 height 44
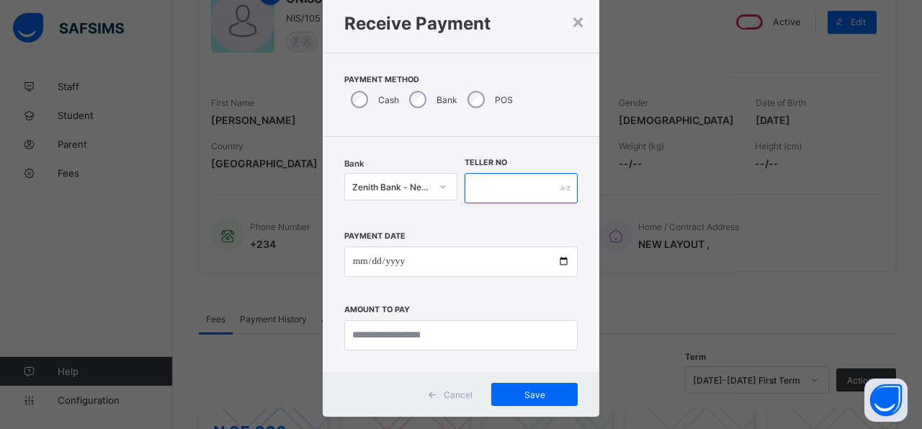
click at [492, 182] on input "text" at bounding box center [521, 188] width 113 height 30
type input "*****"
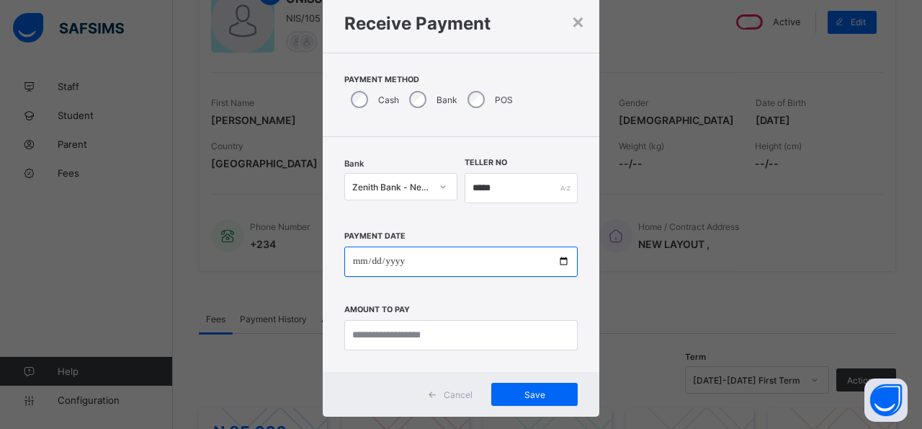
click at [557, 263] on input "date" at bounding box center [460, 261] width 233 height 30
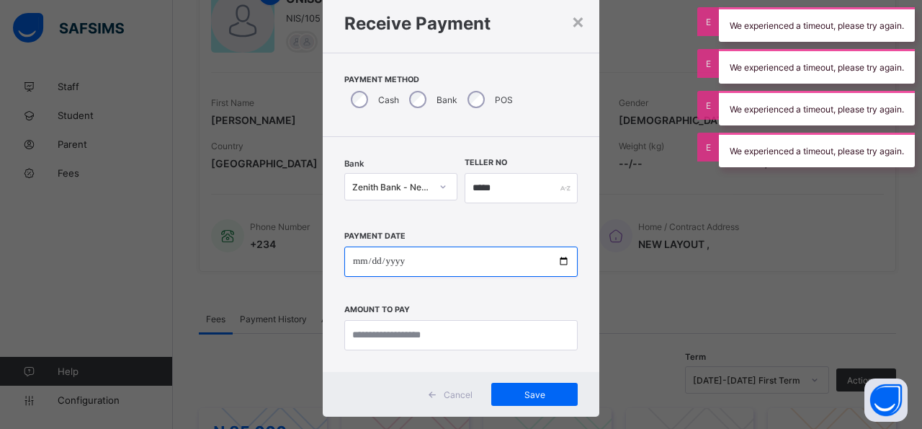
type input "**********"
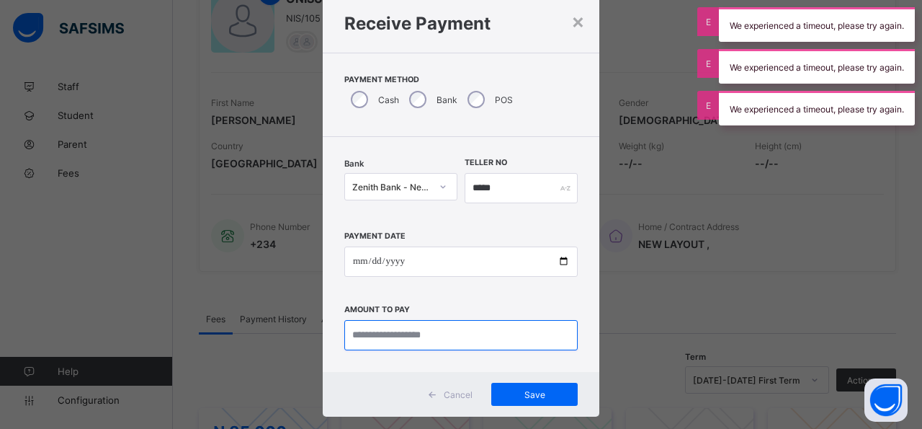
click at [494, 344] on input "currency" at bounding box center [460, 335] width 233 height 30
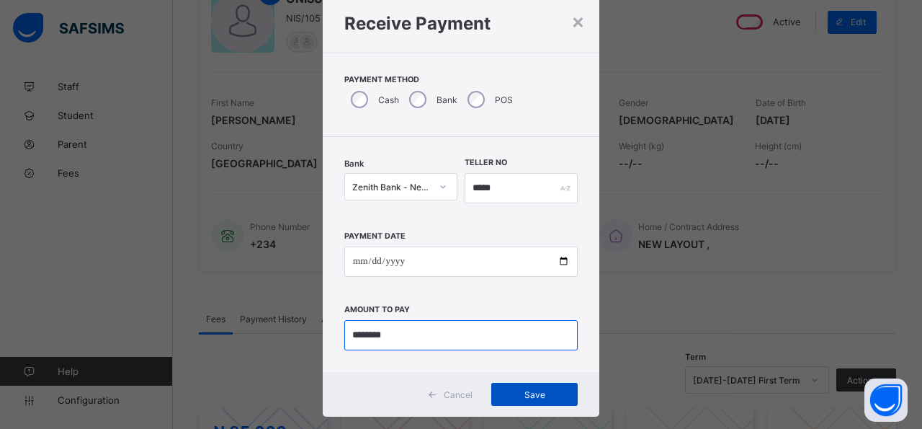
type input "********"
click at [541, 394] on span "Save" at bounding box center [534, 394] width 65 height 11
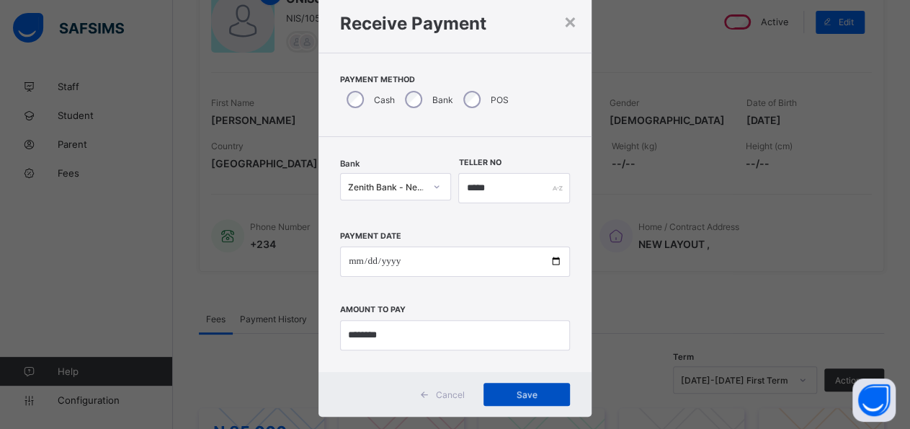
click at [519, 397] on span "Save" at bounding box center [526, 394] width 65 height 11
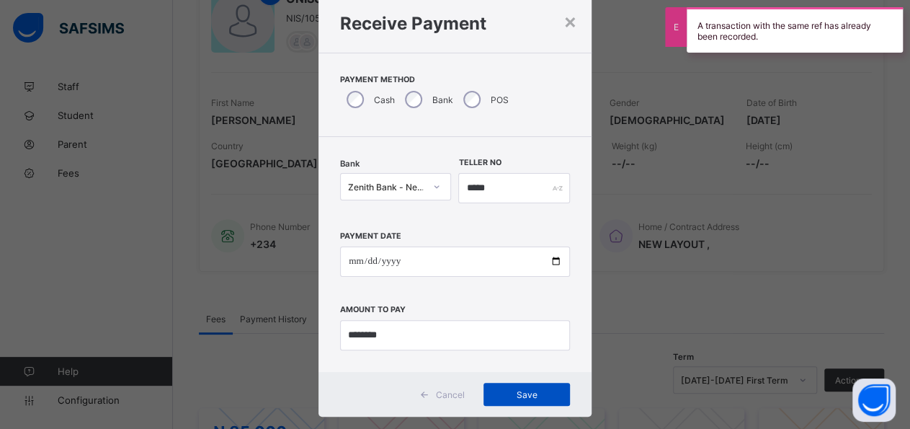
click at [531, 399] on span "Save" at bounding box center [526, 394] width 65 height 11
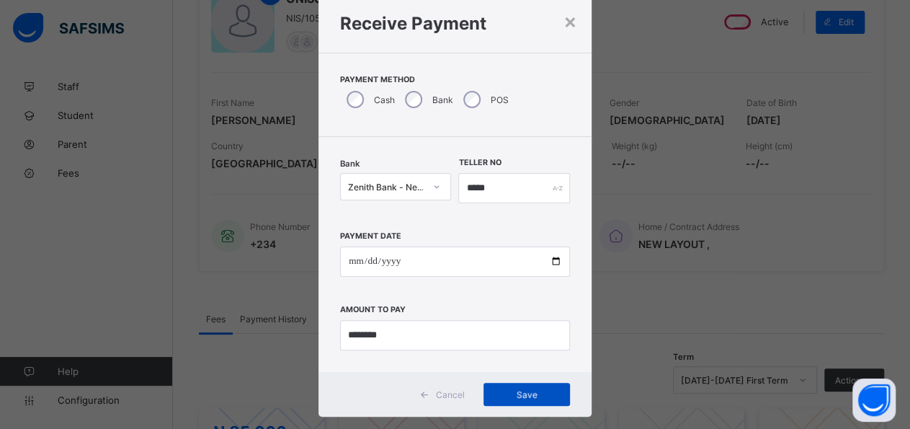
click at [537, 397] on span "Save" at bounding box center [526, 394] width 65 height 11
click at [564, 27] on div "×" at bounding box center [571, 21] width 14 height 25
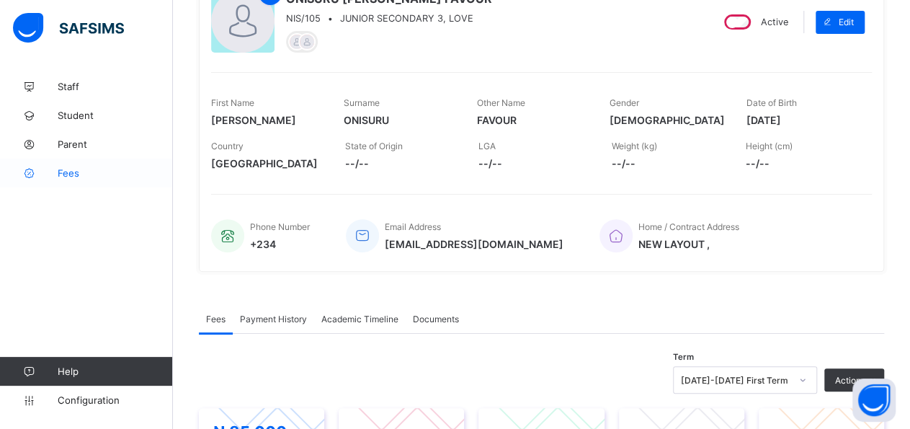
click at [61, 172] on span "Fees" at bounding box center [115, 173] width 115 height 12
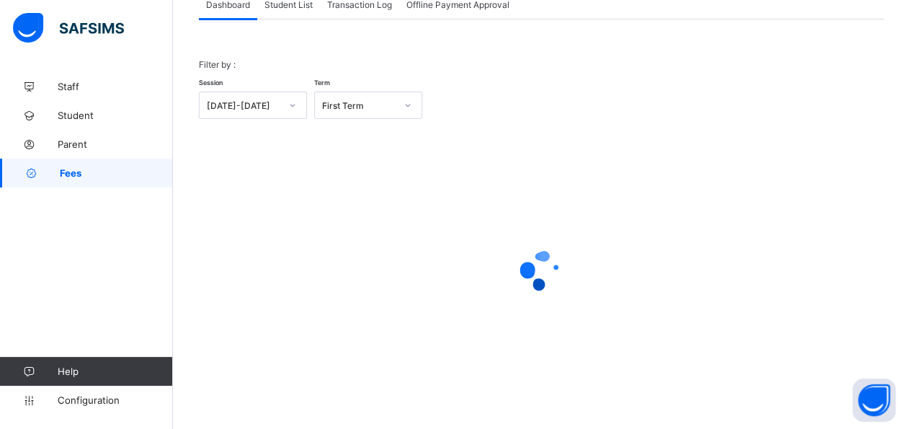
scroll to position [102, 0]
click at [302, 9] on span "Student List" at bounding box center [288, 6] width 48 height 11
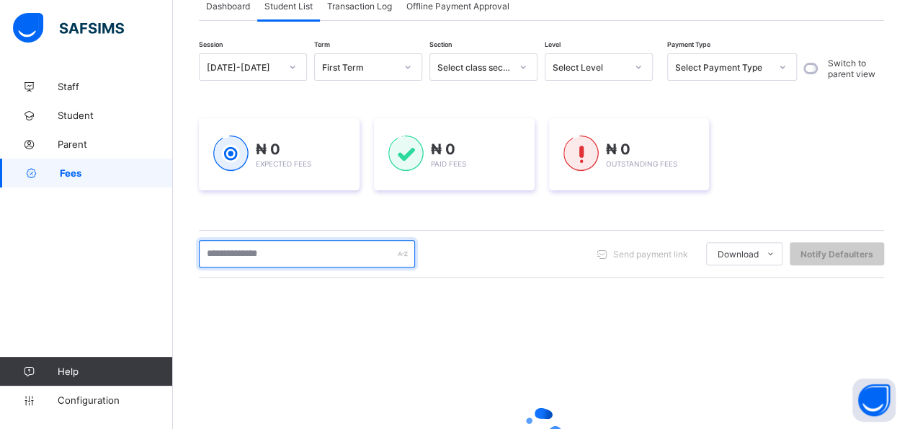
click at [331, 253] on input "text" at bounding box center [307, 253] width 216 height 27
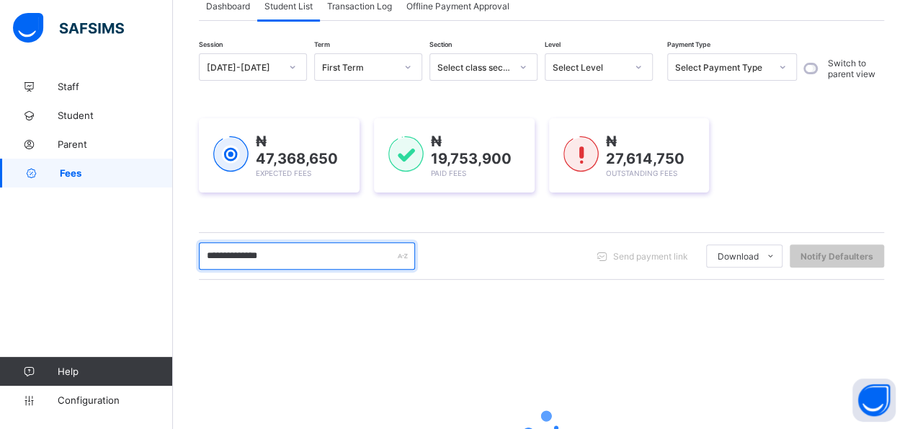
type input "**********"
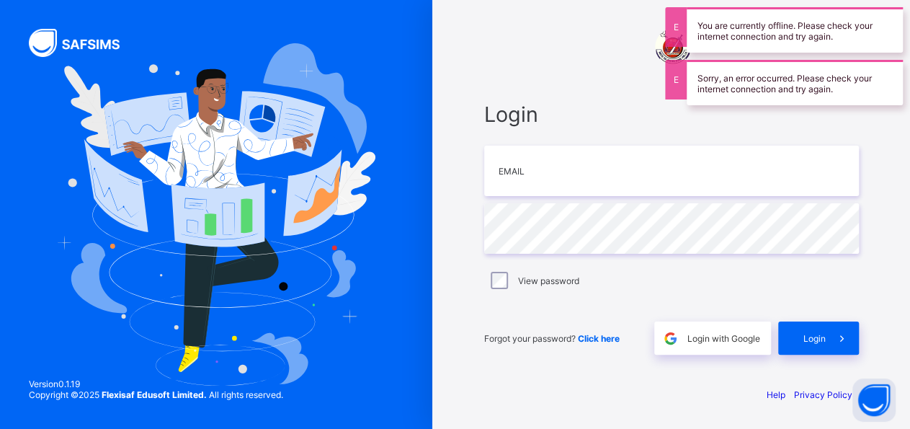
type input "**********"
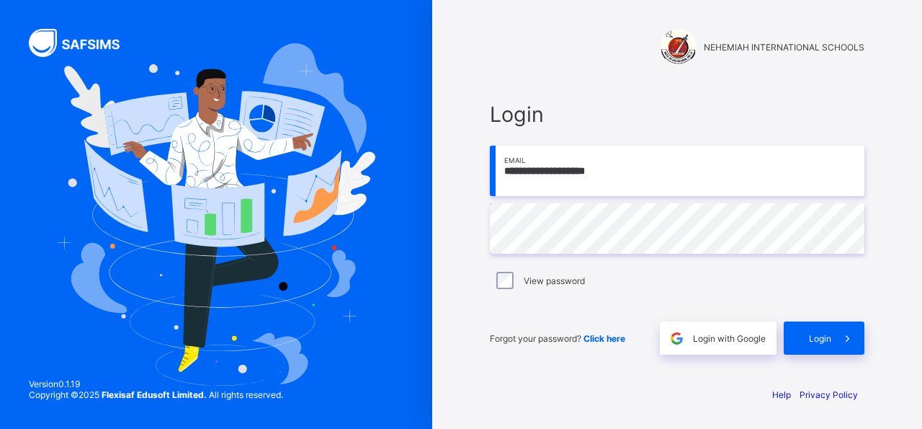
click at [537, 288] on div "View password" at bounding box center [678, 280] width 368 height 17
click at [538, 306] on div "**********" at bounding box center [677, 228] width 375 height 253
click at [540, 296] on div "**********" at bounding box center [677, 228] width 375 height 253
click at [489, 282] on div "**********" at bounding box center [678, 227] width 404 height 293
drag, startPoint x: 593, startPoint y: 168, endPoint x: 590, endPoint y: 181, distance: 13.5
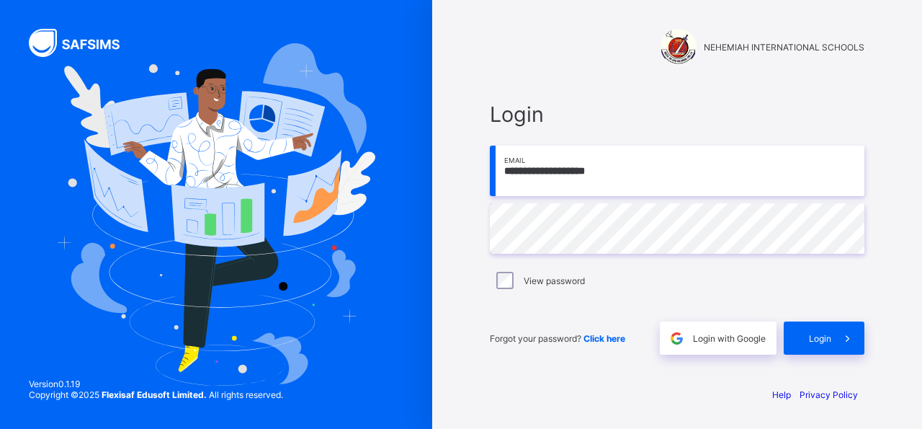
click at [592, 177] on input "**********" at bounding box center [677, 171] width 375 height 50
click at [571, 279] on label "View password" at bounding box center [554, 280] width 61 height 11
click at [822, 336] on span "Login" at bounding box center [820, 338] width 22 height 11
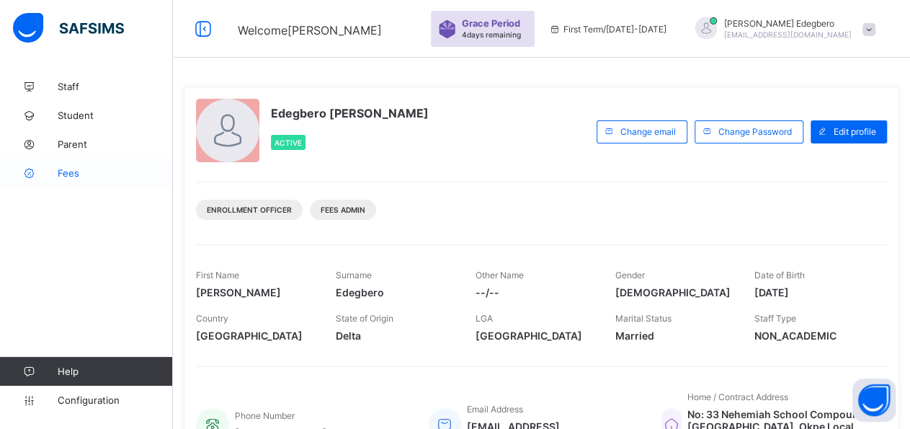
click at [76, 161] on link "Fees" at bounding box center [86, 173] width 173 height 29
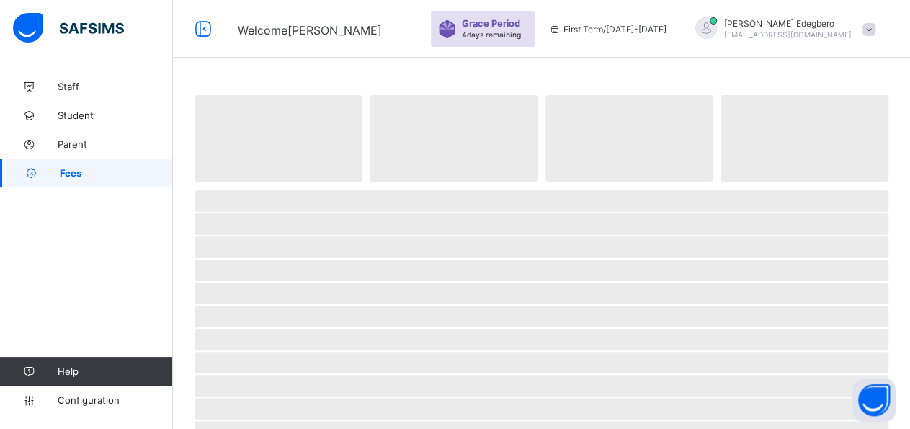
click at [76, 161] on link "Fees" at bounding box center [86, 173] width 173 height 29
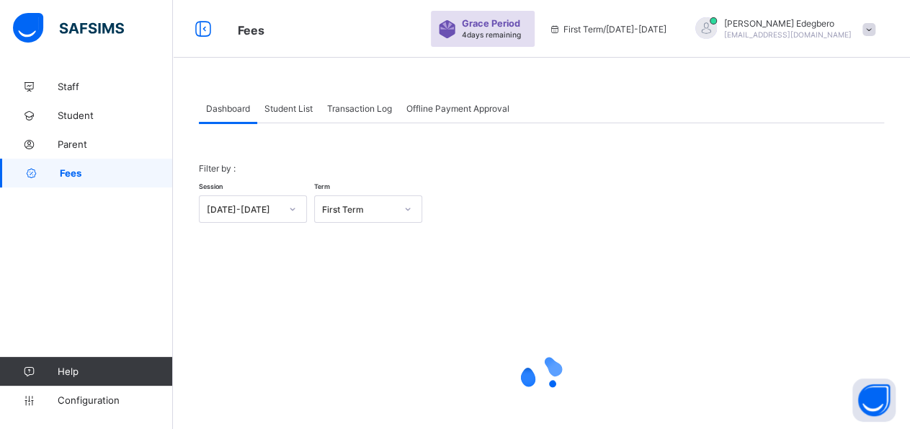
click at [282, 112] on span "Student List" at bounding box center [288, 108] width 48 height 11
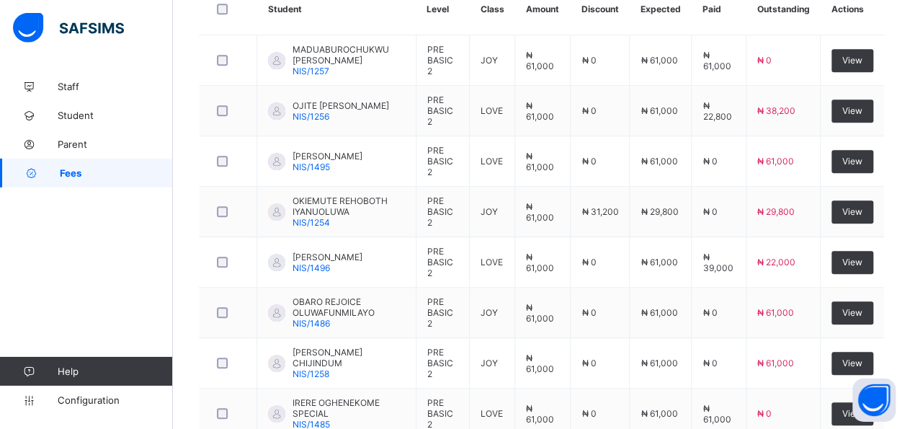
scroll to position [411, 0]
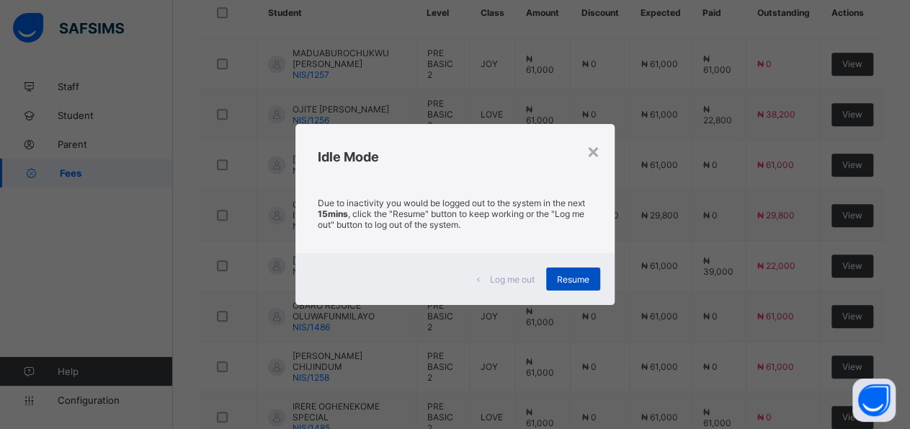
click at [589, 275] on span "Resume" at bounding box center [573, 279] width 32 height 11
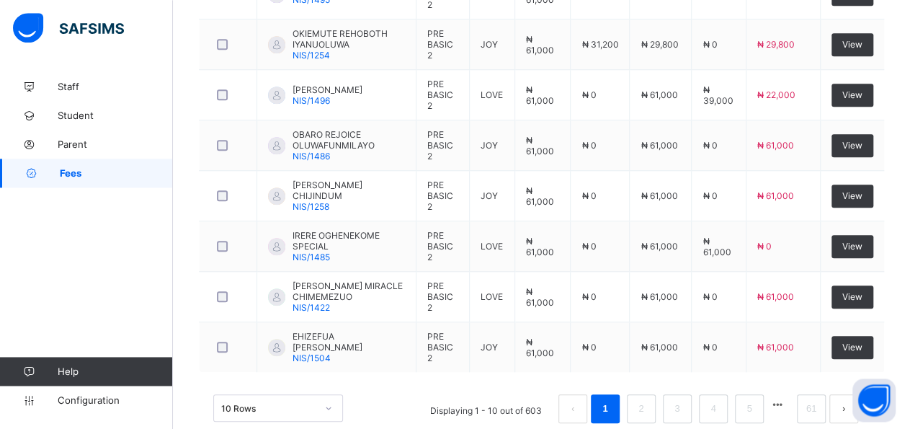
scroll to position [585, 0]
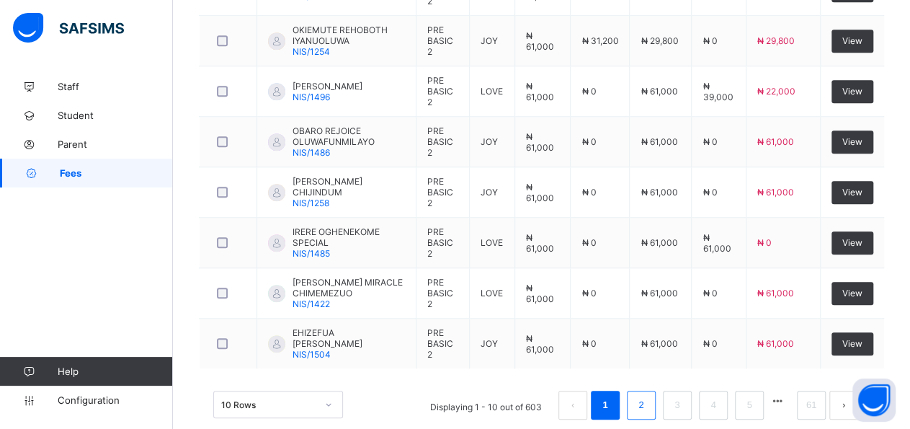
click at [648, 396] on link "2" at bounding box center [641, 405] width 14 height 19
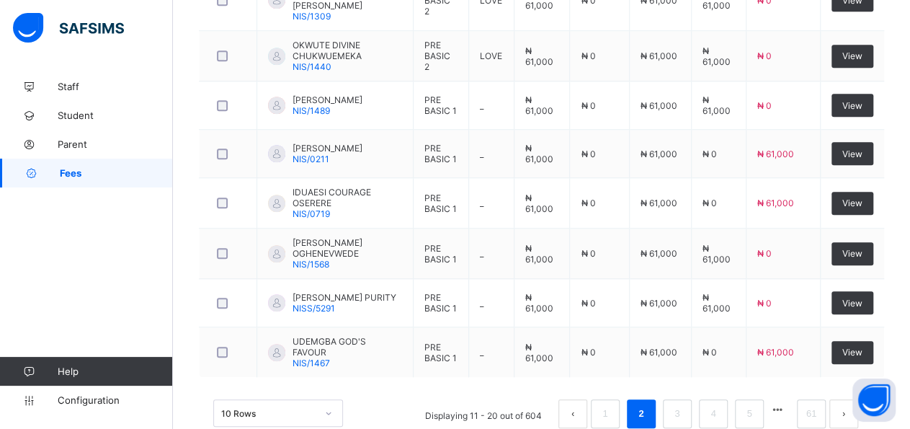
scroll to position [584, 0]
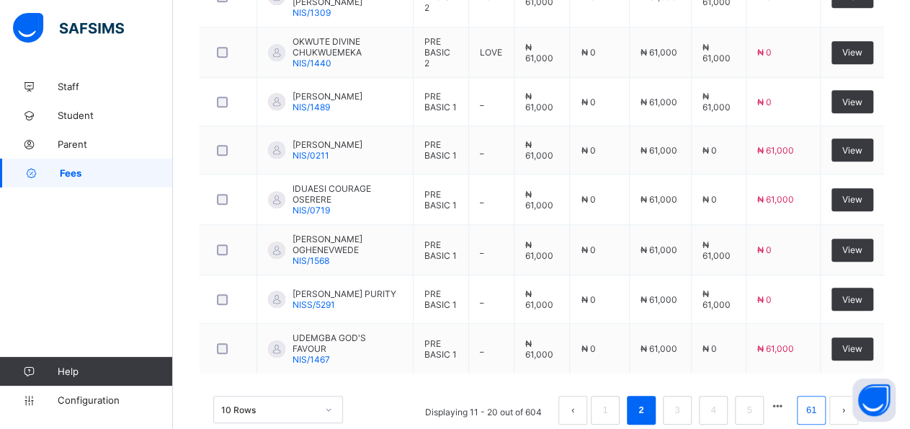
click at [821, 401] on link "61" at bounding box center [811, 410] width 19 height 19
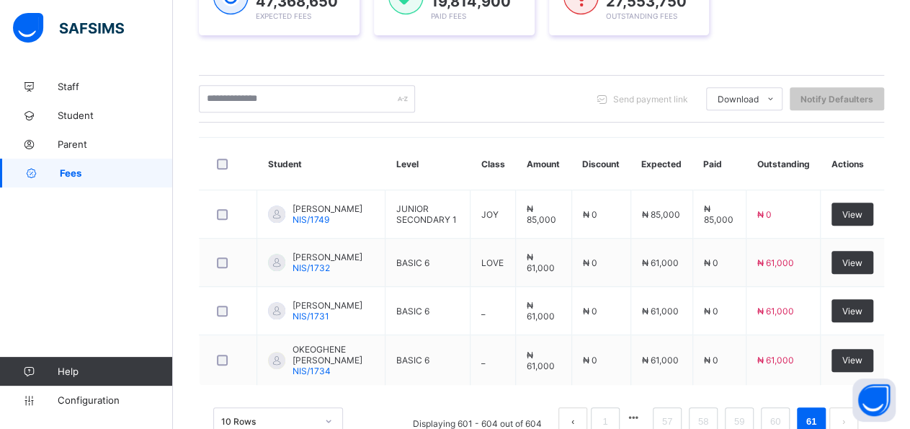
scroll to position [297, 0]
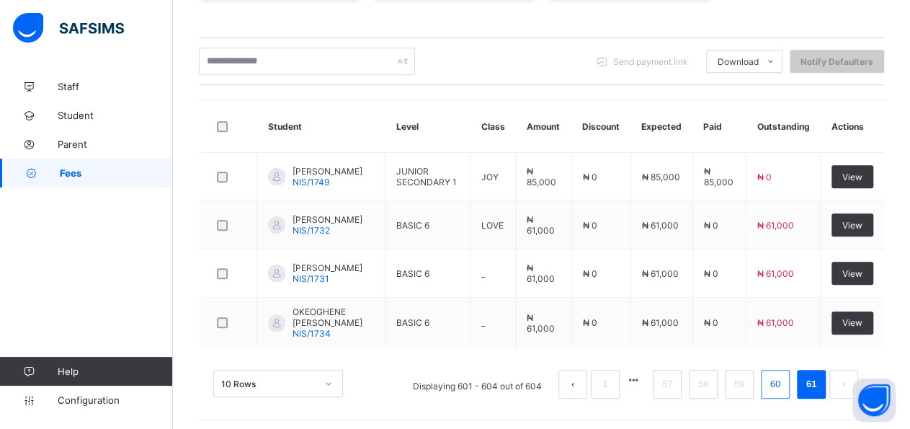
click at [783, 381] on link "60" at bounding box center [775, 384] width 19 height 19
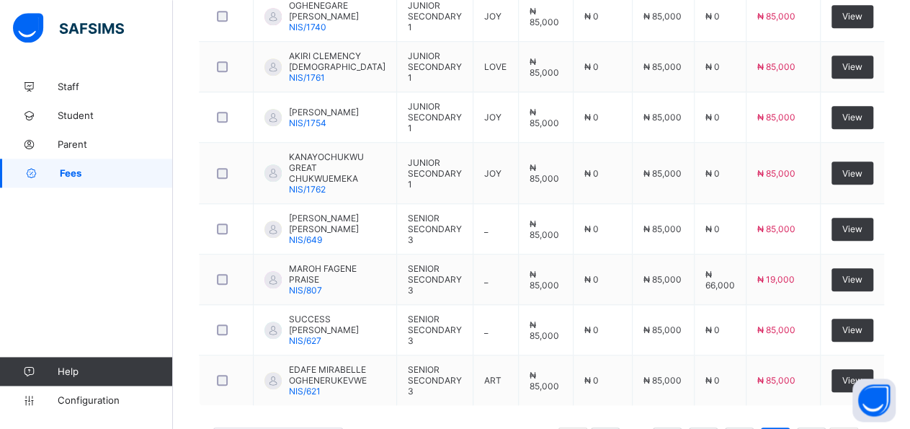
scroll to position [559, 0]
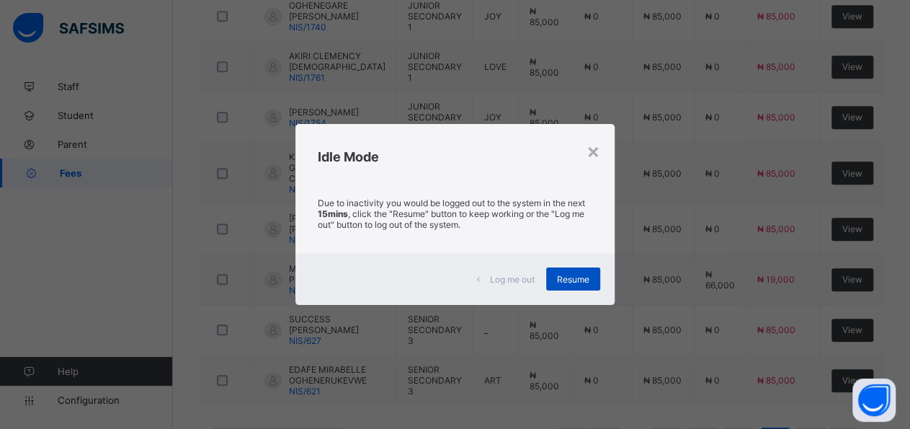
click at [575, 286] on div "Resume" at bounding box center [573, 278] width 54 height 23
click at [584, 285] on div "Resume" at bounding box center [573, 278] width 54 height 23
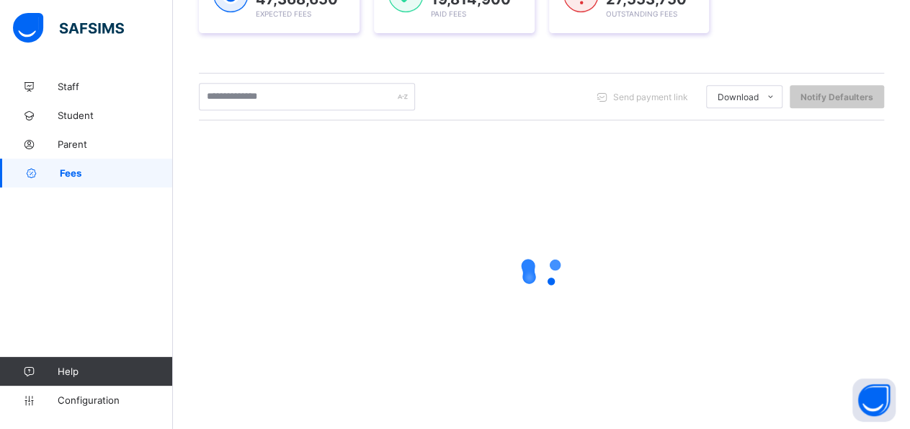
scroll to position [259, 0]
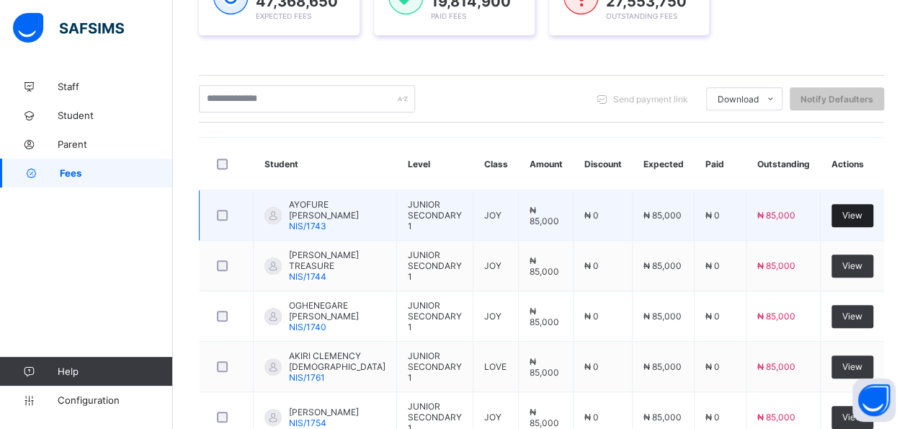
click at [861, 217] on div "View" at bounding box center [853, 215] width 42 height 23
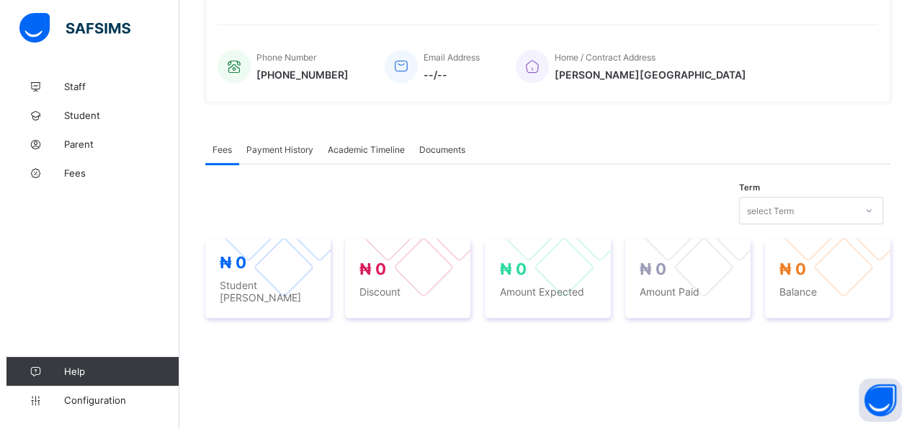
scroll to position [506, 0]
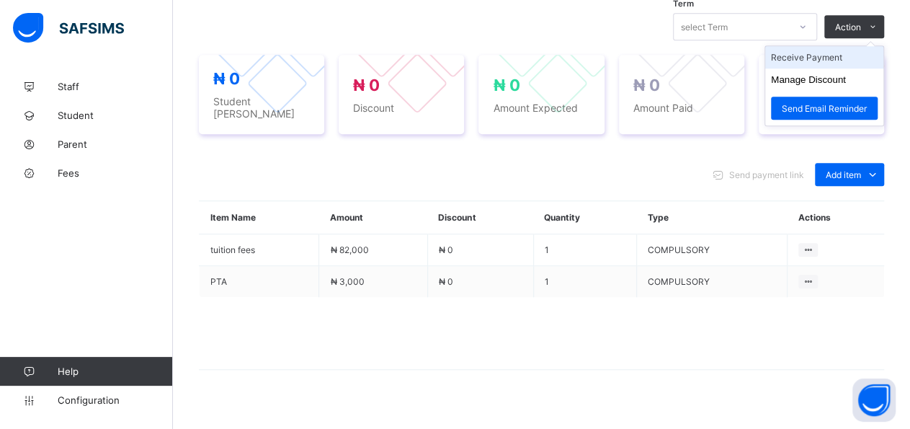
click at [860, 55] on li "Receive Payment" at bounding box center [824, 57] width 118 height 22
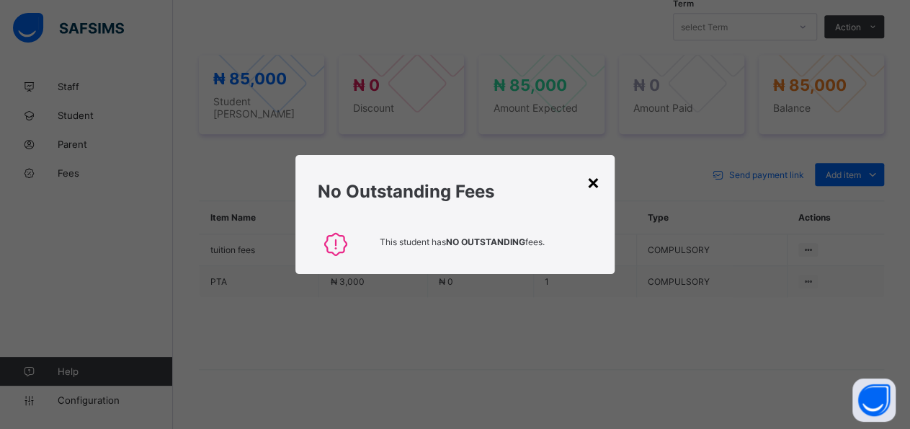
click at [606, 179] on div "No Outstanding Fees" at bounding box center [454, 188] width 319 height 66
click at [599, 190] on div "×" at bounding box center [594, 181] width 14 height 25
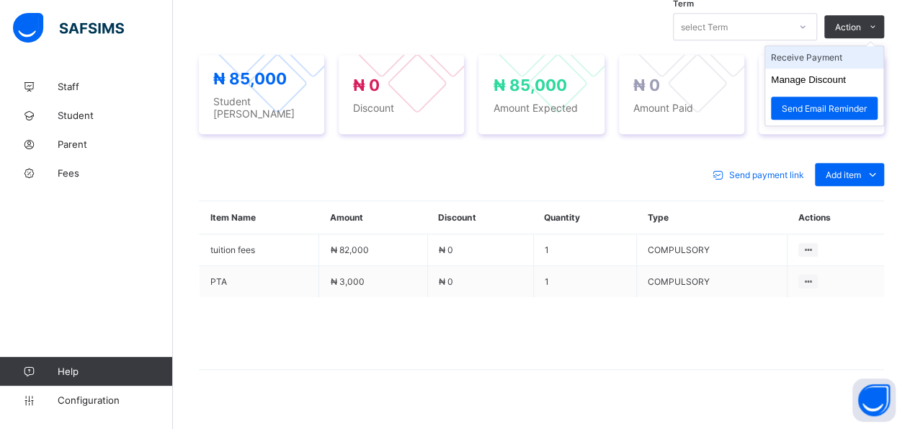
click at [871, 58] on li "Receive Payment" at bounding box center [824, 57] width 118 height 22
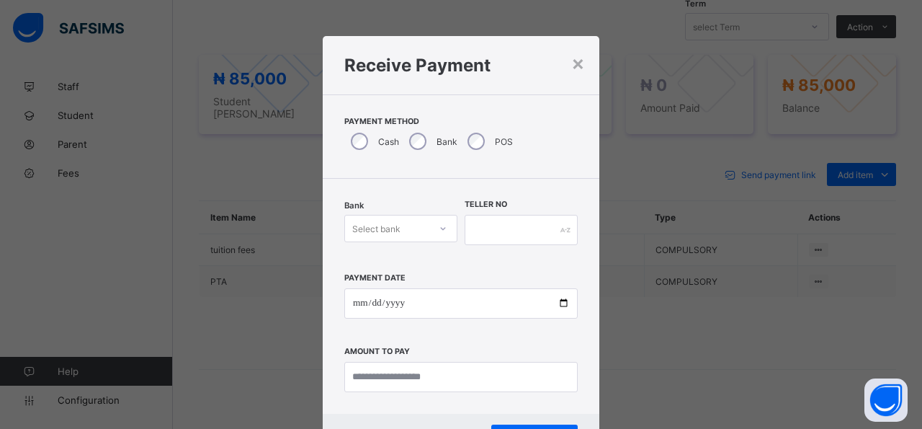
click at [437, 239] on div "Select bank" at bounding box center [400, 228] width 113 height 27
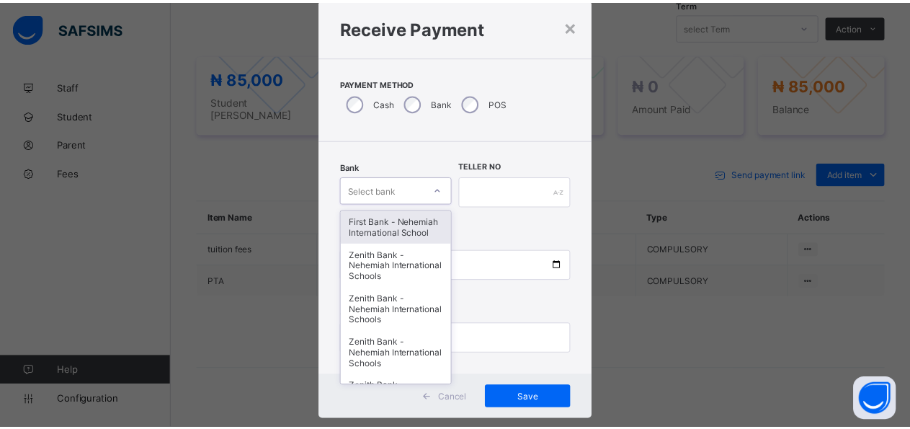
scroll to position [42, 0]
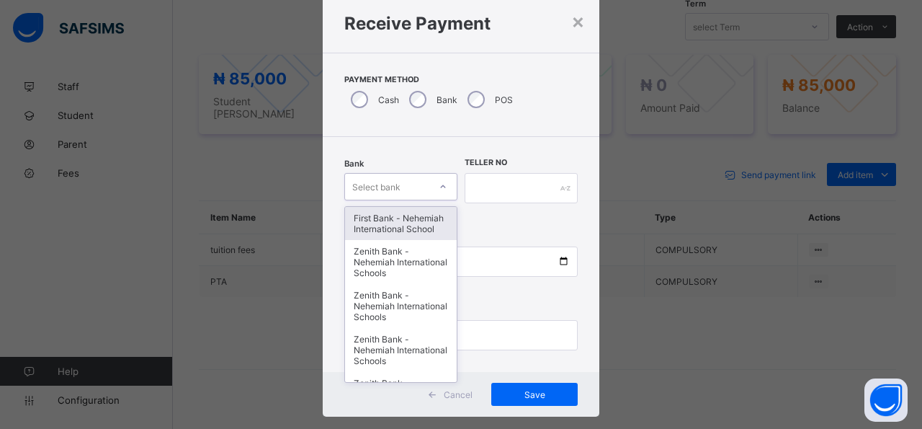
click at [420, 228] on div "First Bank - Nehemiah International School" at bounding box center [401, 223] width 112 height 33
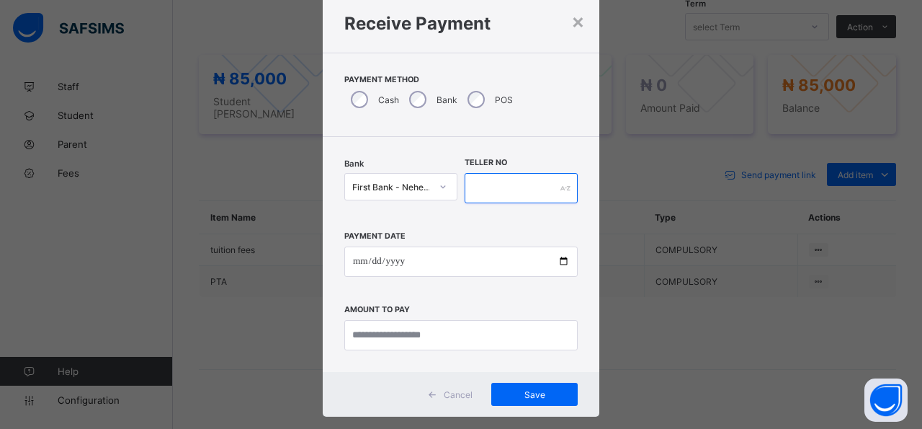
click at [482, 186] on input "text" at bounding box center [521, 188] width 113 height 30
type input "*****"
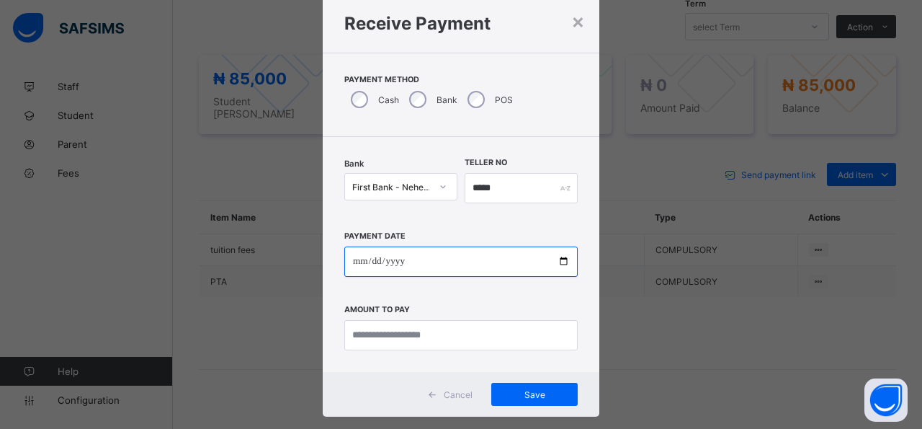
click at [551, 262] on input "date" at bounding box center [460, 261] width 233 height 30
type input "**********"
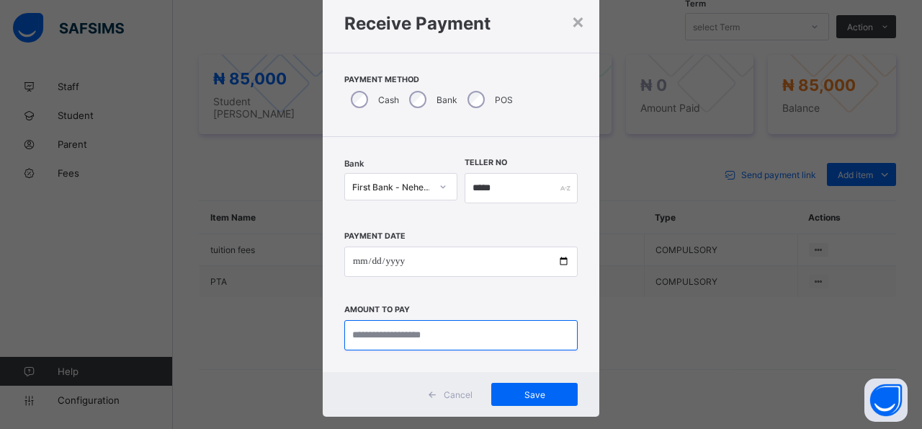
click at [515, 337] on input "currency" at bounding box center [460, 335] width 233 height 30
type input "*********"
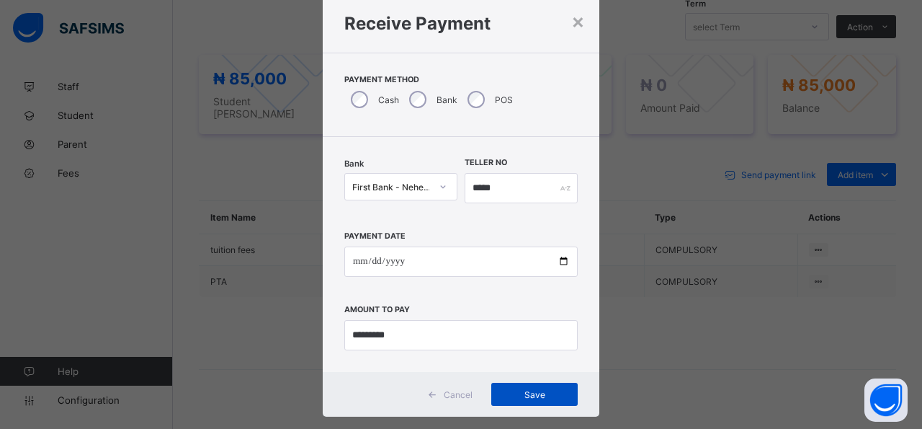
click at [556, 401] on div "Save" at bounding box center [535, 394] width 86 height 23
click at [569, 25] on div "×" at bounding box center [571, 21] width 14 height 25
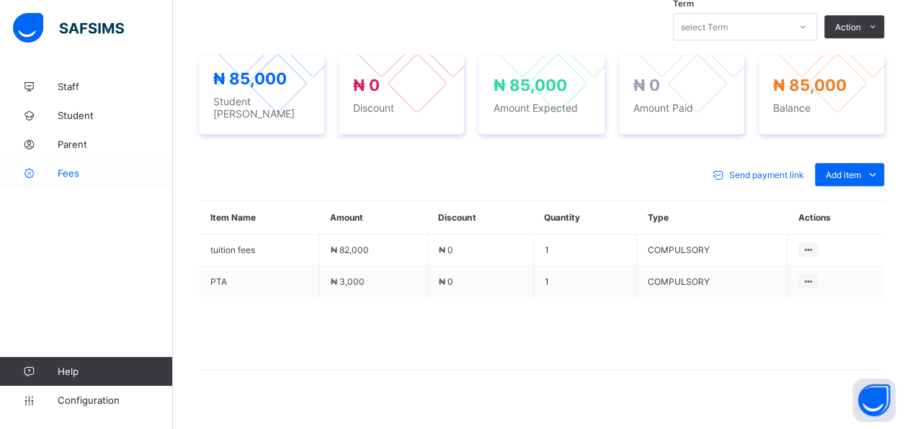
click at [68, 175] on span "Fees" at bounding box center [115, 173] width 115 height 12
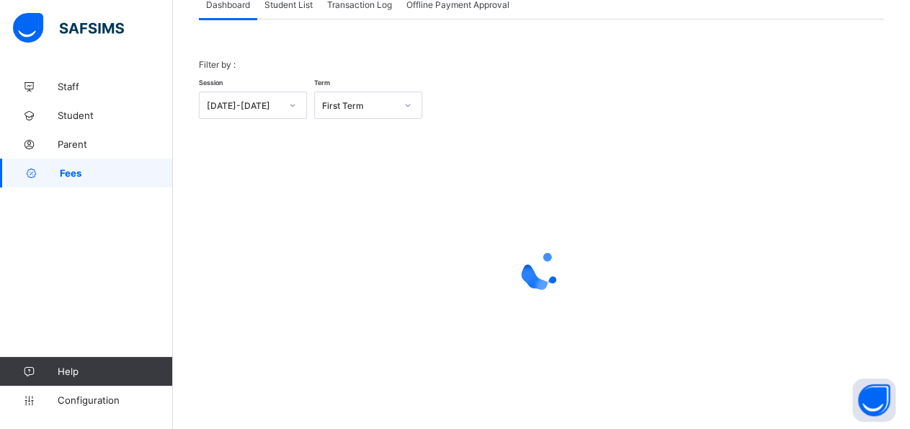
scroll to position [102, 0]
click at [295, 13] on div "Student List" at bounding box center [288, 5] width 63 height 29
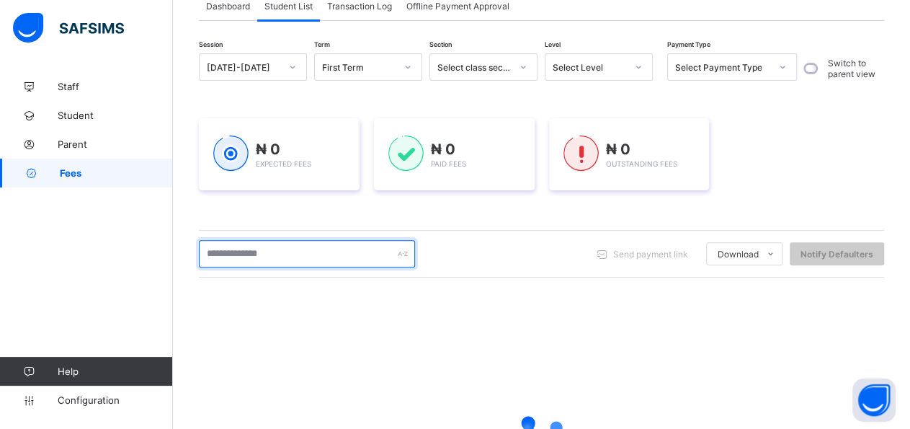
click at [351, 264] on input "text" at bounding box center [307, 253] width 216 height 27
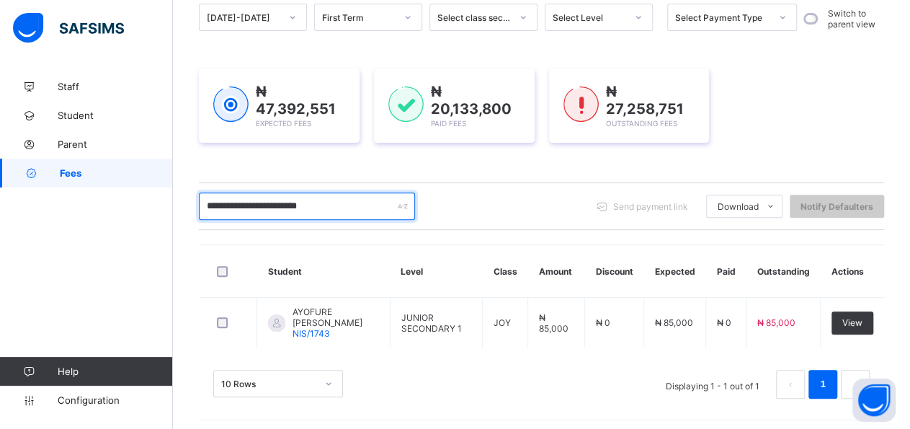
scroll to position [153, 0]
type input "*"
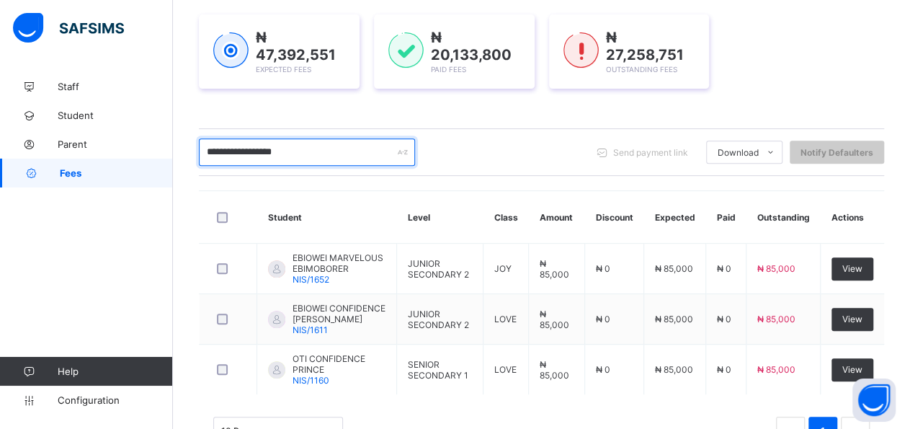
scroll to position [249, 0]
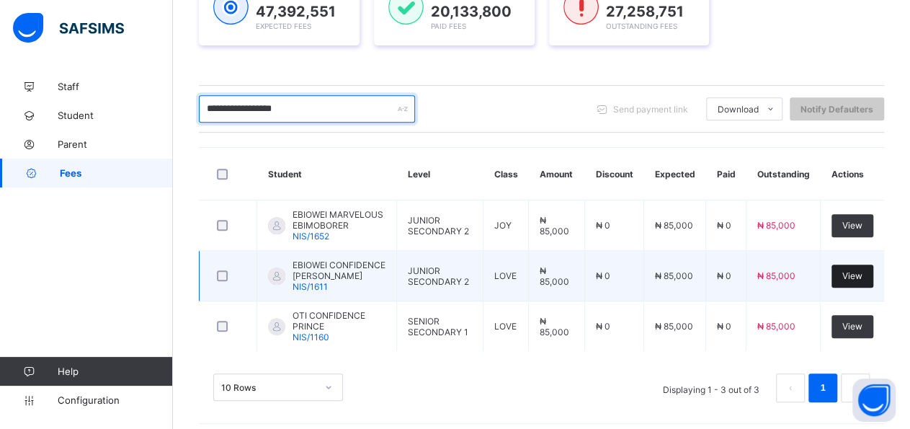
type input "**********"
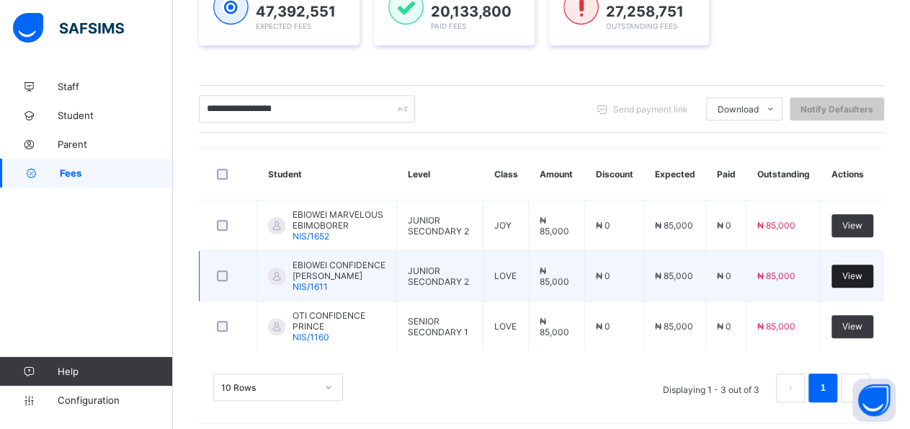
click at [853, 274] on div "View" at bounding box center [853, 275] width 42 height 23
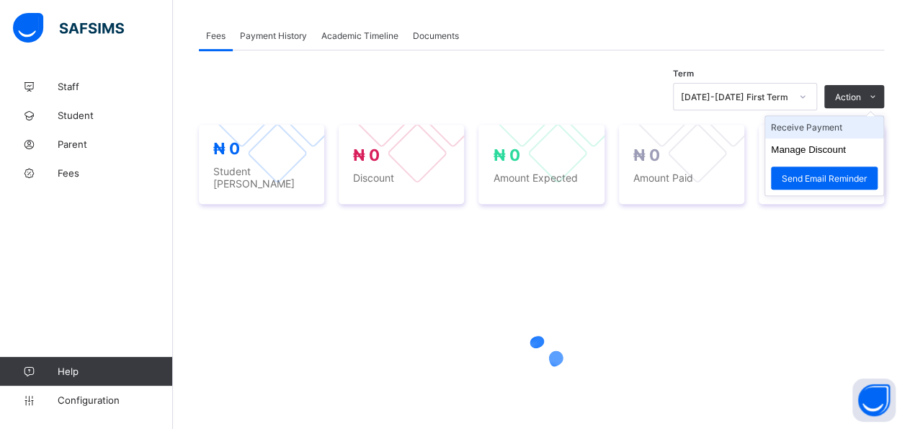
scroll to position [432, 0]
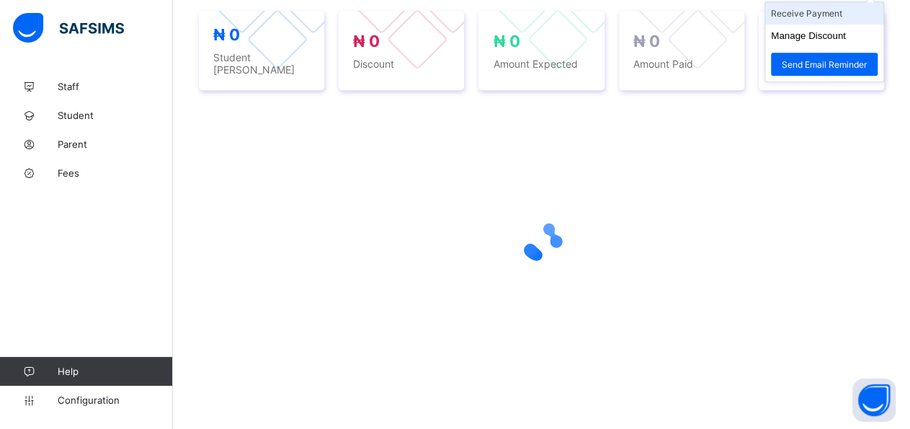
click at [858, 25] on li "Receive Payment" at bounding box center [824, 13] width 118 height 22
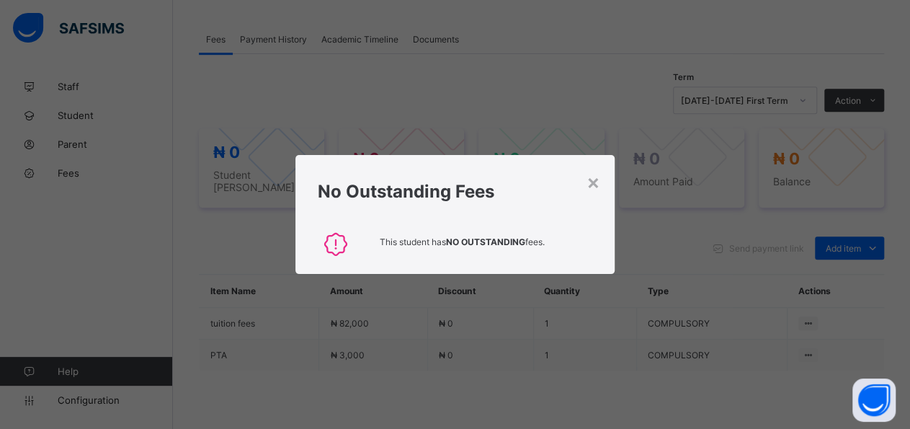
click at [587, 184] on h1 "No Outstanding Fees" at bounding box center [454, 191] width 275 height 21
click at [603, 184] on div "No Outstanding Fees" at bounding box center [454, 188] width 319 height 66
click at [600, 187] on div "×" at bounding box center [594, 181] width 14 height 25
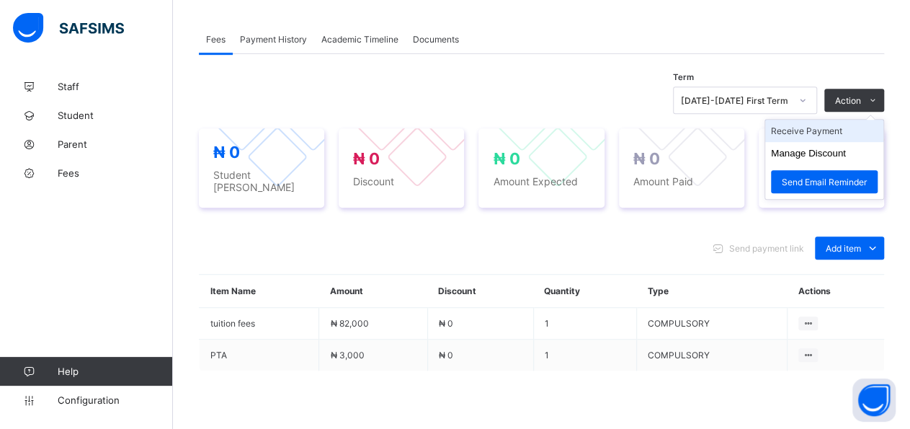
click at [838, 123] on li "Receive Payment" at bounding box center [824, 131] width 118 height 22
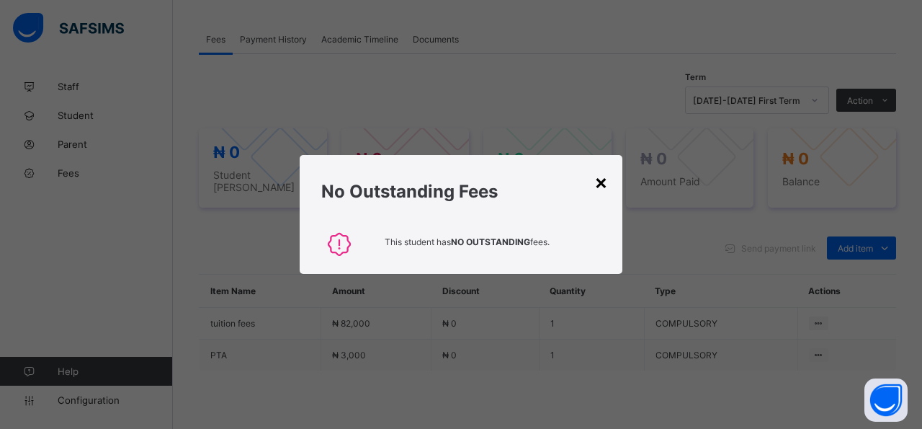
click at [599, 188] on div "×" at bounding box center [602, 181] width 14 height 25
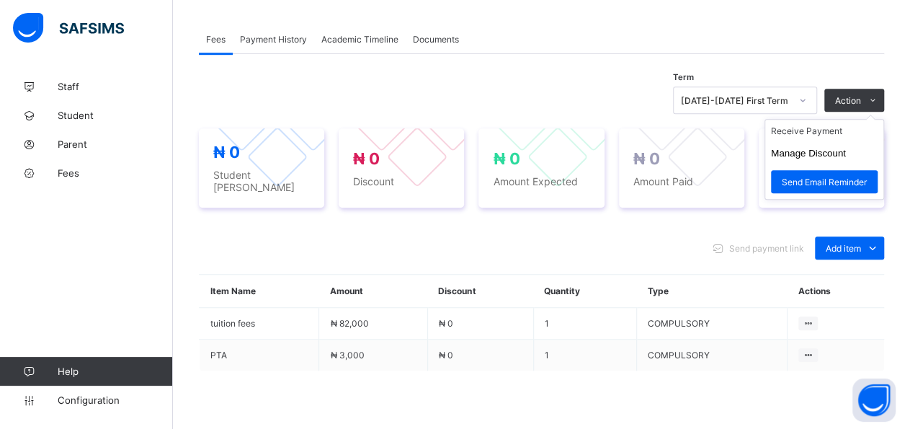
click at [854, 119] on ul "Receive Payment Manage Discount Send Email Reminder" at bounding box center [825, 159] width 120 height 81
click at [848, 128] on li "Receive Payment" at bounding box center [824, 131] width 118 height 22
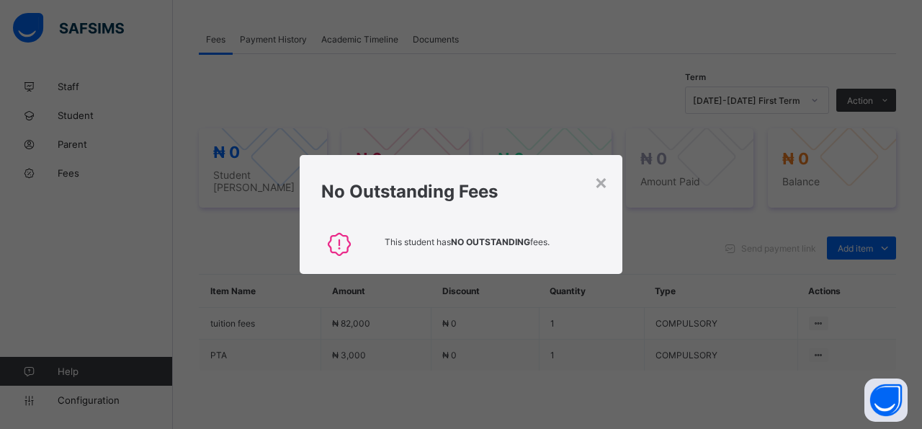
click at [610, 184] on div "No Outstanding Fees" at bounding box center [461, 188] width 323 height 66
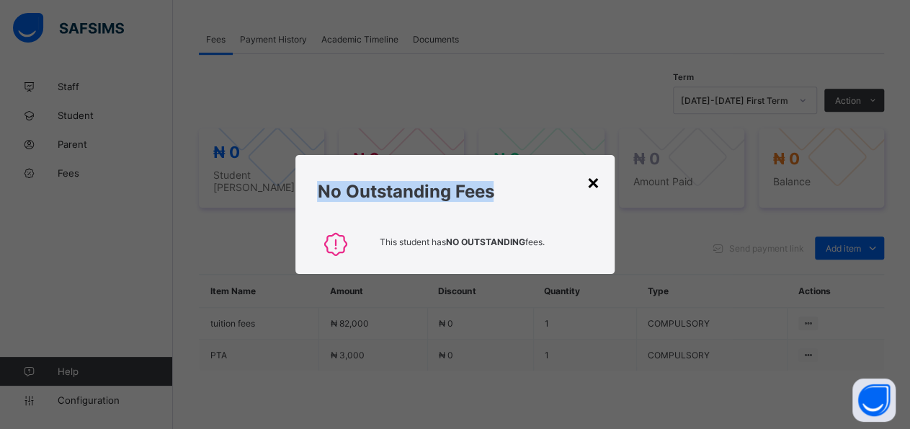
click at [603, 184] on div "No Outstanding Fees" at bounding box center [454, 188] width 319 height 66
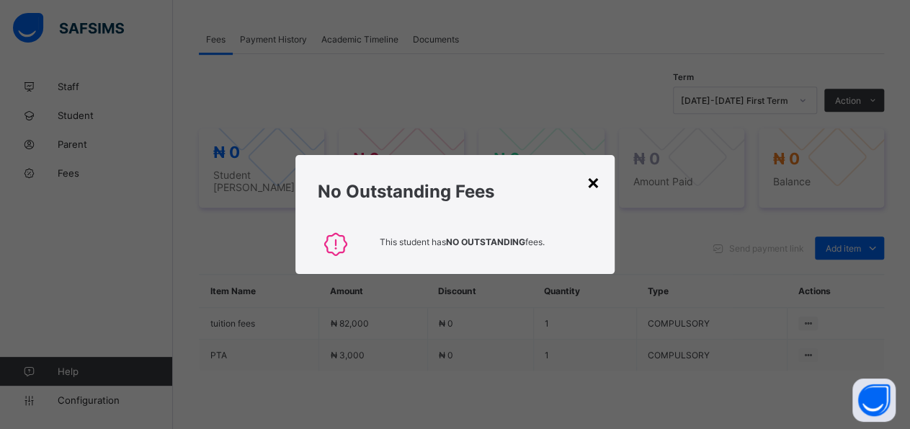
click at [599, 184] on div "×" at bounding box center [594, 181] width 14 height 25
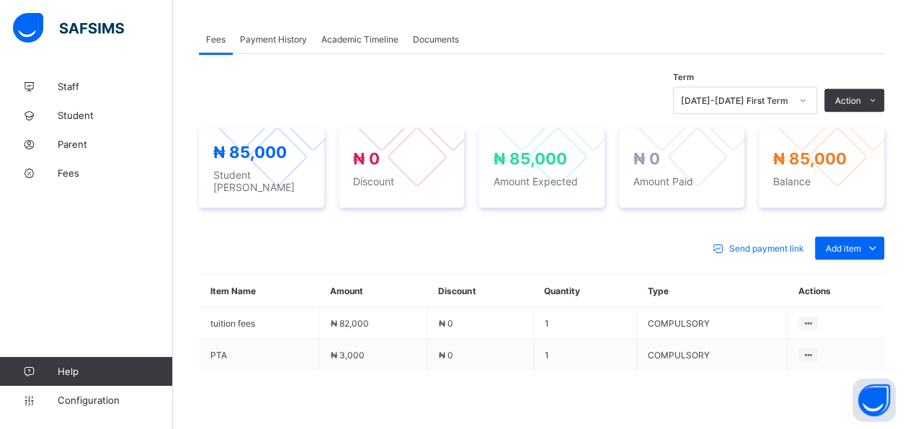
drag, startPoint x: 863, startPoint y: 129, endPoint x: 853, endPoint y: 141, distance: 15.3
click at [0, 0] on li "Receive Payment" at bounding box center [0, 0] width 0 height 0
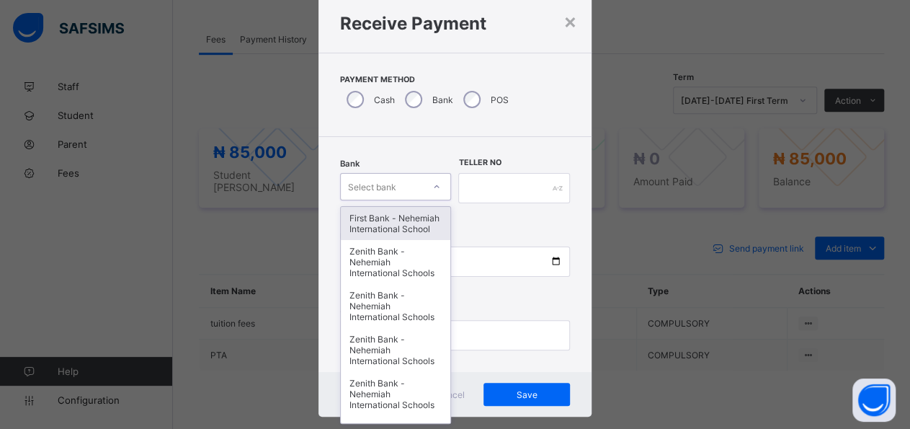
click at [432, 185] on icon at bounding box center [436, 186] width 9 height 14
click at [385, 232] on div "First Bank - Nehemiah International School" at bounding box center [396, 223] width 110 height 33
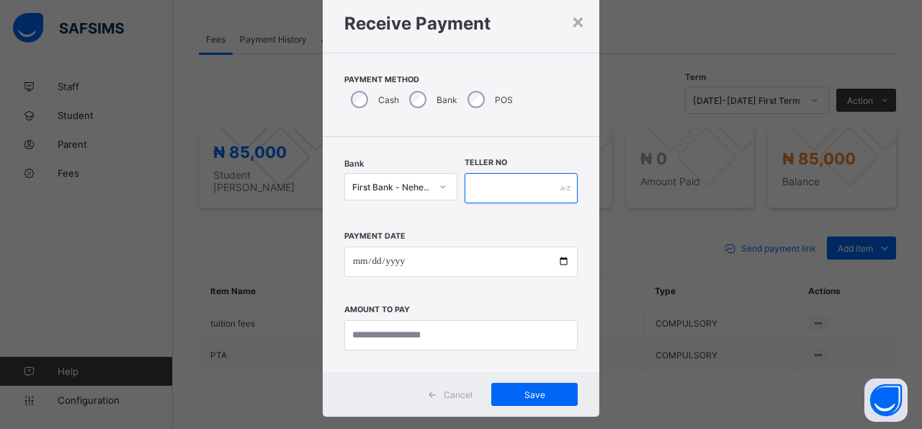
click at [520, 184] on input "text" at bounding box center [521, 188] width 113 height 30
type input "*****"
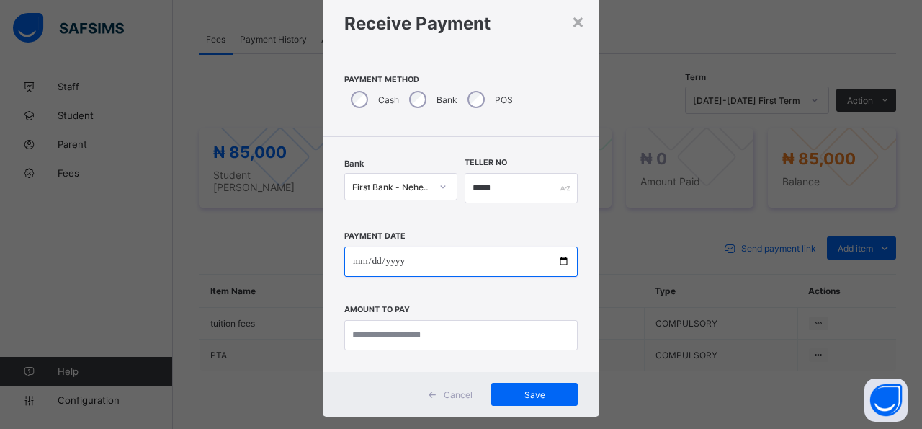
click at [556, 263] on input "date" at bounding box center [460, 261] width 233 height 30
type input "**********"
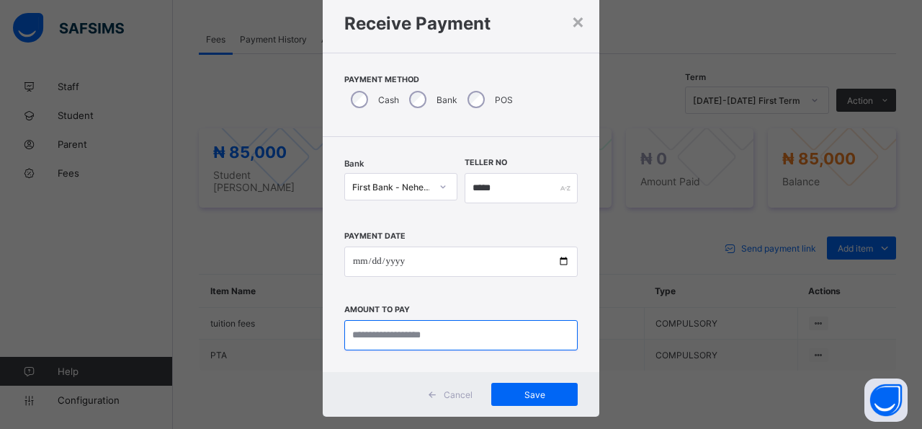
click at [462, 332] on input "currency" at bounding box center [460, 335] width 233 height 30
type input "********"
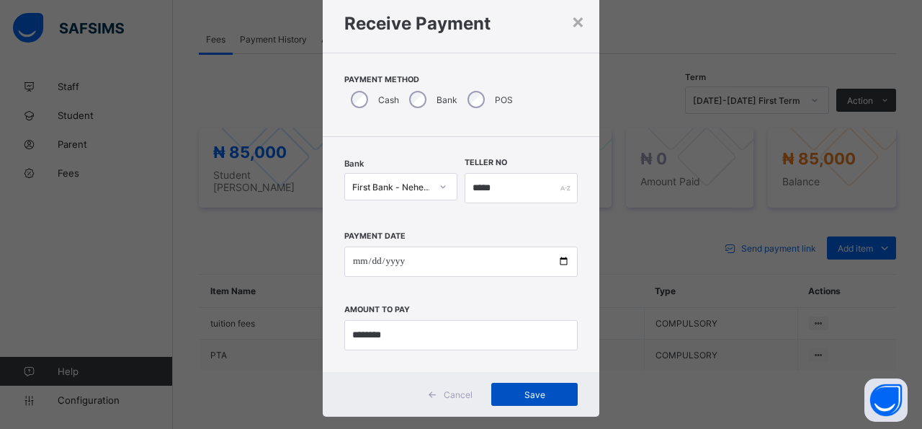
click at [502, 391] on span "Save" at bounding box center [534, 394] width 65 height 11
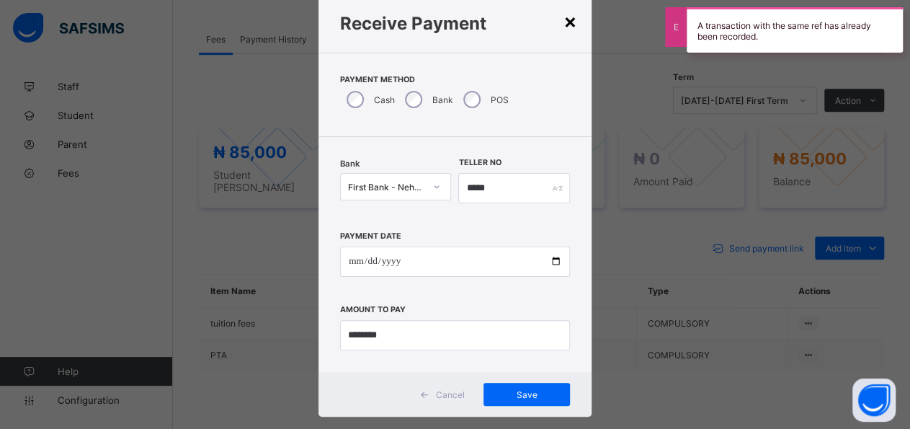
click at [564, 19] on div "×" at bounding box center [571, 21] width 14 height 25
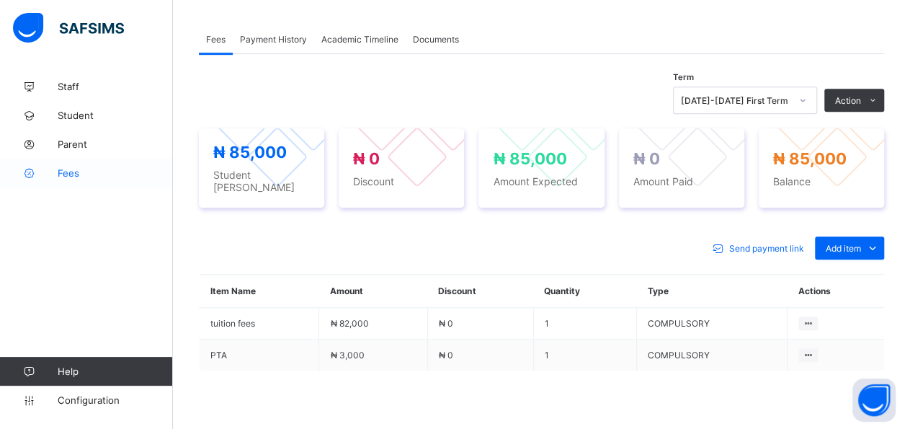
click at [76, 179] on link "Fees" at bounding box center [86, 173] width 173 height 29
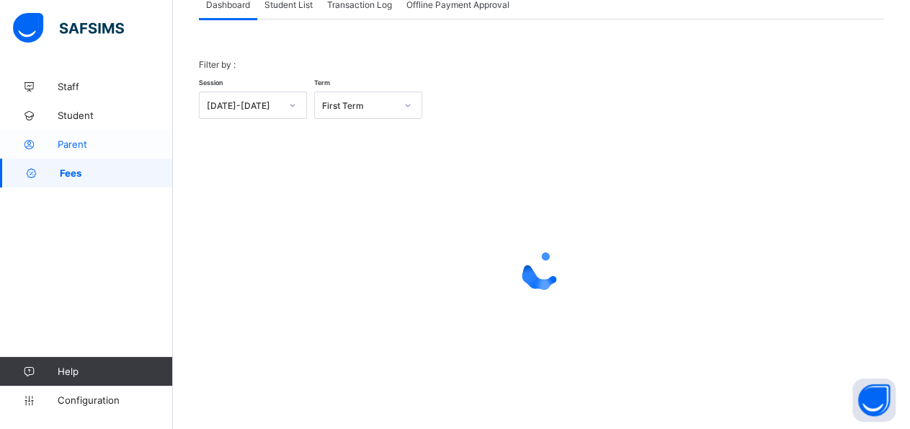
scroll to position [102, 0]
click at [292, 22] on div "Filter by : Session 2025-2026 Term First Term × Fees Configuration Status Below…" at bounding box center [541, 215] width 685 height 388
click at [288, 11] on div "Student List" at bounding box center [288, 5] width 63 height 29
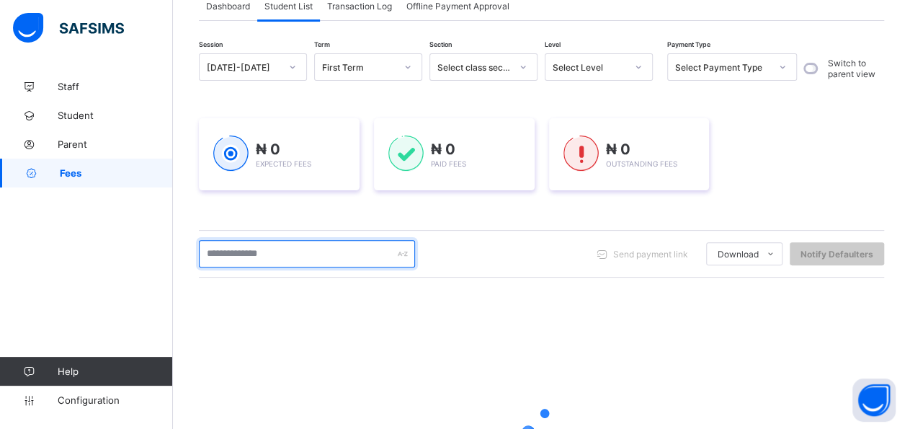
click at [323, 249] on input "text" at bounding box center [307, 253] width 216 height 27
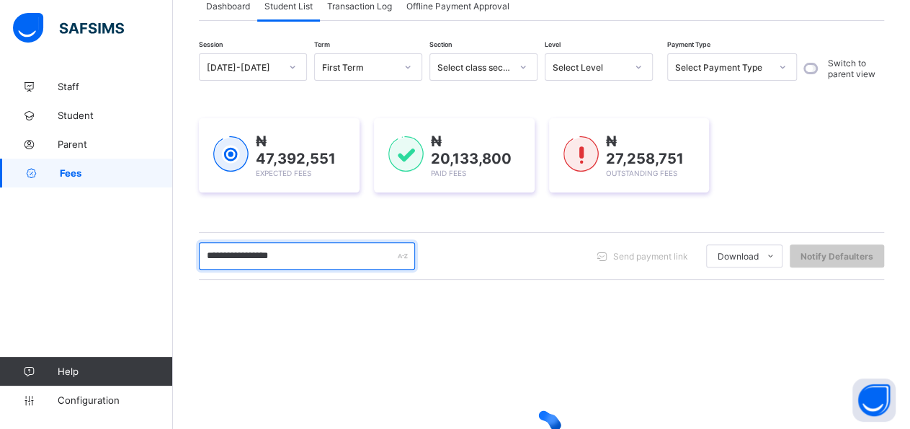
type input "**********"
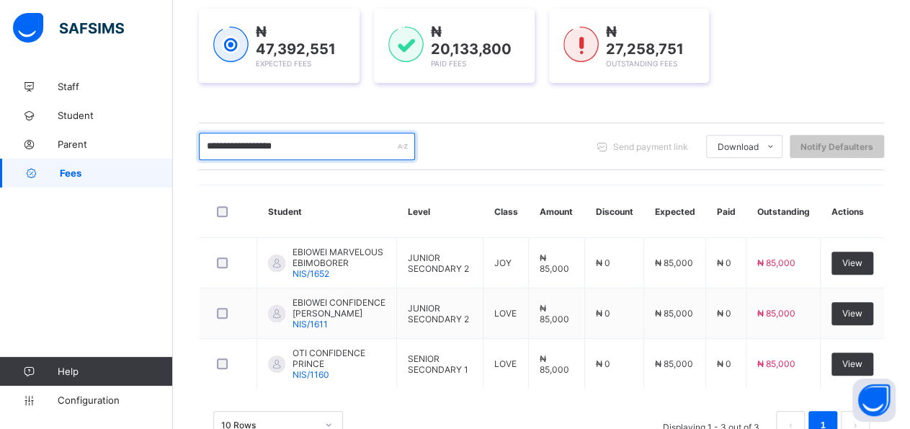
scroll to position [249, 0]
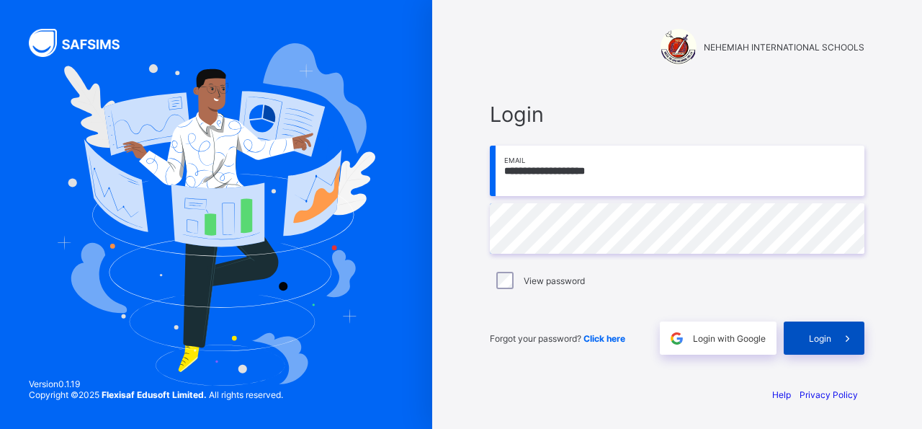
click at [822, 337] on span "Login" at bounding box center [820, 338] width 22 height 11
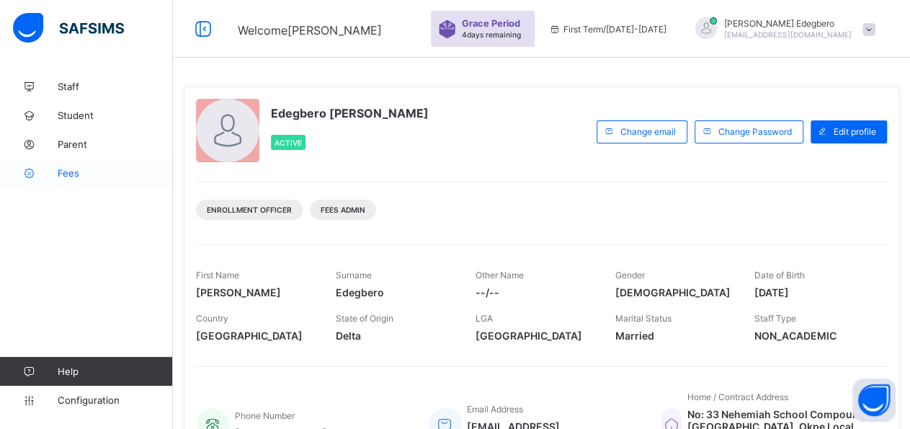
click at [62, 182] on link "Fees" at bounding box center [86, 173] width 173 height 29
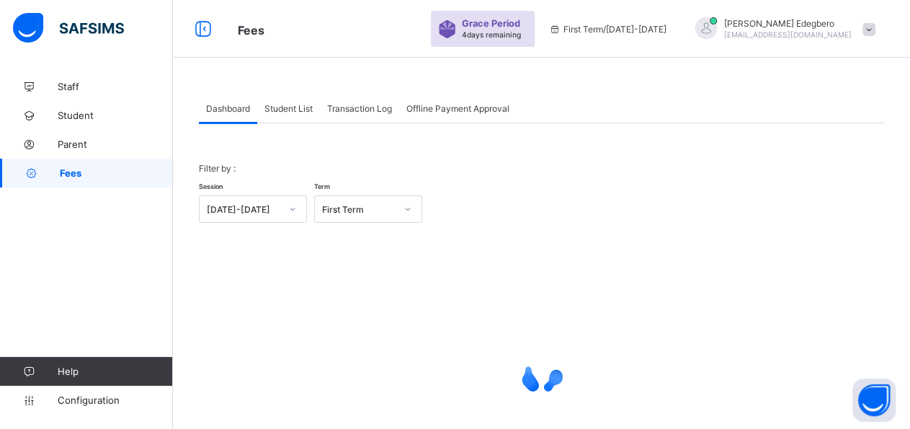
click at [306, 117] on div "Student List" at bounding box center [288, 108] width 63 height 29
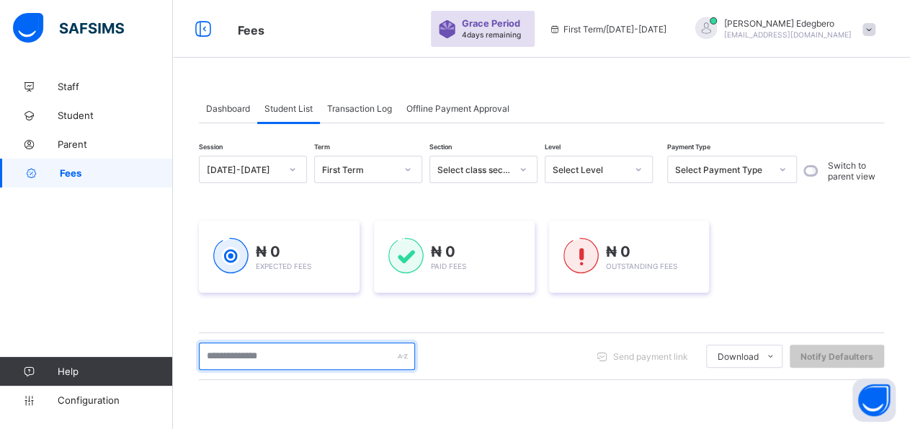
click at [322, 357] on input "text" at bounding box center [307, 355] width 216 height 27
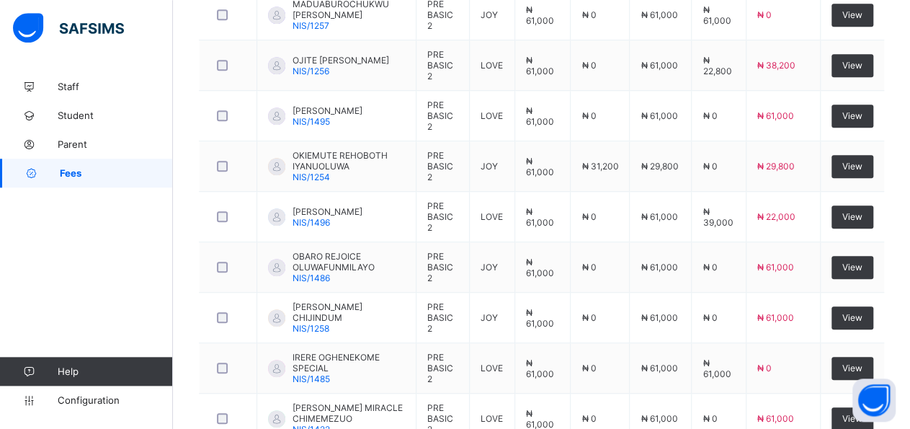
scroll to position [462, 0]
